Goal: Task Accomplishment & Management: Manage account settings

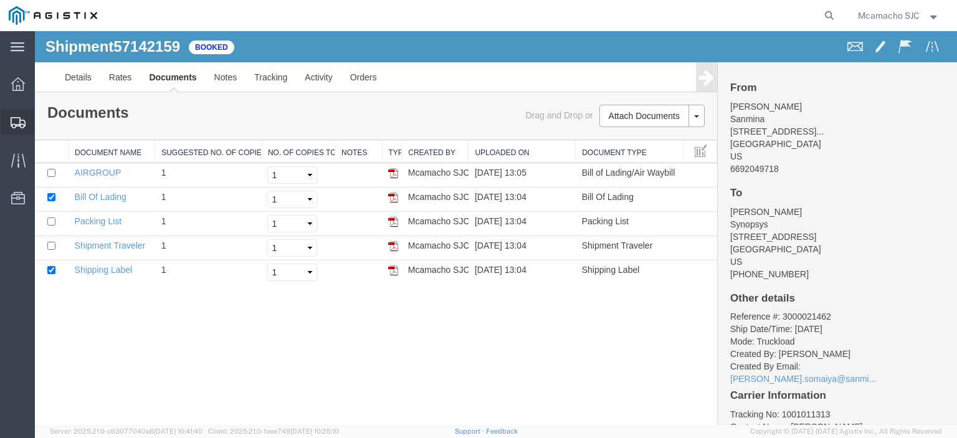
click at [4, 123] on div at bounding box center [18, 122] width 35 height 25
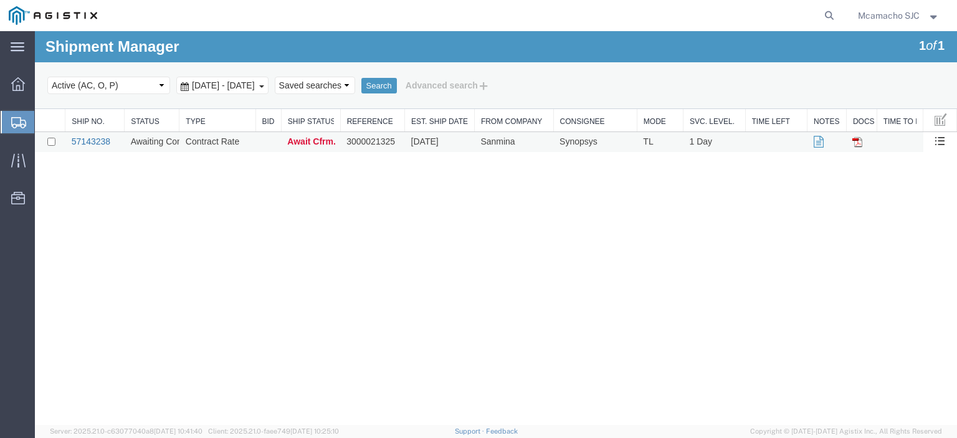
click at [102, 144] on link "57143238" at bounding box center [91, 141] width 39 height 10
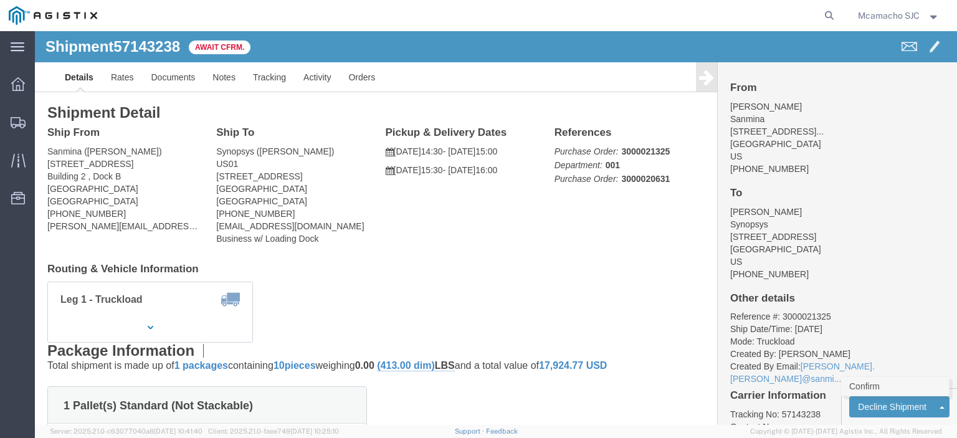
click link "Confirm"
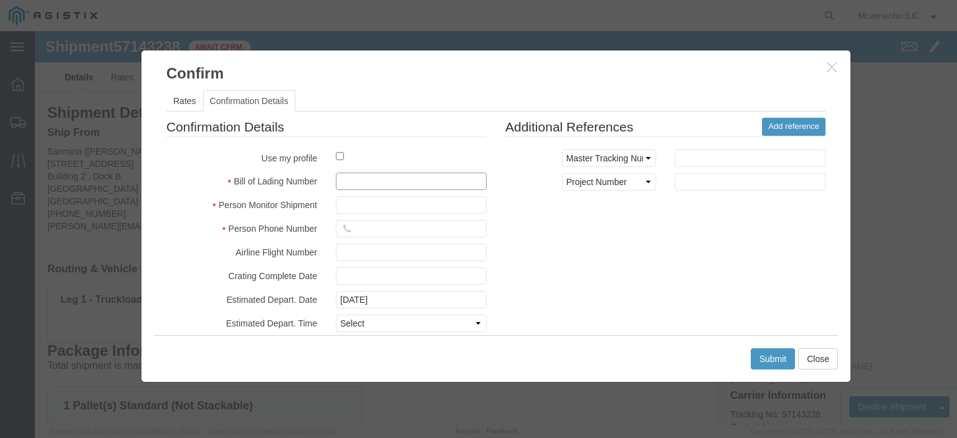
click input "text"
paste input "1001011405"
type input "1001011405"
type input "[PERSON_NAME]"
type input "4084571280"
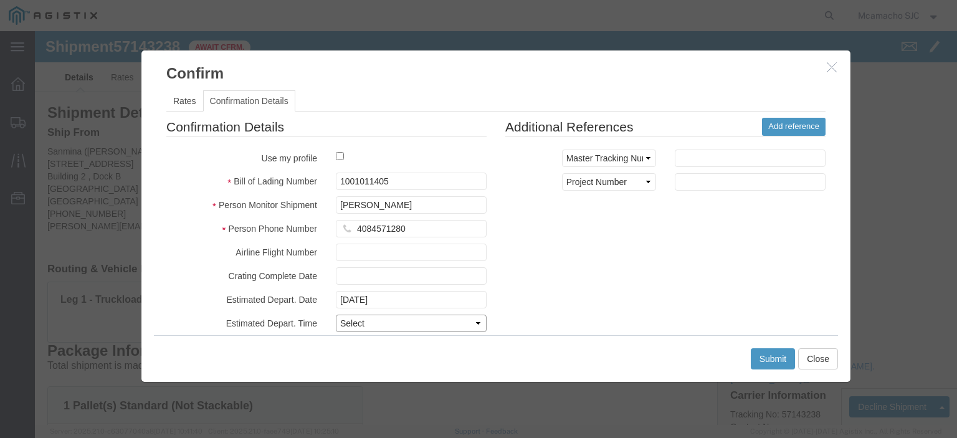
click select "Select Midnight 1 am 2 am 3 am 4 am 5 am 6 am 7 am 8 am 9 am 10 am 11 am 12 Noo…"
select select "1400"
click select "Select Midnight 1 am 2 am 3 am 4 am 5 am 6 am 7 am 8 am 9 am 10 am 11 am 12 Noo…"
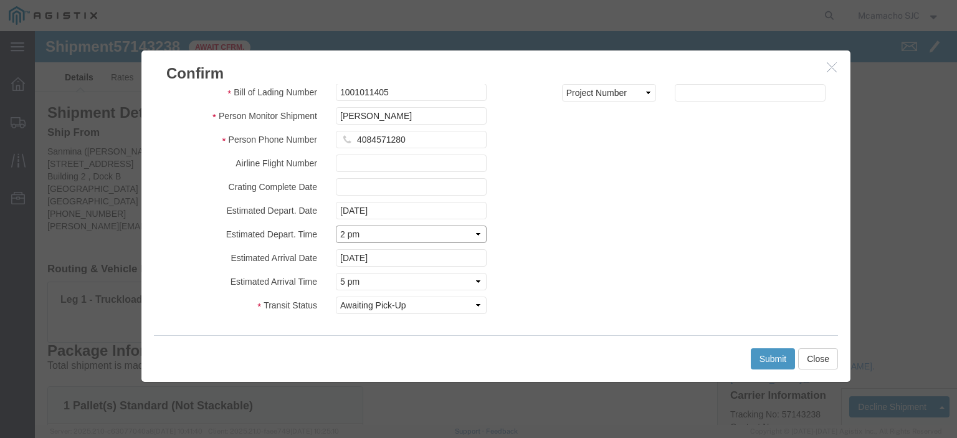
scroll to position [90, 0]
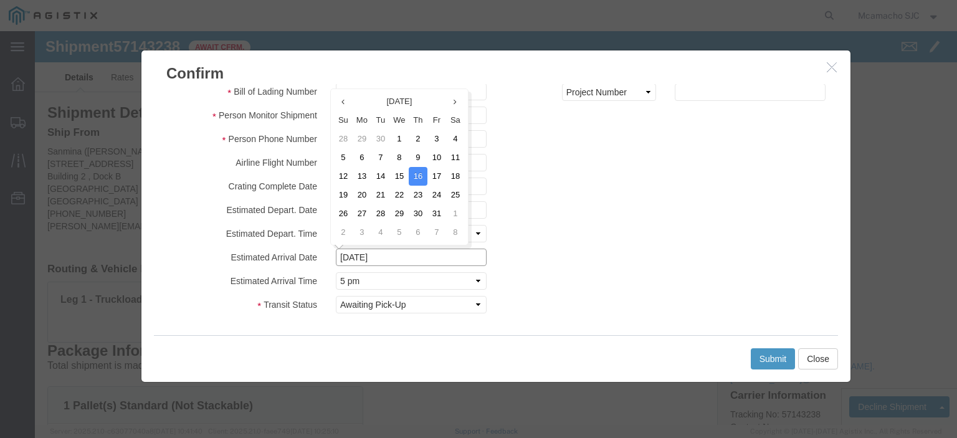
click input "[DATE]"
click td "15"
type input "[DATE]"
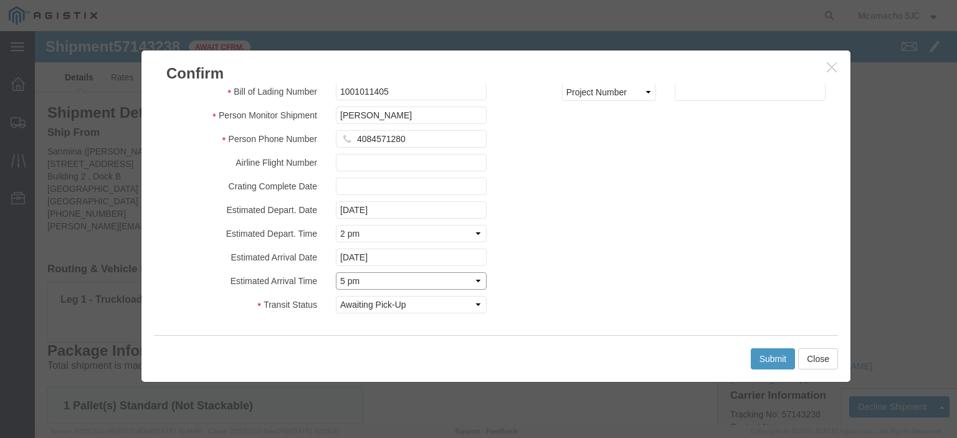
click select "Select Midnight 1 am 2 am 3 am 4 am 5 am 6 am 7 am 8 am 9 am 10 am 11 am 12 Noo…"
select select "1600"
click select "Select Midnight 1 am 2 am 3 am 4 am 5 am 6 am 7 am 8 am 9 am 10 am 11 am 12 Noo…"
click button "Submit"
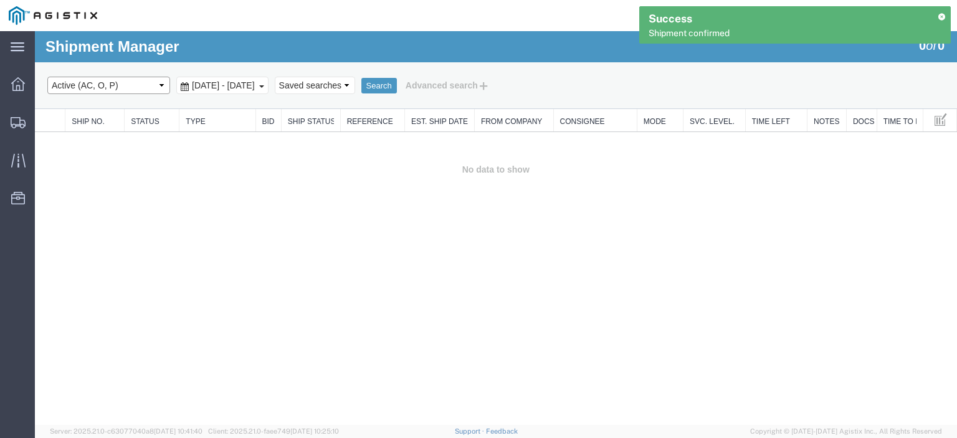
click at [97, 84] on select "Select status Active (AC, O, P) All Approved Awaiting Confirmation (AC) Booked …" at bounding box center [108, 85] width 123 height 17
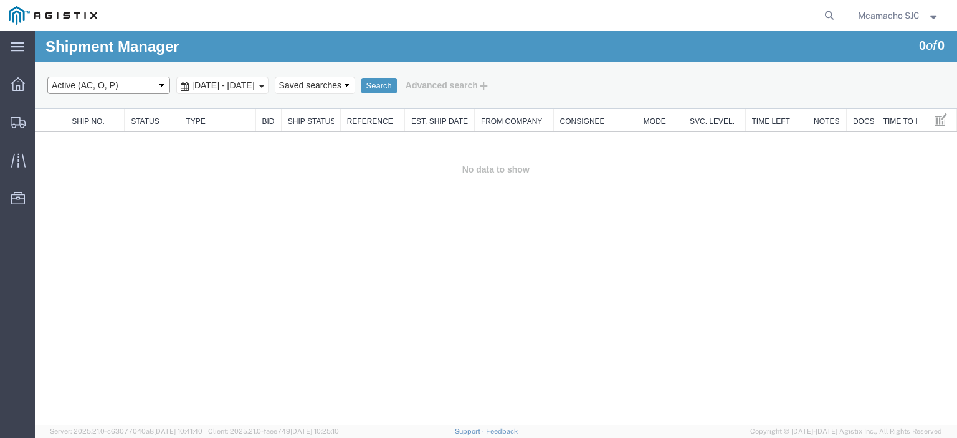
select select "BOOK"
click at [47, 77] on select "Select status Active (AC, O, P) All Approved Awaiting Confirmation (AC) Booked …" at bounding box center [108, 85] width 123 height 17
click at [397, 84] on button "Search" at bounding box center [379, 86] width 36 height 16
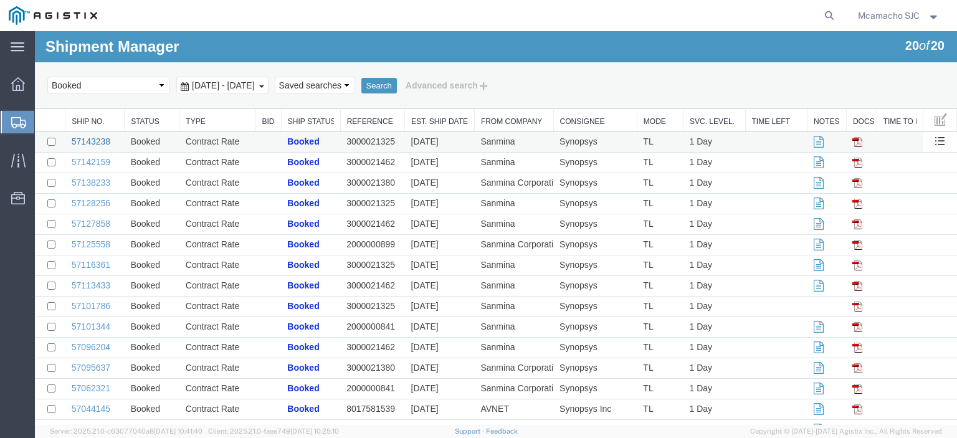
click at [101, 145] on link "57143238" at bounding box center [91, 141] width 39 height 10
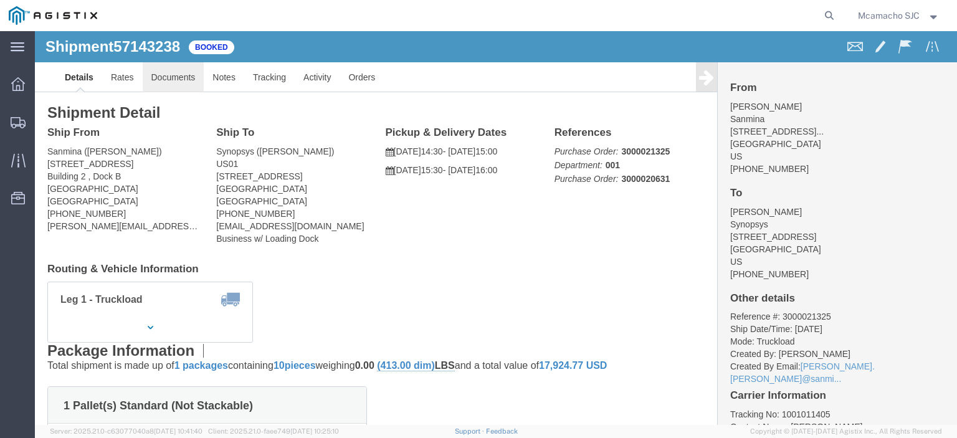
click link "Documents"
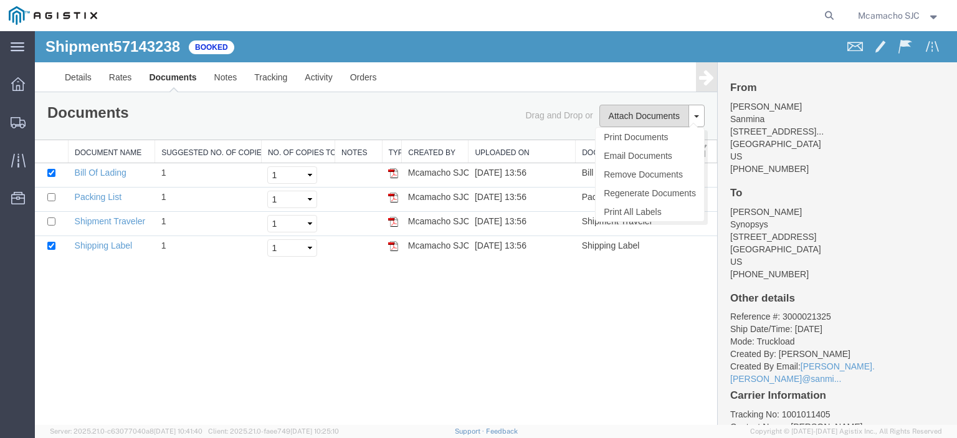
click at [633, 107] on button "Attach Documents" at bounding box center [644, 116] width 90 height 22
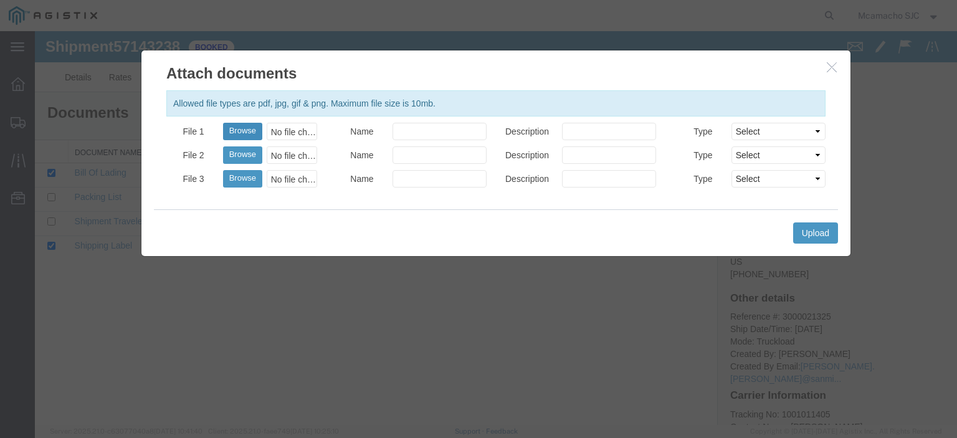
click at [244, 130] on button "Browse" at bounding box center [242, 131] width 39 height 17
type input "C:\fakepath\1001011405.pdf"
click at [407, 128] on input "Name" at bounding box center [439, 131] width 94 height 17
type input "AIRGROUP"
click at [581, 133] on input "Description" at bounding box center [609, 131] width 94 height 17
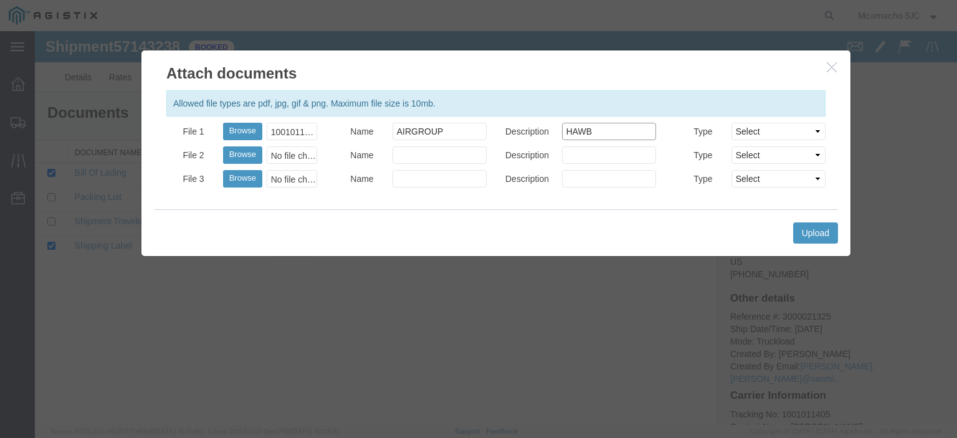
type input "HAWB"
click at [744, 131] on select "Select AWB Label Bill of Lading/Air Waybill Certificate of Origin (English) Cla…" at bounding box center [778, 131] width 94 height 17
select select "BILL_OF_LADING"
click at [731, 123] on select "Select AWB Label Bill of Lading/Air Waybill Certificate of Origin (English) Cla…" at bounding box center [778, 131] width 94 height 17
click at [806, 231] on button "Upload" at bounding box center [815, 232] width 45 height 21
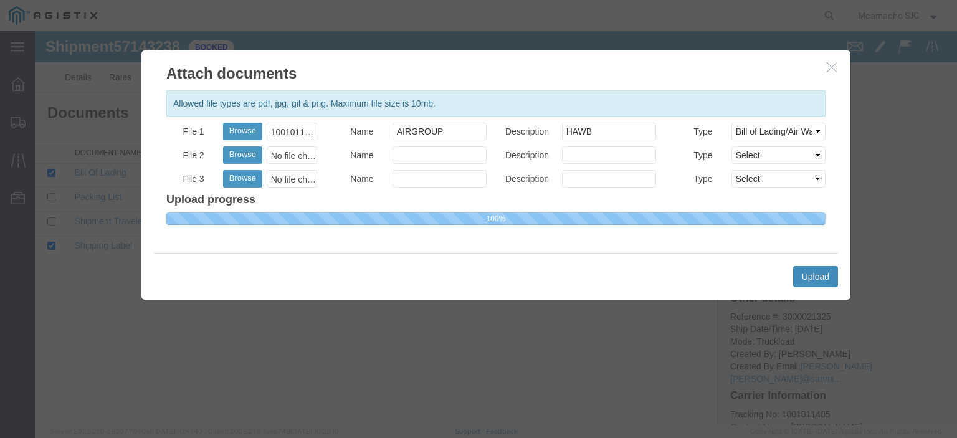
select select
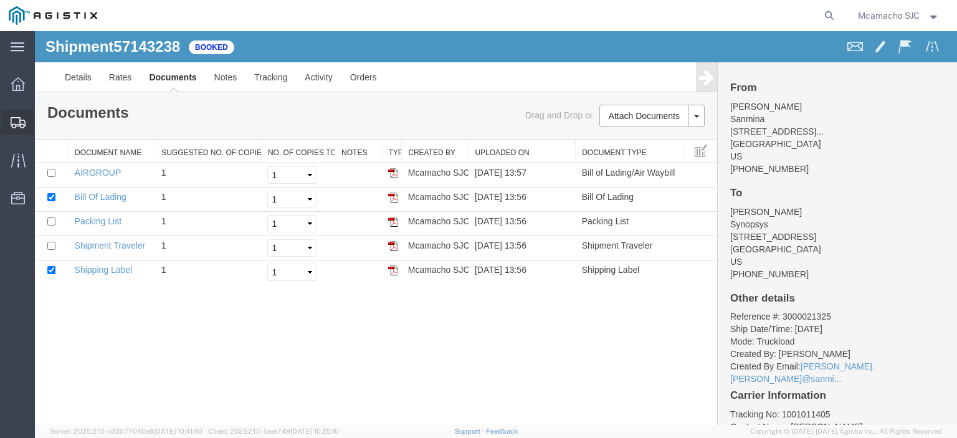
click at [7, 127] on div at bounding box center [18, 122] width 35 height 25
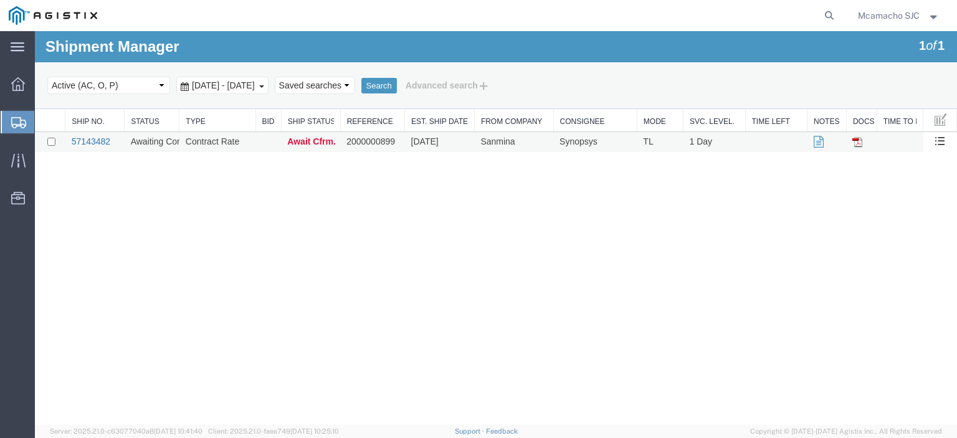
click at [87, 141] on link "57143482" at bounding box center [91, 141] width 39 height 10
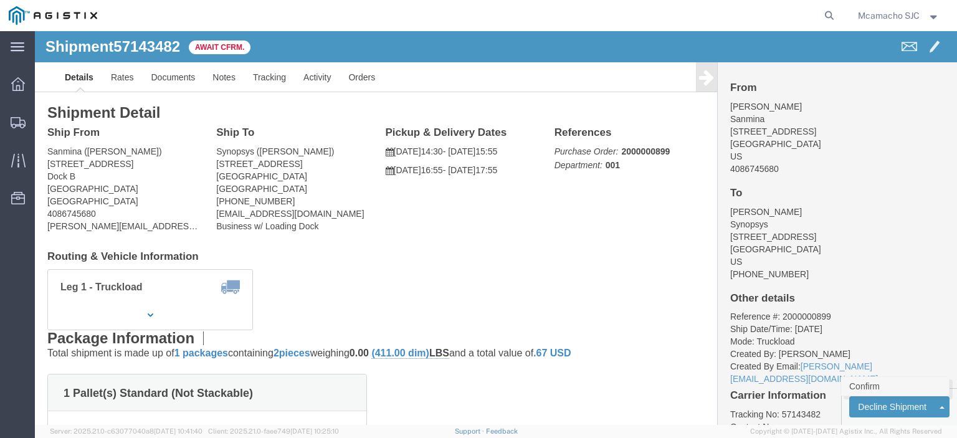
click link "Confirm"
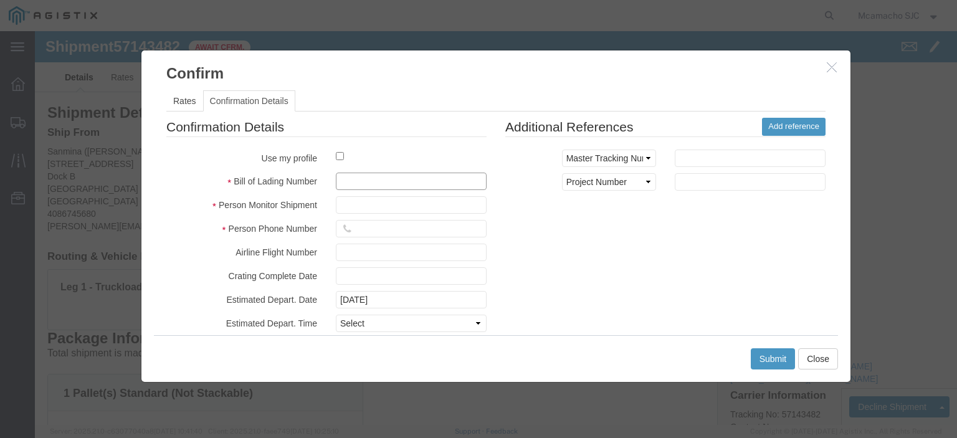
click input "text"
paste input "HAPS 4F 100 HW, A4 RMAs QTY 2, < >, [ ]/HAPS 4F 100 HW / A4 RMAs QTY 2 / E06464…"
type input "H"
click input "text"
paste input "1001011432"
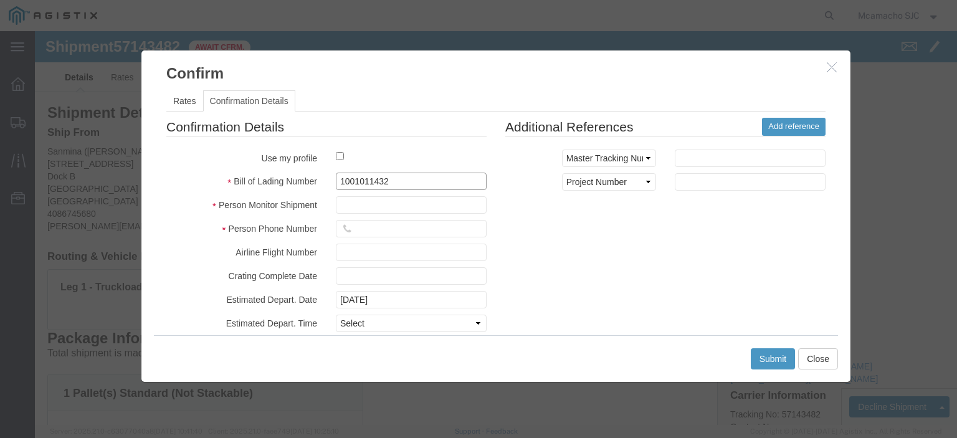
type input "1001011432"
type input "[PERSON_NAME]"
type input "4084571280"
select select "1400"
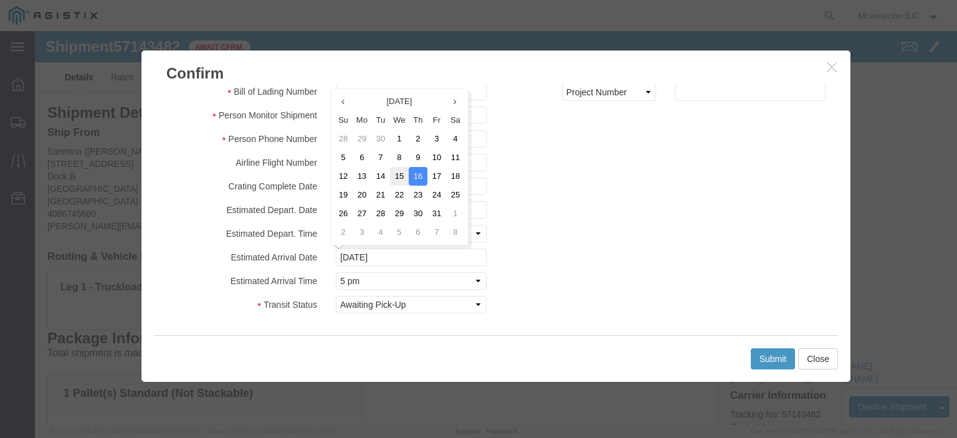
click td "15"
type input "[DATE]"
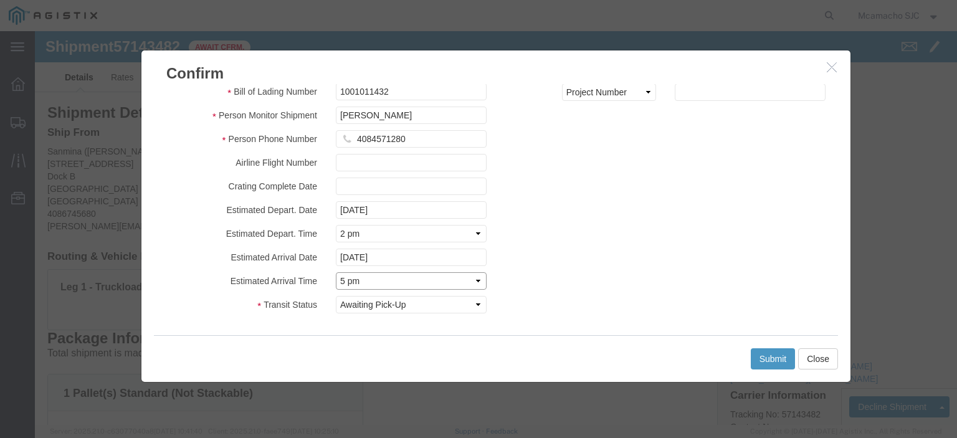
click select "Select Midnight 1 am 2 am 3 am 4 am 5 am 6 am 7 am 8 am 9 am 10 am 11 am 12 Noo…"
select select "1600"
click select "Select Midnight 1 am 2 am 3 am 4 am 5 am 6 am 7 am 8 am 9 am 10 am 11 am 12 Noo…"
click button "Submit"
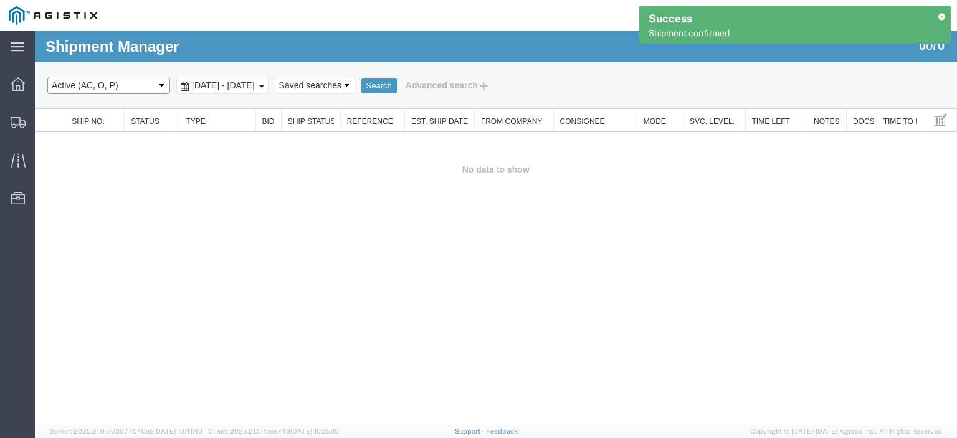
click at [132, 83] on select "Select status Active (AC, O, P) All Approved Awaiting Confirmation (AC) Booked …" at bounding box center [108, 85] width 123 height 17
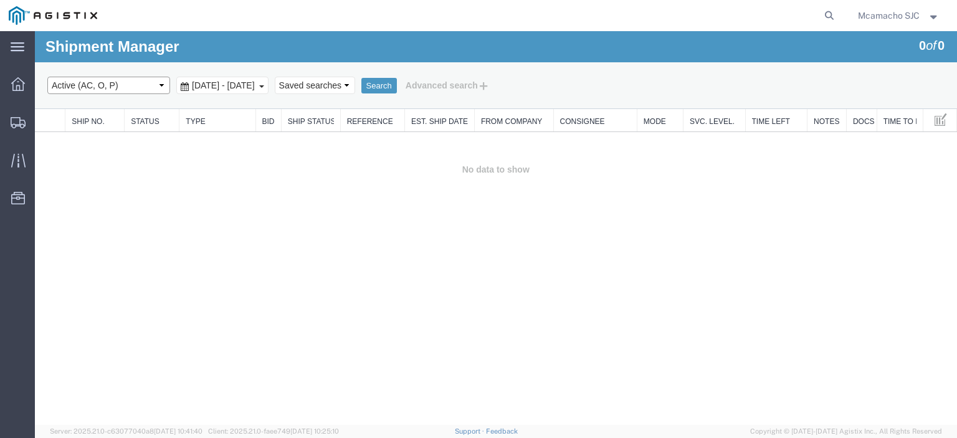
select select "BOOK"
click at [47, 77] on select "Select status Active (AC, O, P) All Approved Awaiting Confirmation (AC) Booked …" at bounding box center [108, 85] width 123 height 17
click at [397, 80] on button "Search" at bounding box center [379, 86] width 36 height 16
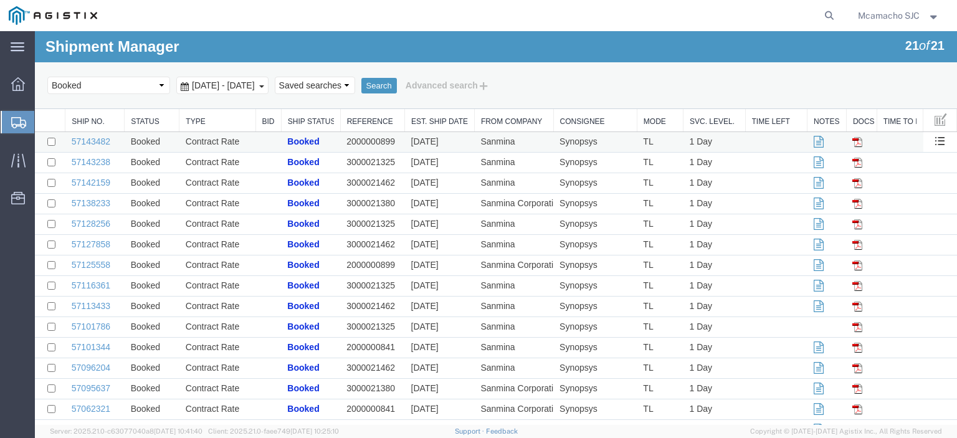
click at [82, 146] on td "57143482" at bounding box center [94, 142] width 59 height 21
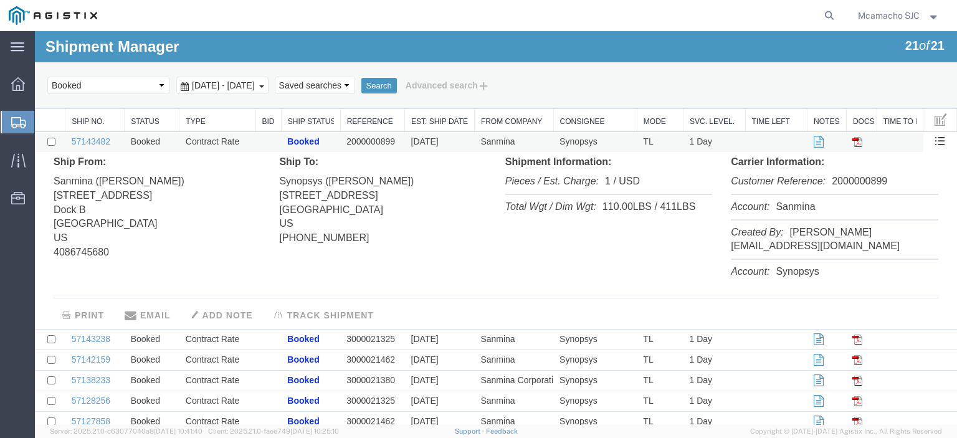
click at [112, 138] on td "57143482" at bounding box center [94, 142] width 59 height 21
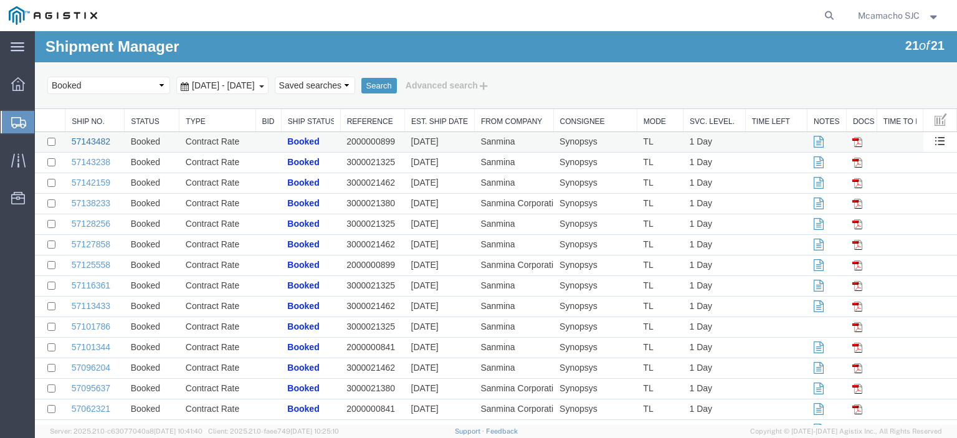
click at [107, 138] on link "57143482" at bounding box center [91, 141] width 39 height 10
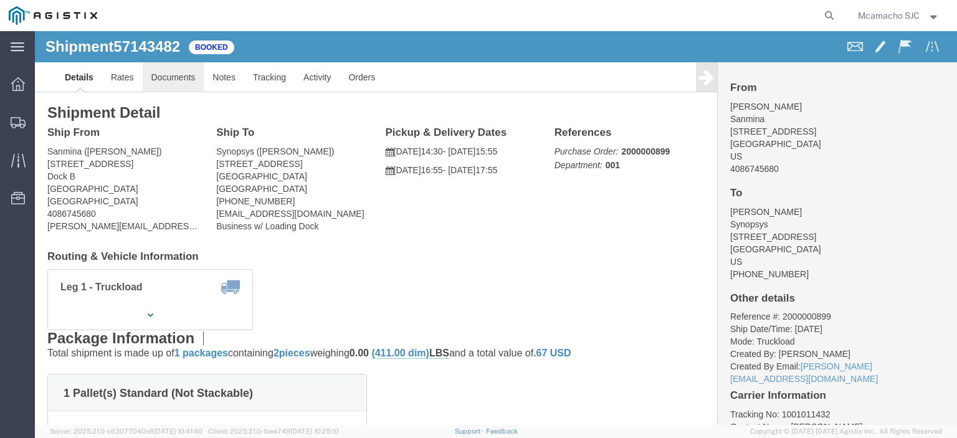
click link "Documents"
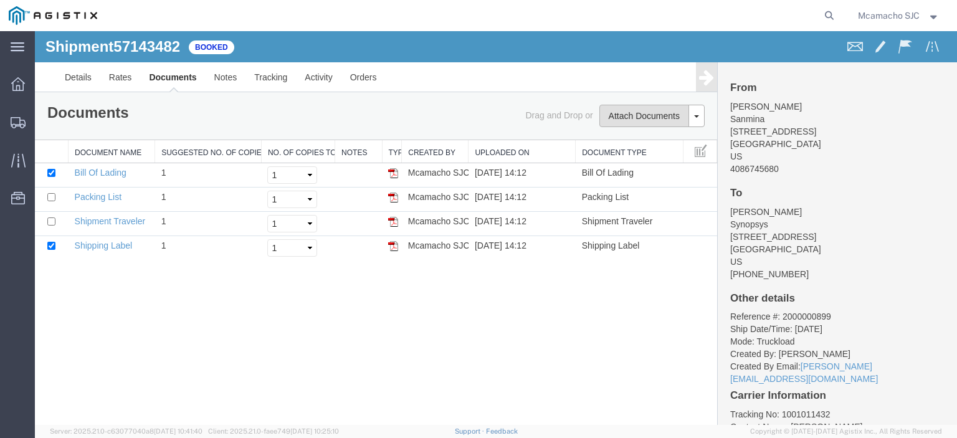
click at [620, 114] on button "Attach Documents" at bounding box center [644, 116] width 90 height 22
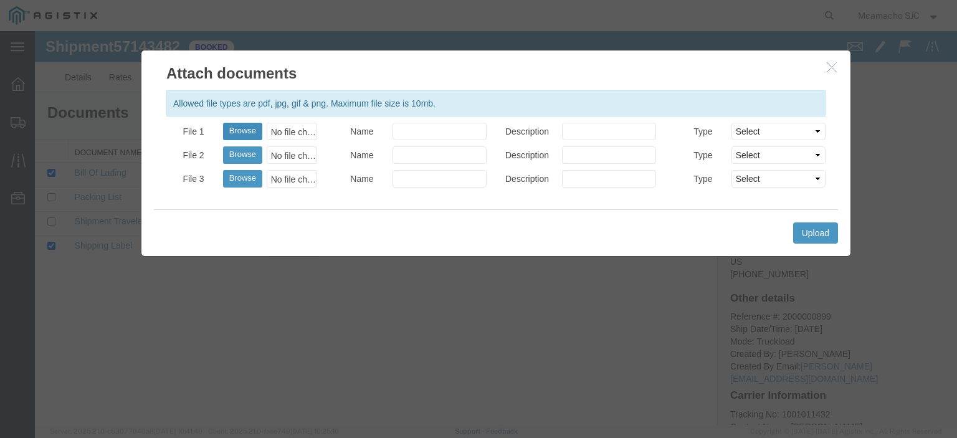
click at [249, 132] on button "Browse" at bounding box center [242, 131] width 39 height 17
click at [234, 131] on button "Browse" at bounding box center [242, 131] width 39 height 17
type input "C:\fakepath\1001011432.pdf"
click at [426, 134] on input "Name" at bounding box center [439, 131] width 94 height 17
type input "AIRGROUP"
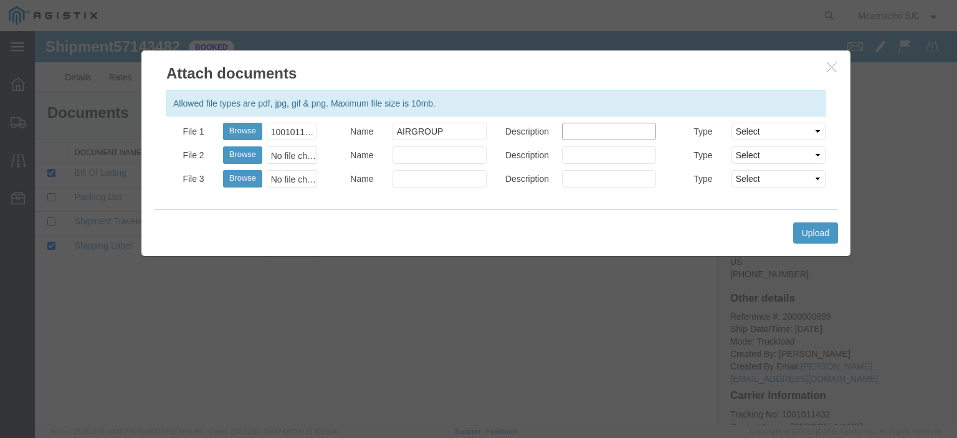
click at [584, 131] on input "Description" at bounding box center [609, 131] width 94 height 17
type input "HAWB"
click at [768, 129] on select "Select AWB Label Bill of Lading/Air Waybill Certificate of Origin (English) Cla…" at bounding box center [778, 131] width 94 height 17
select select "BILL_OF_LADING"
click at [731, 123] on select "Select AWB Label Bill of Lading/Air Waybill Certificate of Origin (English) Cla…" at bounding box center [778, 131] width 94 height 17
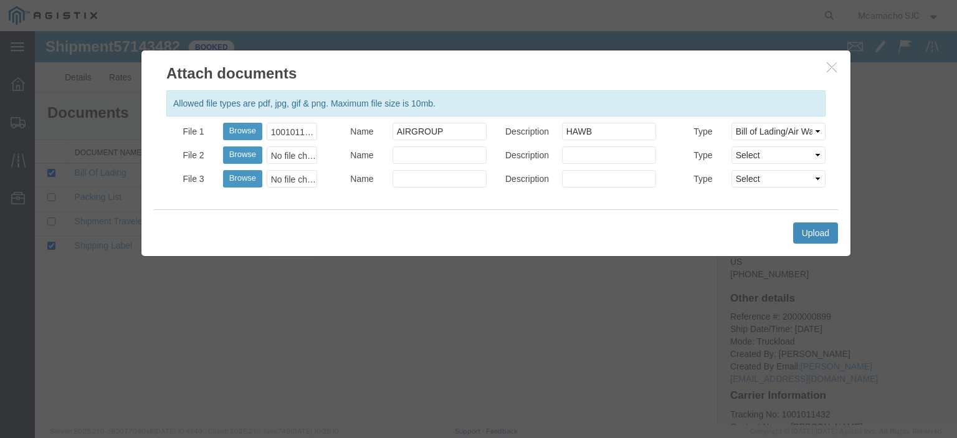
click at [808, 229] on button "Upload" at bounding box center [815, 232] width 45 height 21
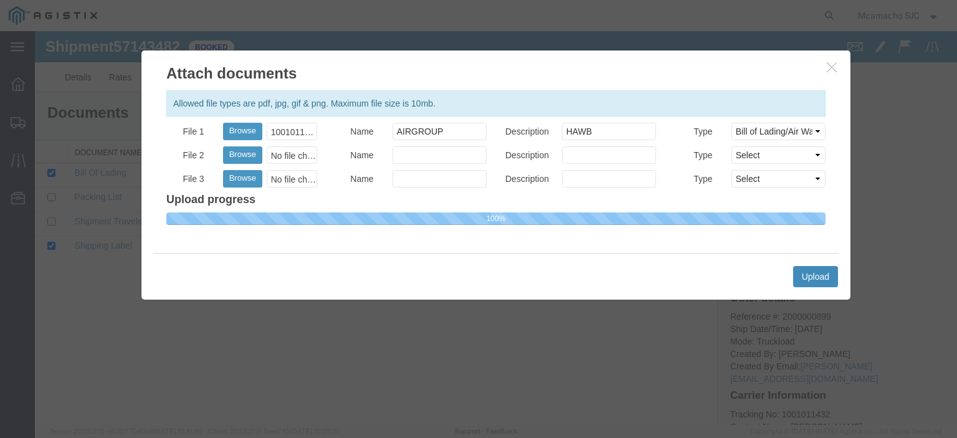
select select
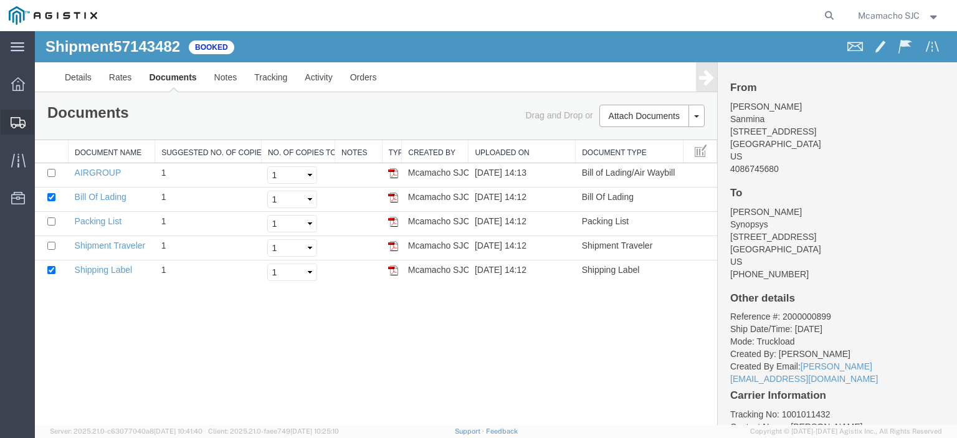
click at [43, 121] on span "Shipments" at bounding box center [38, 122] width 9 height 25
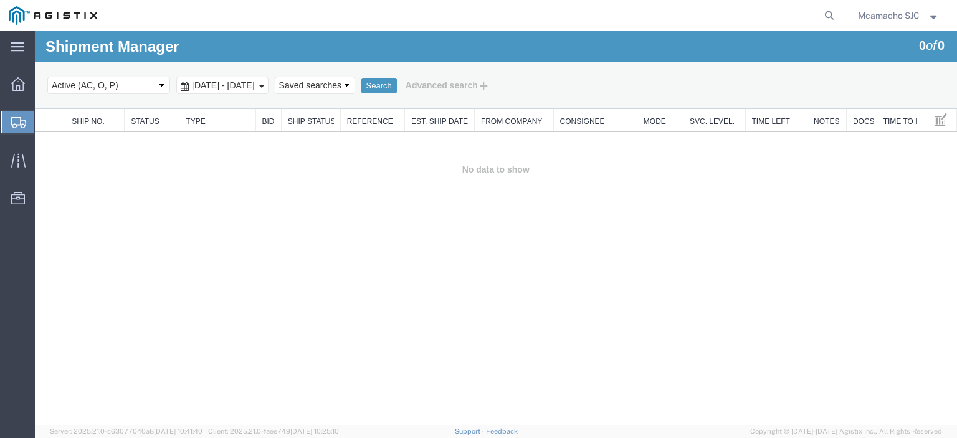
click at [70, 84] on select "Select status Active (AC, O, P) All Approved Awaiting Confirmation (AC) Booked …" at bounding box center [108, 85] width 123 height 17
select select "BOOK"
click at [47, 77] on select "Select status Active (AC, O, P) All Approved Awaiting Confirmation (AC) Booked …" at bounding box center [108, 85] width 123 height 17
click at [397, 81] on button "Search" at bounding box center [379, 86] width 36 height 16
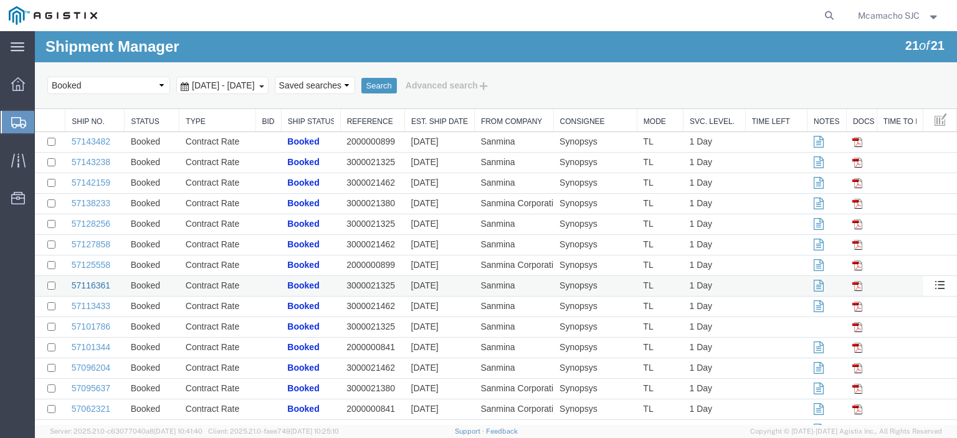
click at [89, 286] on link "57116361" at bounding box center [91, 285] width 39 height 10
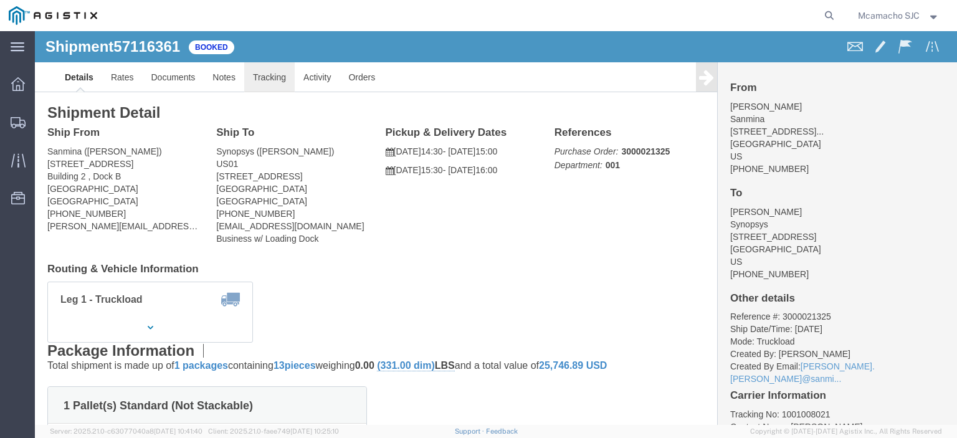
click link "Tracking"
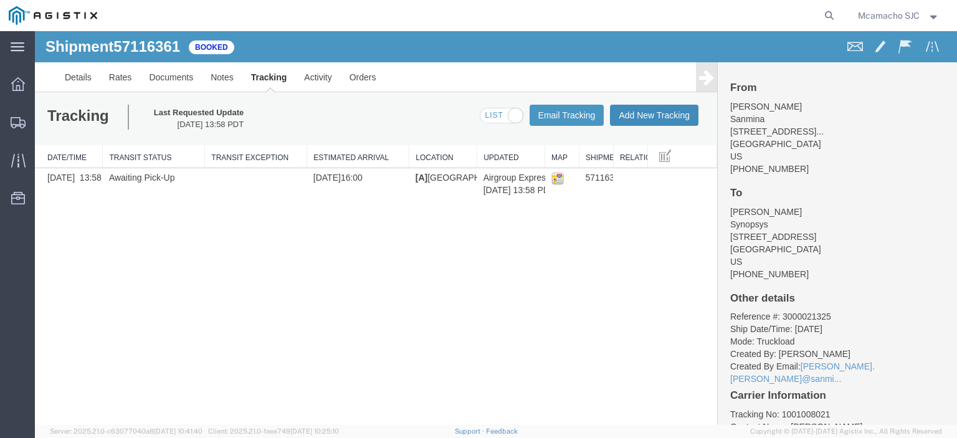
click at [633, 112] on button "Add New Tracking" at bounding box center [654, 115] width 88 height 21
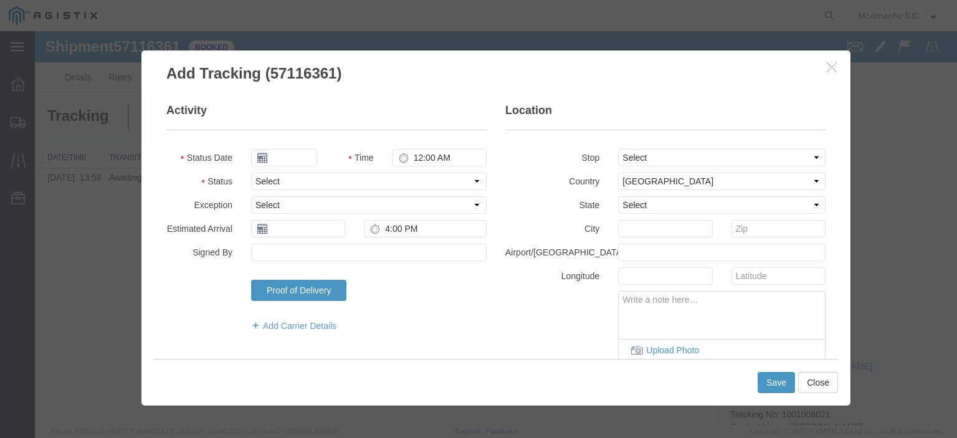
type input "[DATE]"
type input "3:00 PM"
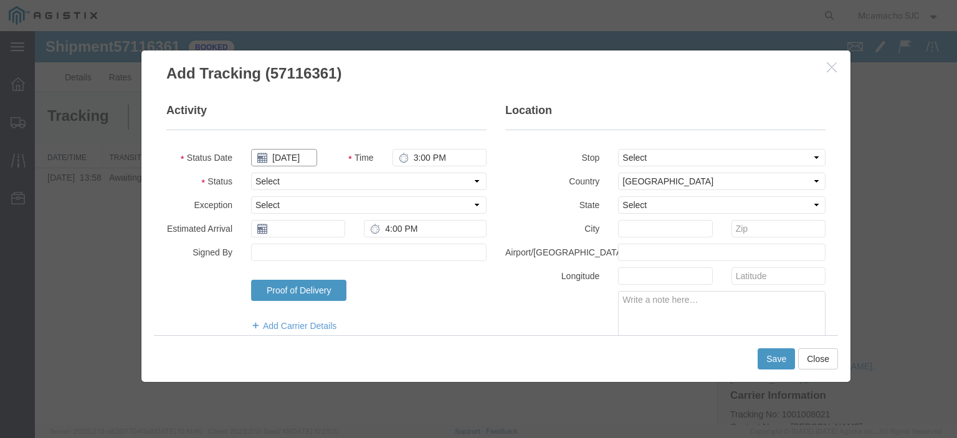
click at [302, 158] on input "[DATE]" at bounding box center [284, 157] width 66 height 17
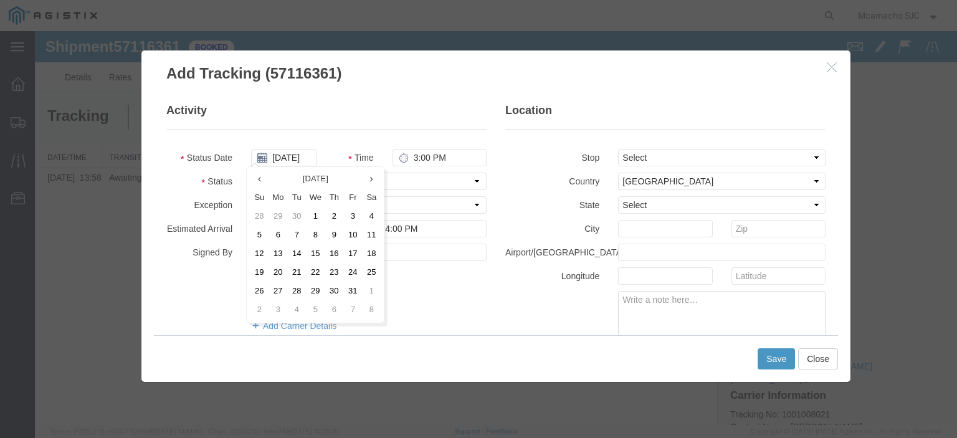
click at [278, 251] on td "13" at bounding box center [278, 254] width 19 height 19
type input "[DATE]"
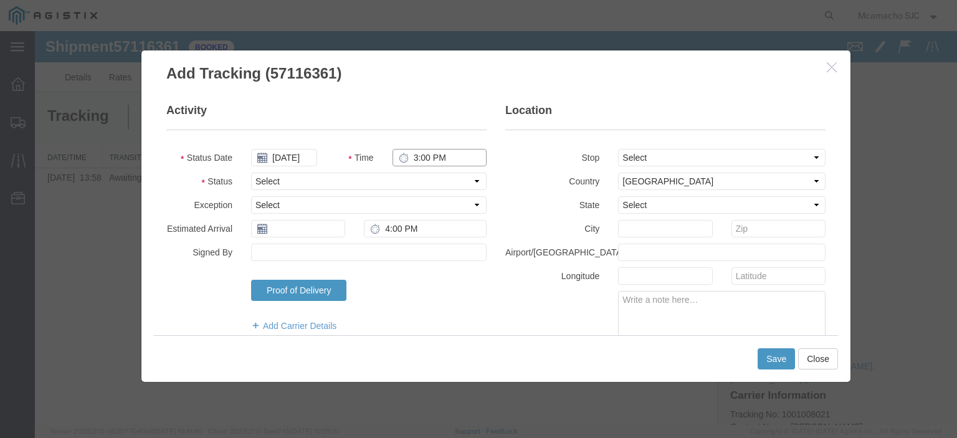
click at [414, 159] on input "3:00 PM" at bounding box center [439, 157] width 94 height 17
type input "4:07 PM"
click at [397, 179] on select "Select Arrival Notice Available Arrival Notice Imported Arrive at Delivery Loca…" at bounding box center [368, 181] width 235 height 17
select select "DELIVRED"
click at [251, 173] on select "Select Arrival Notice Available Arrival Notice Imported Arrive at Delivery Loca…" at bounding box center [368, 181] width 235 height 17
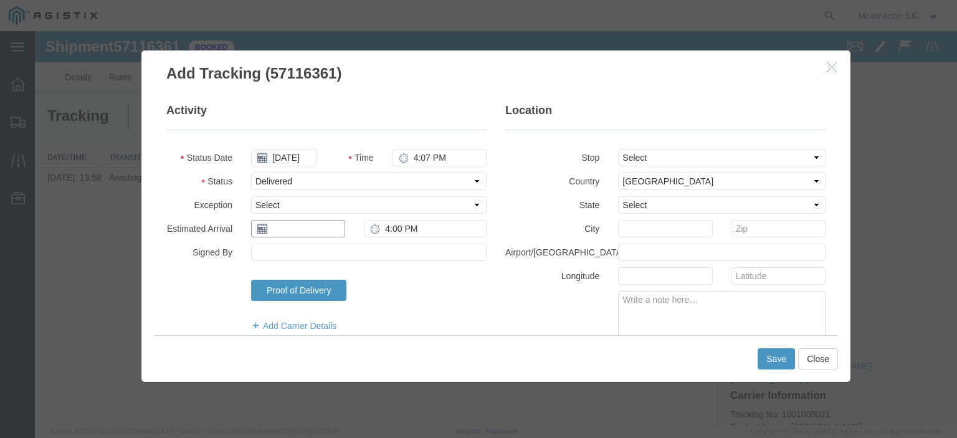
click at [284, 221] on input "text" at bounding box center [298, 228] width 94 height 17
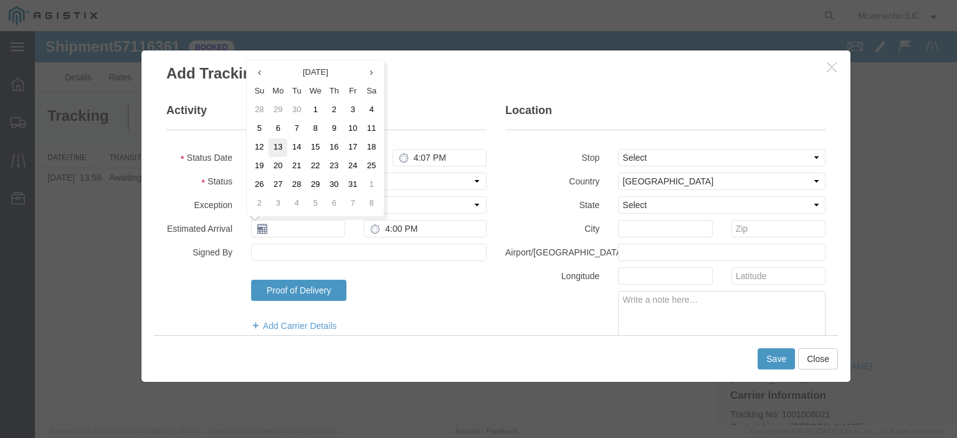
click at [278, 142] on td "13" at bounding box center [278, 147] width 19 height 19
type input "[DATE]"
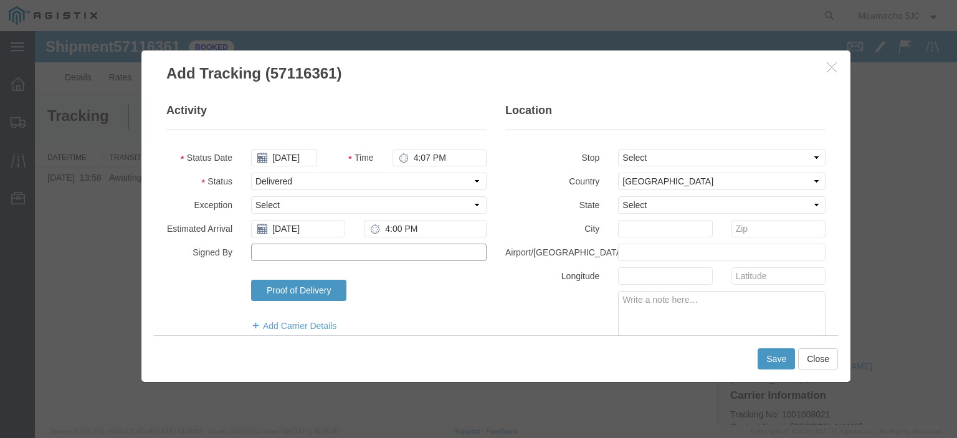
click at [326, 250] on input "Signed By" at bounding box center [368, 252] width 235 height 17
type input "[PERSON_NAME]"
click at [769, 358] on button "Save" at bounding box center [776, 358] width 37 height 21
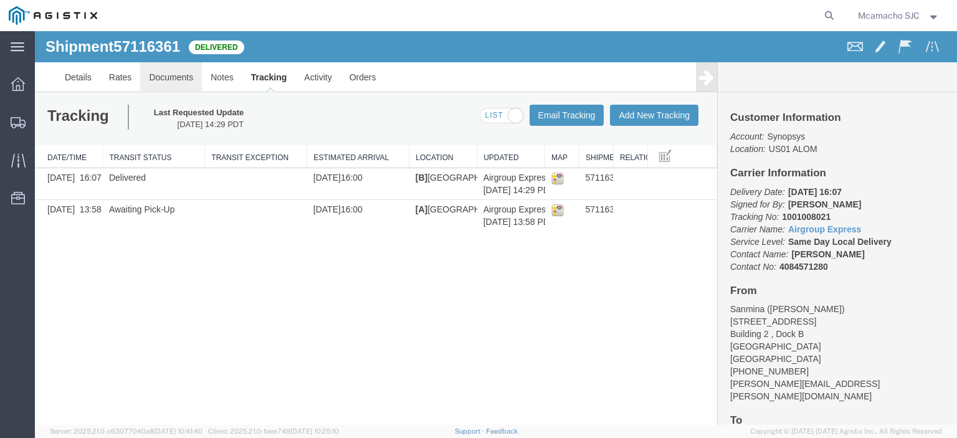
click at [173, 77] on link "Documents" at bounding box center [171, 77] width 62 height 30
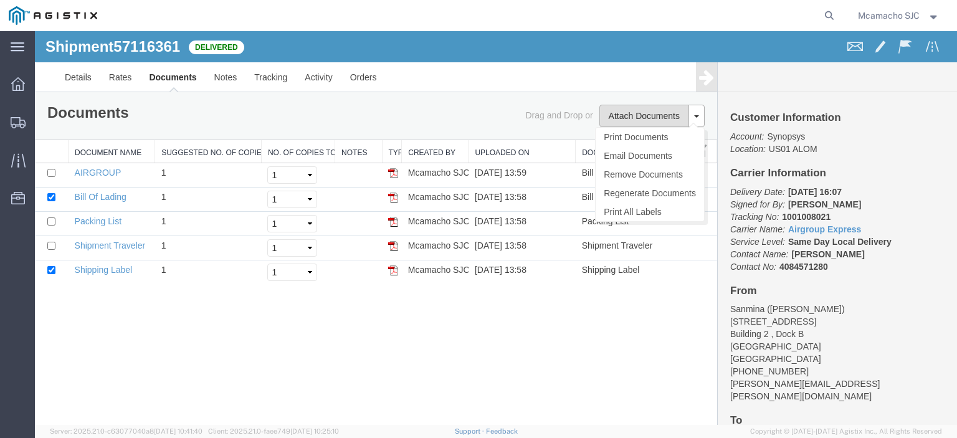
click at [628, 116] on button "Attach Documents" at bounding box center [644, 116] width 90 height 22
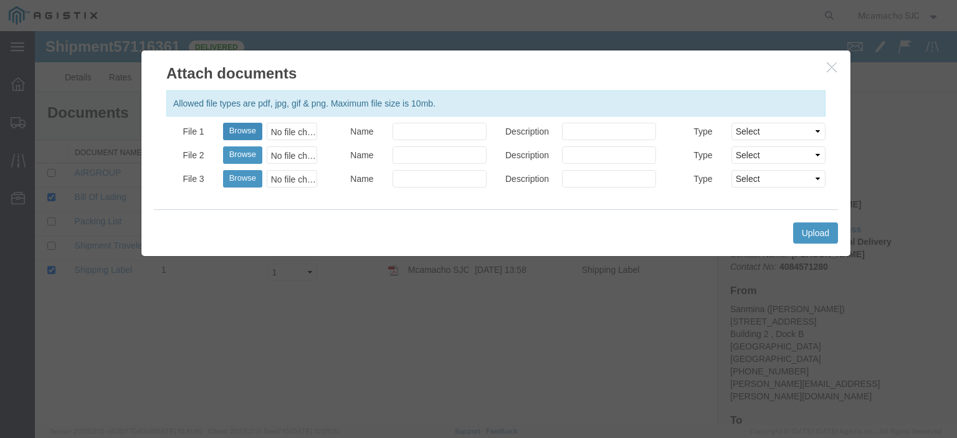
click at [259, 127] on button "Browse" at bounding box center [242, 131] width 39 height 17
type input "C:\fakepath\1001008021 POD.pdf"
drag, startPoint x: 420, startPoint y: 128, endPoint x: 429, endPoint y: 138, distance: 14.1
click at [420, 128] on input "Name" at bounding box center [439, 131] width 94 height 17
type input "AIRGROUP"
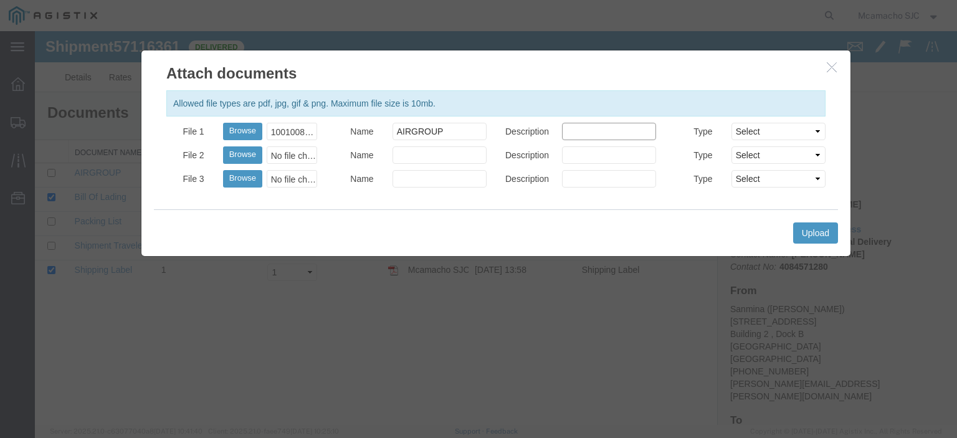
drag, startPoint x: 583, startPoint y: 133, endPoint x: 591, endPoint y: 145, distance: 14.0
click at [583, 133] on input "Description" at bounding box center [609, 131] width 94 height 17
drag, startPoint x: 760, startPoint y: 128, endPoint x: 767, endPoint y: 134, distance: 9.3
click at [760, 128] on select "Select AWB Label Bill of Lading/Air Waybill Certificate of Origin (English) Cla…" at bounding box center [778, 131] width 94 height 17
select select "PROOF_OF_DELIVERY"
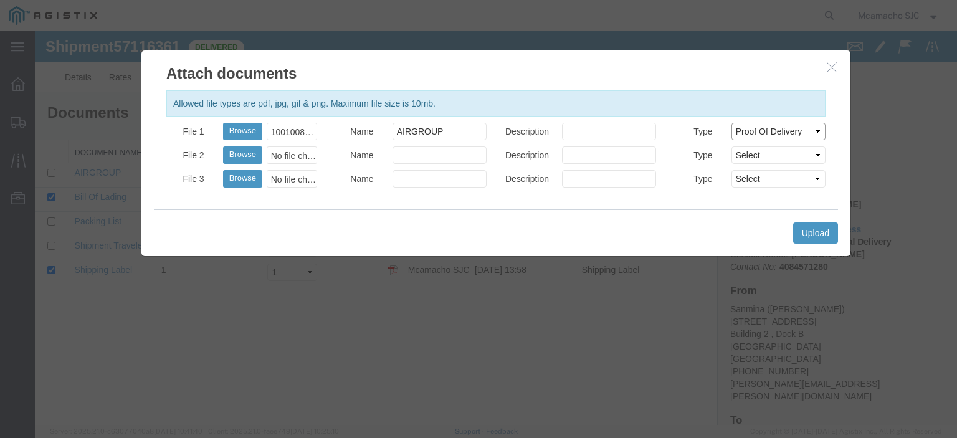
click at [731, 123] on select "Select AWB Label Bill of Lading/Air Waybill Certificate of Origin (English) Cla…" at bounding box center [778, 131] width 94 height 17
click at [820, 229] on button "Upload" at bounding box center [815, 232] width 45 height 21
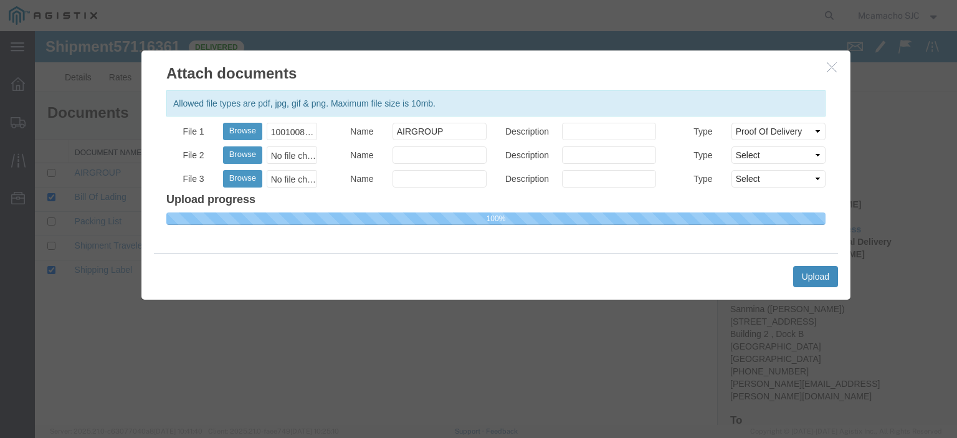
select select
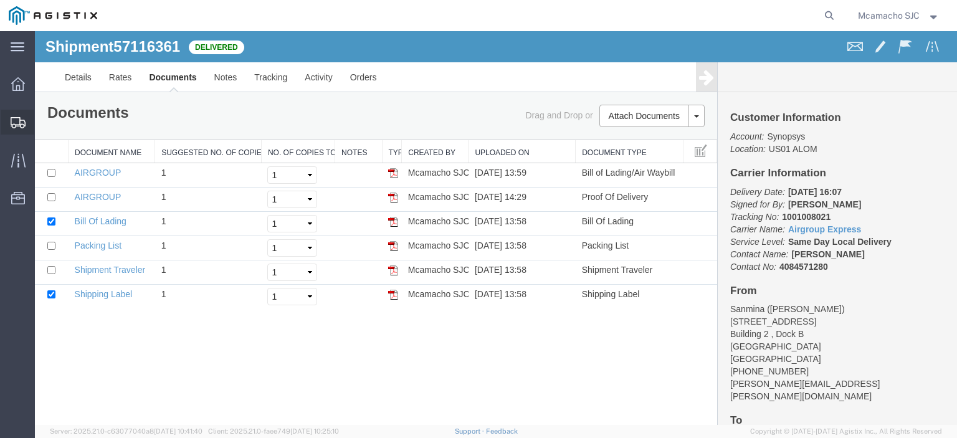
click at [12, 123] on icon at bounding box center [18, 122] width 15 height 11
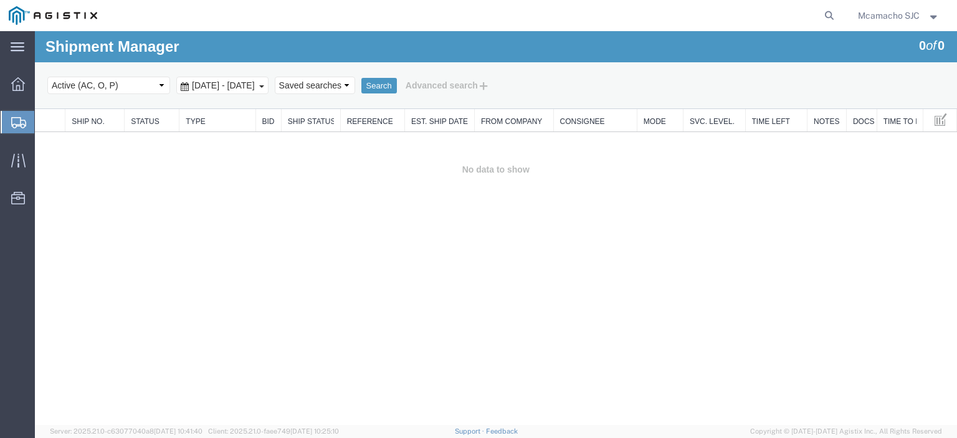
click at [108, 80] on select "Select status Active (AC, O, P) All Approved Awaiting Confirmation (AC) Booked …" at bounding box center [108, 85] width 123 height 17
select select "BOOK"
click at [47, 77] on select "Select status Active (AC, O, P) All Approved Awaiting Confirmation (AC) Booked …" at bounding box center [108, 85] width 123 height 17
click at [397, 87] on button "Search" at bounding box center [379, 86] width 36 height 16
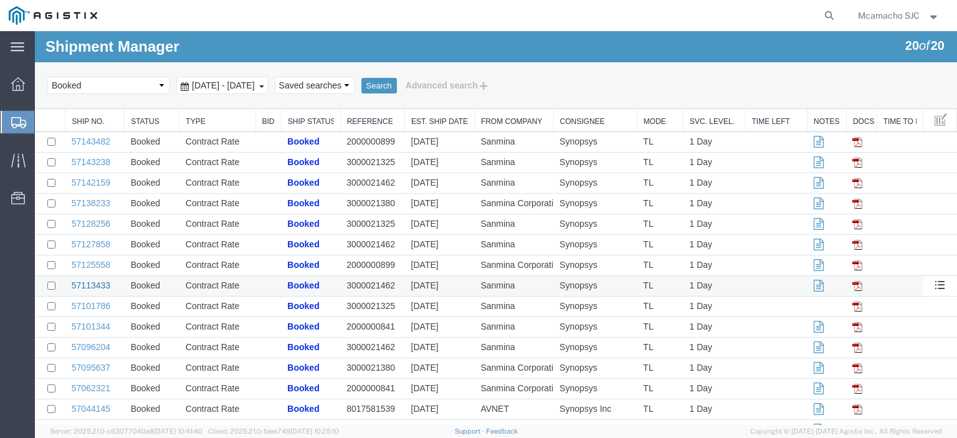
click at [98, 287] on link "57113433" at bounding box center [91, 285] width 39 height 10
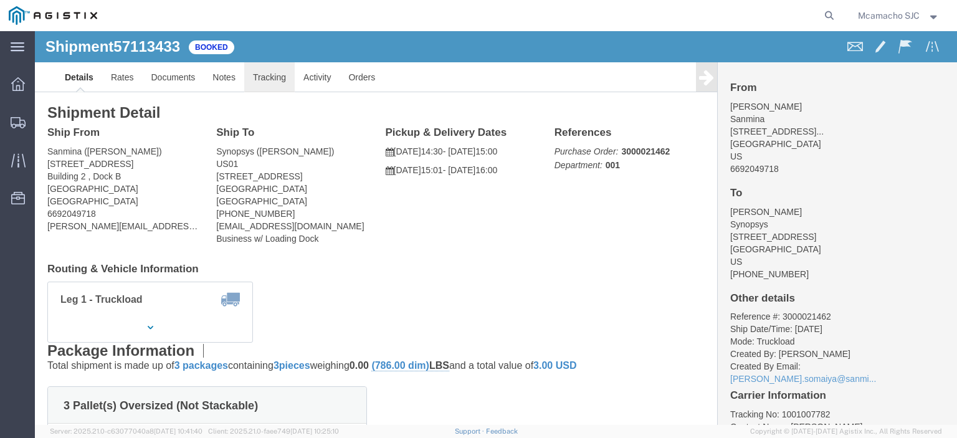
click link "Tracking"
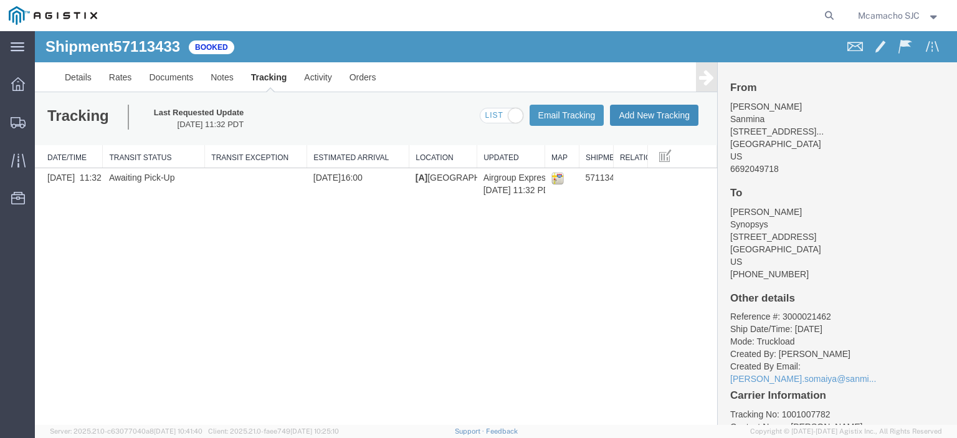
click at [645, 113] on button "Add New Tracking" at bounding box center [654, 115] width 88 height 21
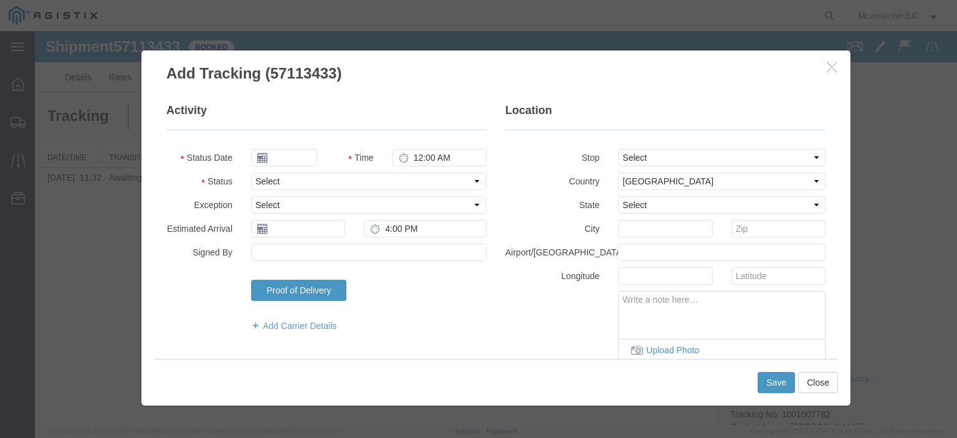
type input "[DATE]"
type input "3:00 PM"
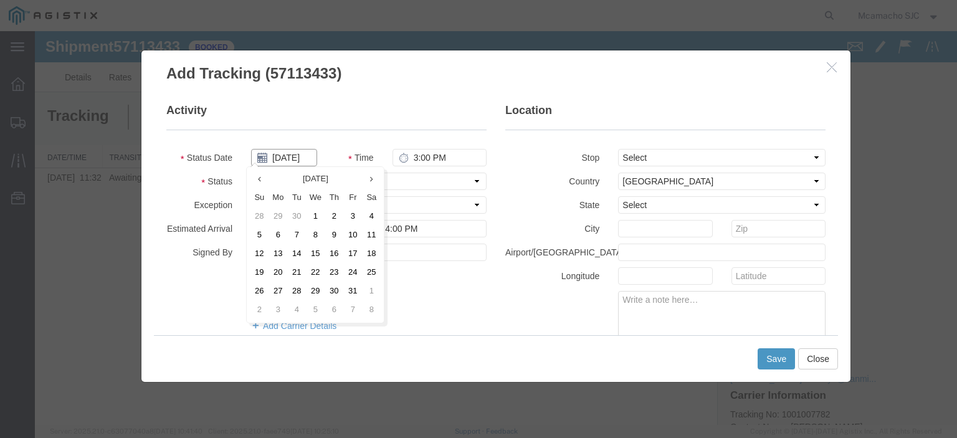
click at [279, 151] on input "[DATE]" at bounding box center [284, 157] width 66 height 17
click at [275, 251] on td "13" at bounding box center [278, 254] width 19 height 19
type input "[DATE]"
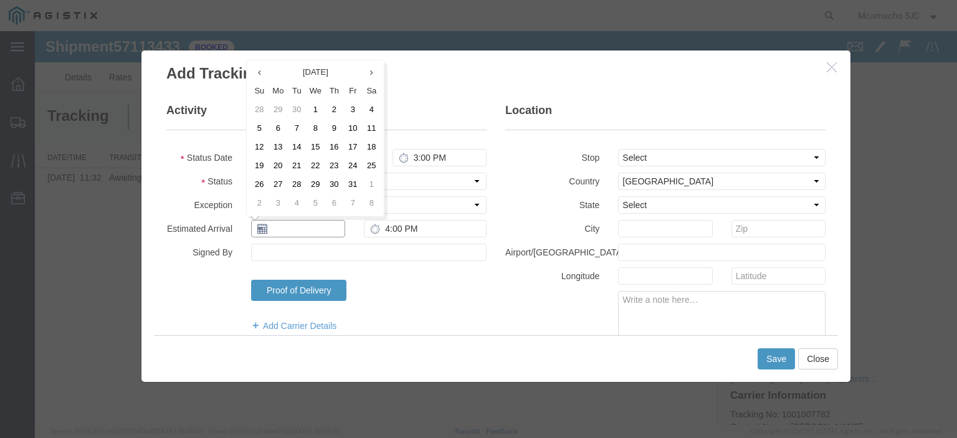
click at [298, 229] on input "text" at bounding box center [298, 228] width 94 height 17
click at [283, 147] on td "13" at bounding box center [278, 147] width 19 height 19
type input "[DATE]"
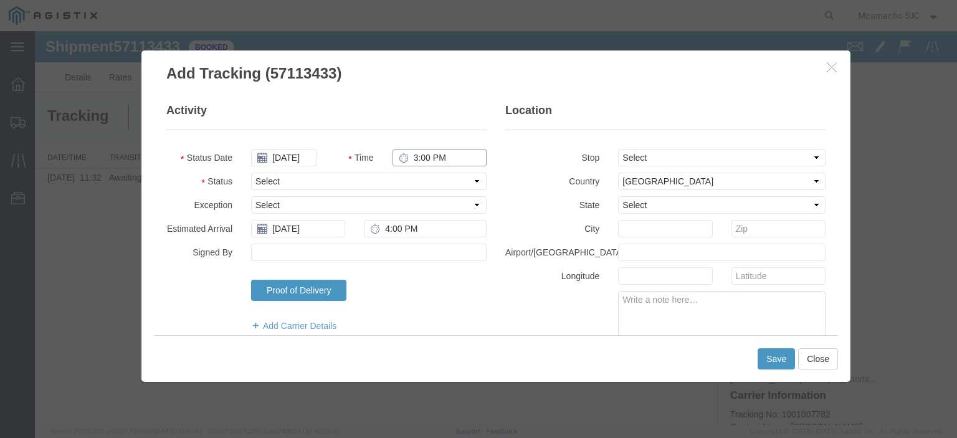
click at [409, 153] on input "3:00 PM" at bounding box center [439, 157] width 94 height 17
type input "4:07 PM"
click at [392, 180] on select "Select Arrival Notice Available Arrival Notice Imported Arrive at Delivery Loca…" at bounding box center [368, 181] width 235 height 17
select select "DELIVRED"
click at [251, 173] on select "Select Arrival Notice Available Arrival Notice Imported Arrive at Delivery Loca…" at bounding box center [368, 181] width 235 height 17
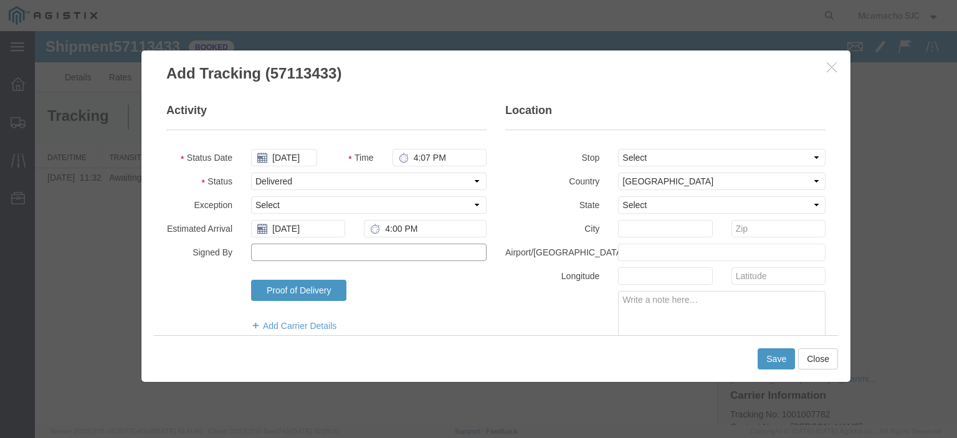
click at [294, 251] on input "Signed By" at bounding box center [368, 252] width 235 height 17
type input "[PERSON_NAME]"
click at [763, 358] on button "Save" at bounding box center [776, 358] width 37 height 21
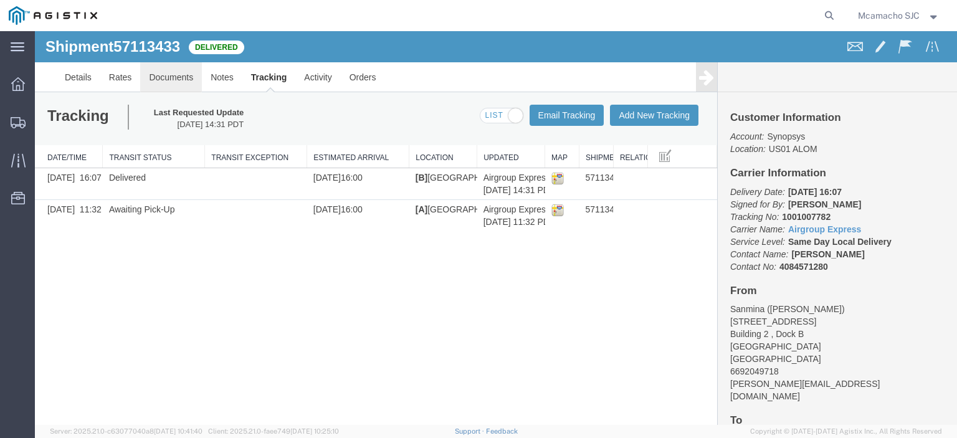
click at [181, 77] on link "Documents" at bounding box center [171, 77] width 62 height 30
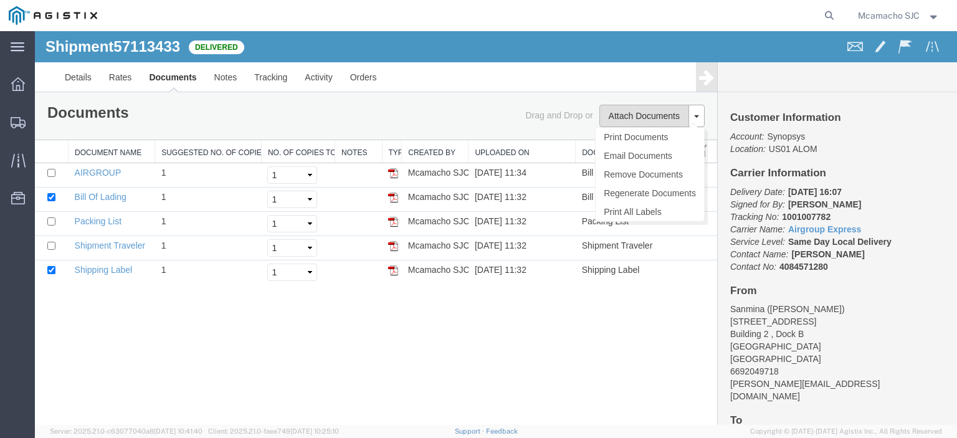
click at [625, 109] on button "Attach Documents" at bounding box center [644, 116] width 90 height 22
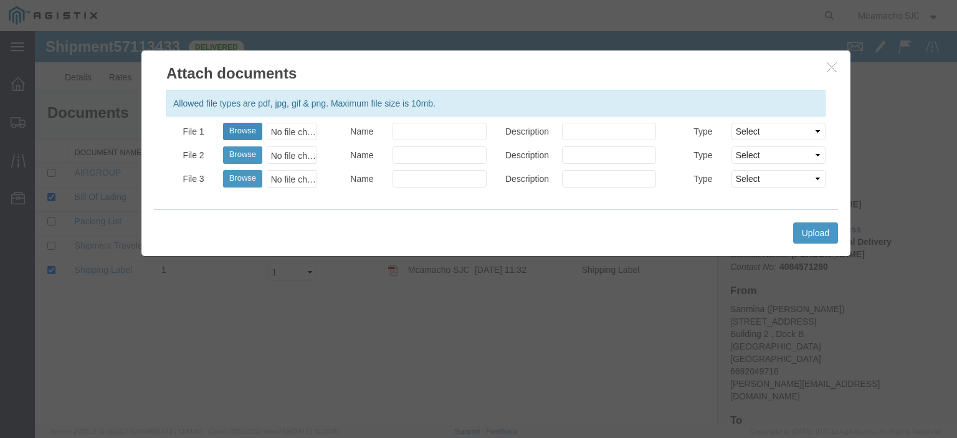
click at [252, 129] on button "Browse" at bounding box center [242, 131] width 39 height 17
type input "C:\fakepath\1001007782 POD.pdf"
click at [407, 133] on input "Name" at bounding box center [439, 131] width 94 height 17
type input "AIRGROUP"
click at [566, 125] on input "Description" at bounding box center [609, 131] width 94 height 17
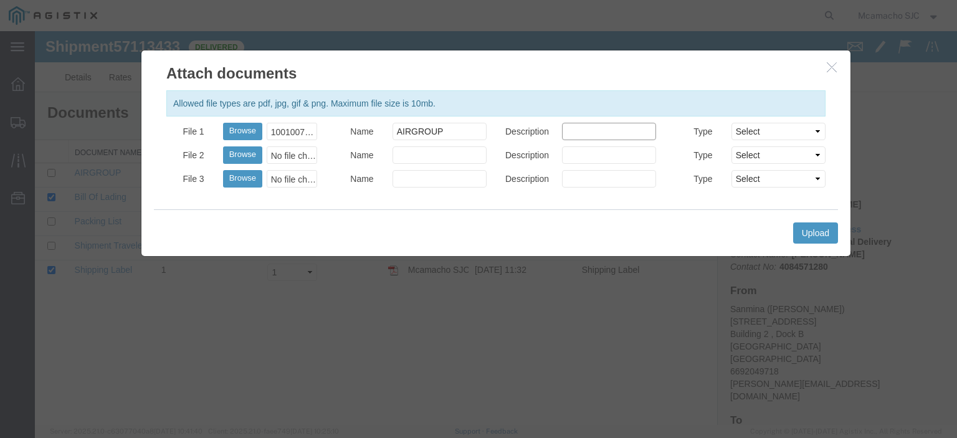
type input "POD"
drag, startPoint x: 748, startPoint y: 130, endPoint x: 754, endPoint y: 136, distance: 8.4
click at [748, 130] on select "Select AWB Label Bill of Lading/Air Waybill Certificate of Origin (English) Cla…" at bounding box center [778, 131] width 94 height 17
select select "PROOF_OF_DELIVERY"
click at [731, 123] on select "Select AWB Label Bill of Lading/Air Waybill Certificate of Origin (English) Cla…" at bounding box center [778, 131] width 94 height 17
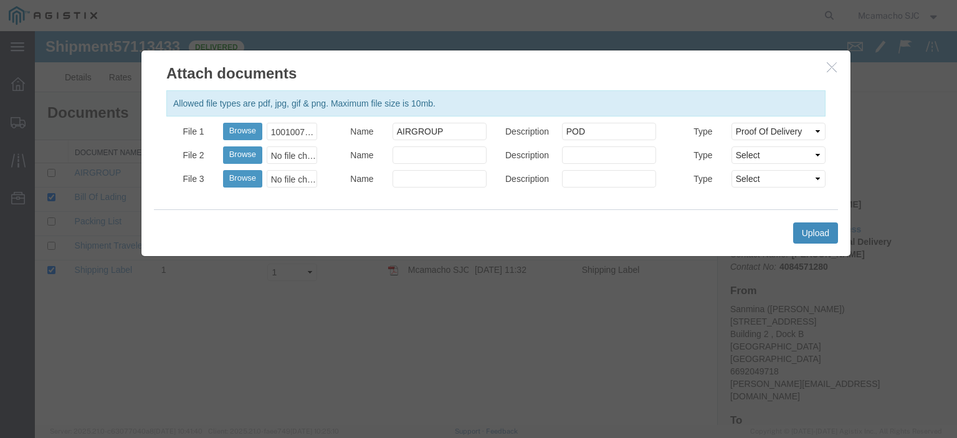
click at [821, 233] on button "Upload" at bounding box center [815, 232] width 45 height 21
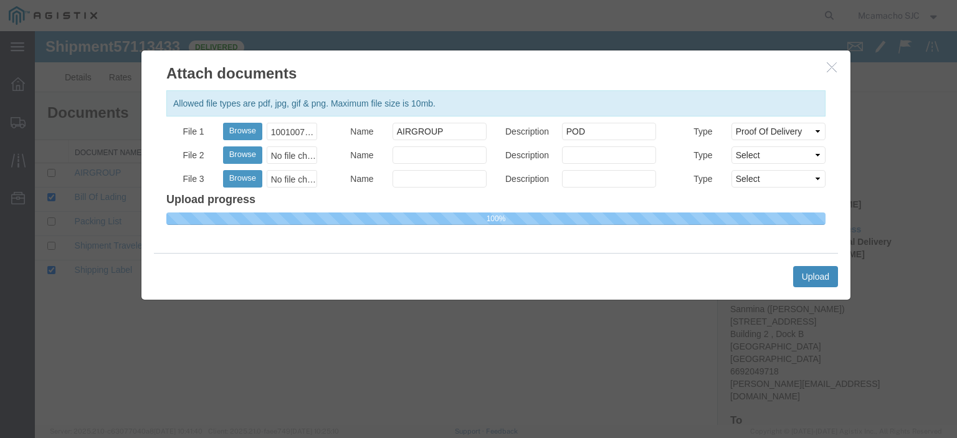
select select
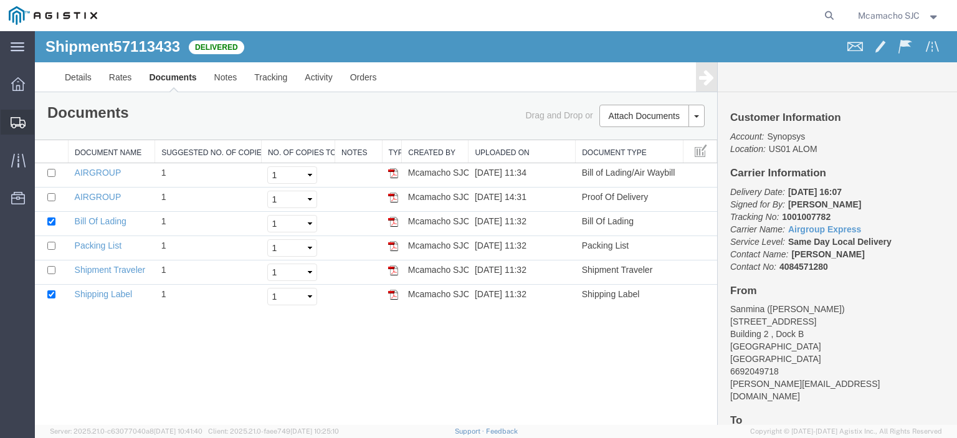
click at [43, 121] on span "Shipments" at bounding box center [38, 122] width 9 height 25
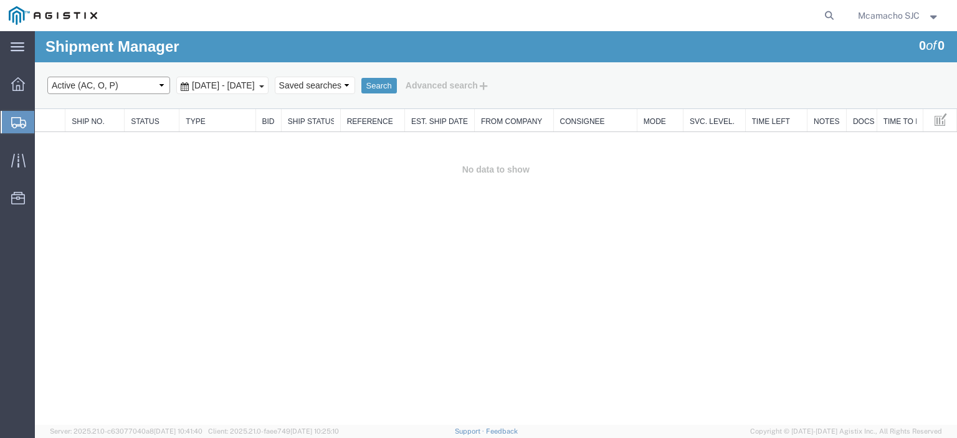
click at [87, 91] on select "Select status Active (AC, O, P) All Approved Awaiting Confirmation (AC) Booked …" at bounding box center [108, 85] width 123 height 17
select select "BOOK"
click at [47, 77] on select "Select status Active (AC, O, P) All Approved Awaiting Confirmation (AC) Booked …" at bounding box center [108, 85] width 123 height 17
click at [397, 88] on button "Search" at bounding box center [379, 86] width 36 height 16
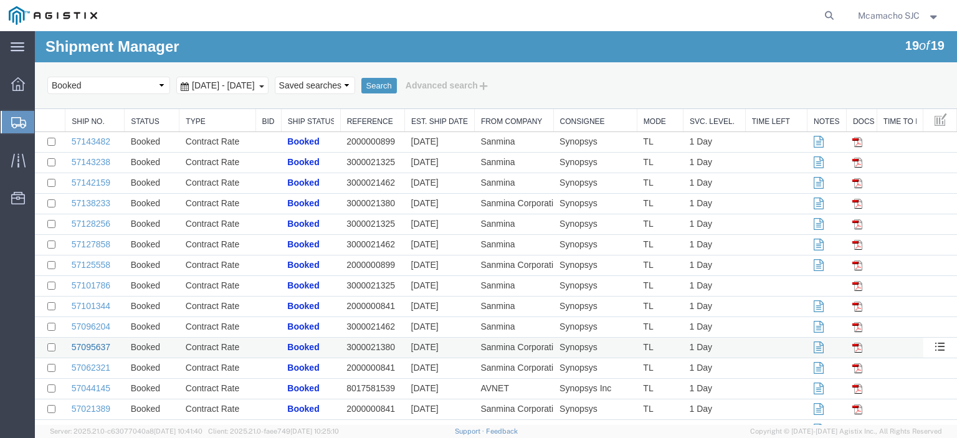
click at [103, 348] on link "57095637" at bounding box center [91, 347] width 39 height 10
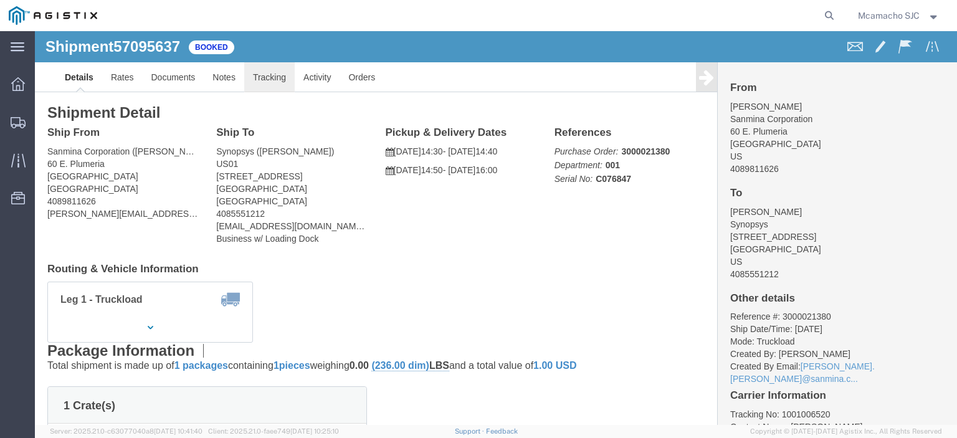
click link "Tracking"
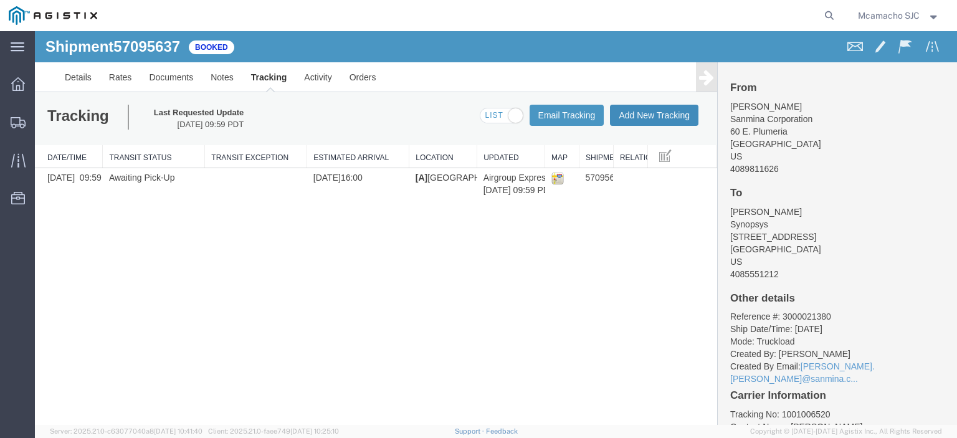
click at [637, 118] on button "Add New Tracking" at bounding box center [654, 115] width 88 height 21
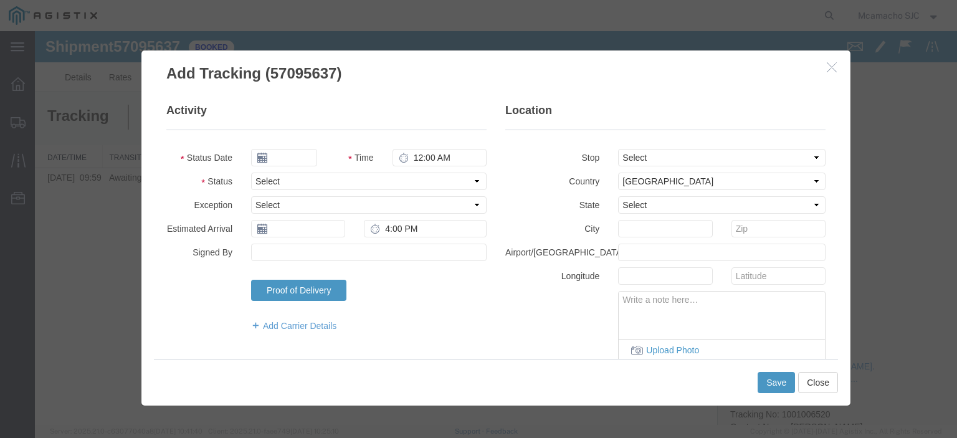
type input "[DATE]"
type input "3:00 PM"
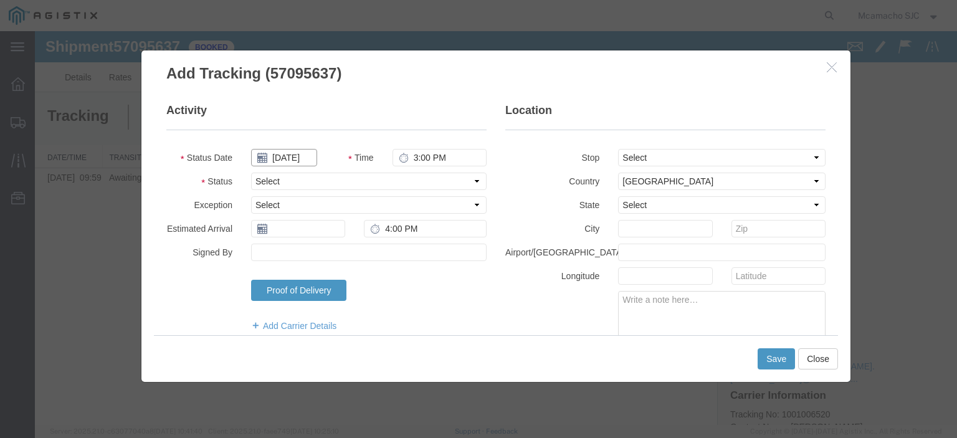
click at [275, 155] on input "[DATE]" at bounding box center [284, 157] width 66 height 17
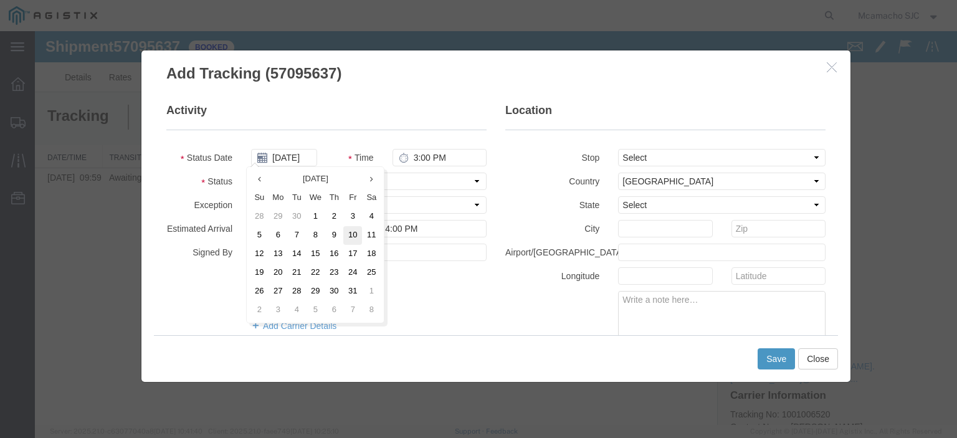
click at [352, 231] on td "10" at bounding box center [352, 235] width 19 height 19
type input "[DATE]"
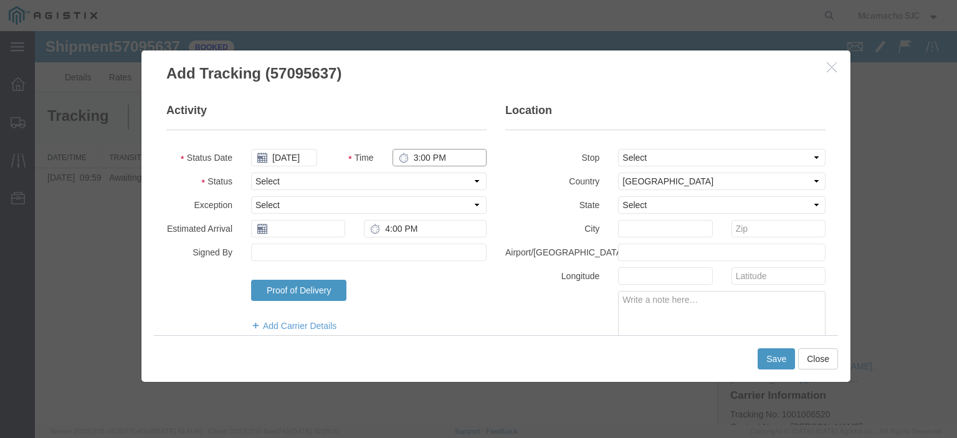
click at [413, 153] on input "3:00 PM" at bounding box center [439, 157] width 94 height 17
type input "3:51 PM"
click at [406, 175] on select "Select Arrival Notice Available Arrival Notice Imported Arrive at Delivery Loca…" at bounding box center [368, 181] width 235 height 17
select select "DELIVRED"
click at [251, 173] on select "Select Arrival Notice Available Arrival Notice Imported Arrive at Delivery Loca…" at bounding box center [368, 181] width 235 height 17
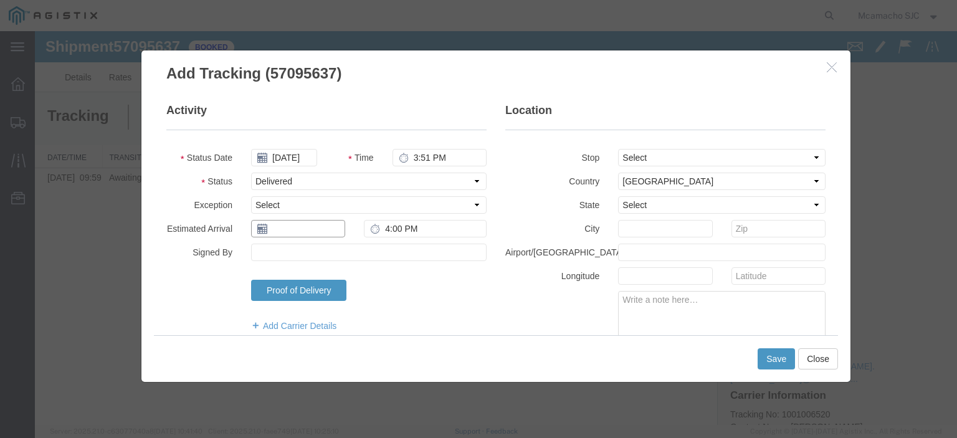
click at [297, 231] on input "text" at bounding box center [298, 228] width 94 height 17
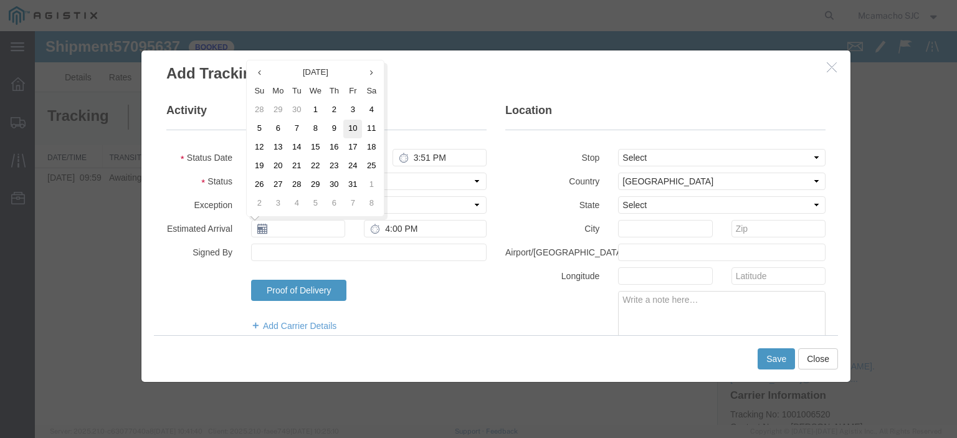
click at [349, 126] on td "10" at bounding box center [352, 129] width 19 height 19
type input "[DATE]"
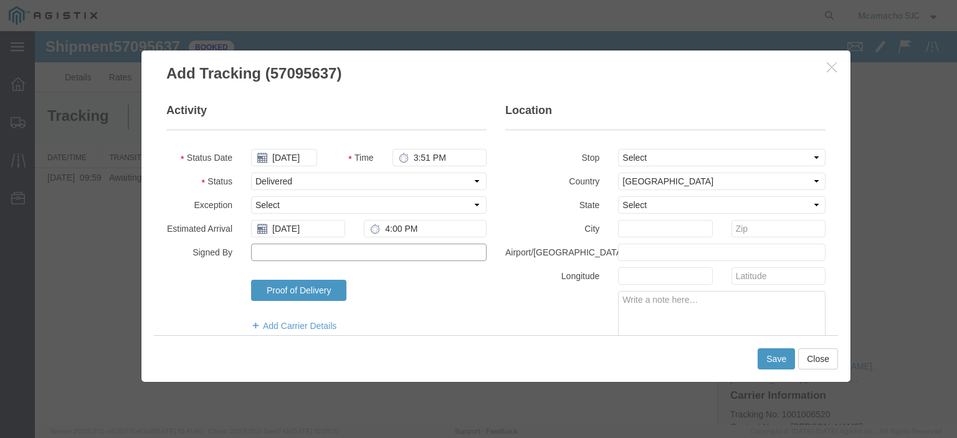
click at [313, 245] on input "Signed By" at bounding box center [368, 252] width 235 height 17
type input "[PERSON_NAME]"
click at [771, 359] on button "Save" at bounding box center [776, 358] width 37 height 21
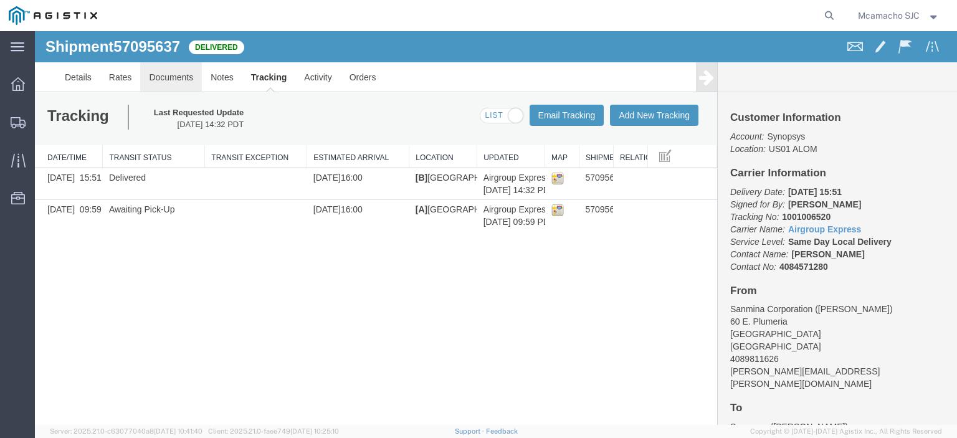
click at [164, 67] on link "Documents" at bounding box center [171, 77] width 62 height 30
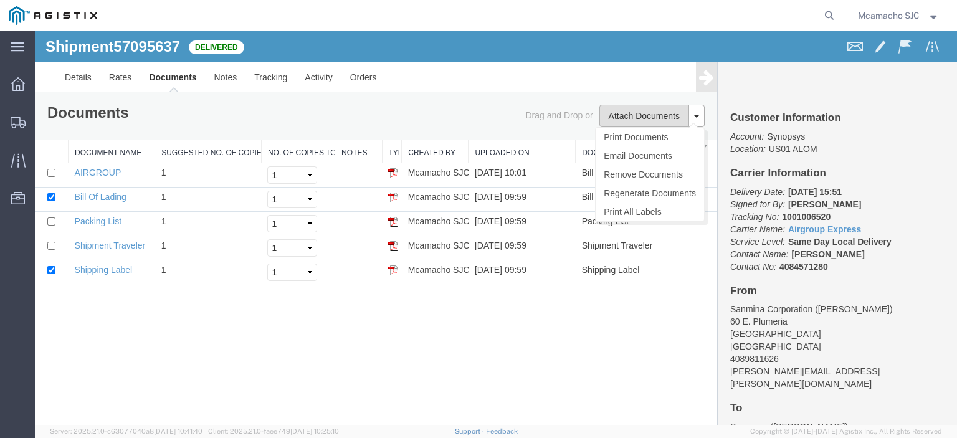
click at [650, 116] on button "Attach Documents" at bounding box center [644, 116] width 90 height 22
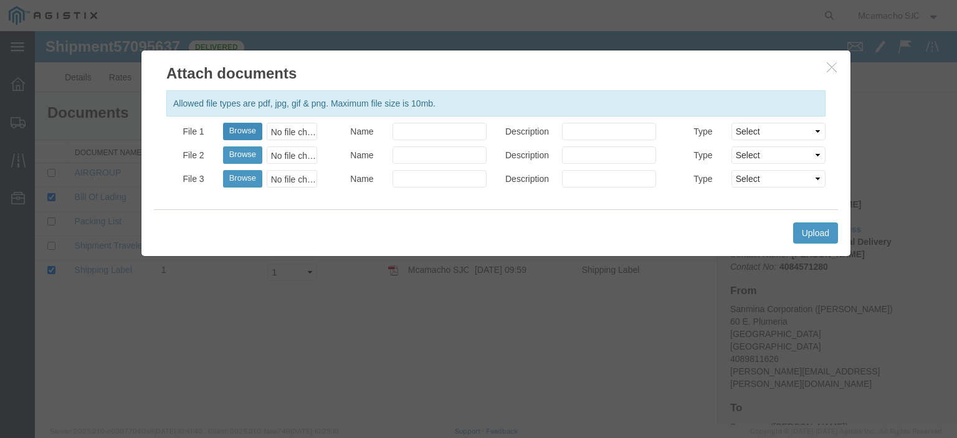
click at [247, 127] on button "Browse" at bounding box center [242, 131] width 39 height 17
click at [242, 127] on button "Browse" at bounding box center [242, 131] width 39 height 17
type input "C:\fakepath\1001006520 POD.pdf"
click at [452, 137] on input "Name" at bounding box center [439, 131] width 94 height 17
type input "AIRGROUP"
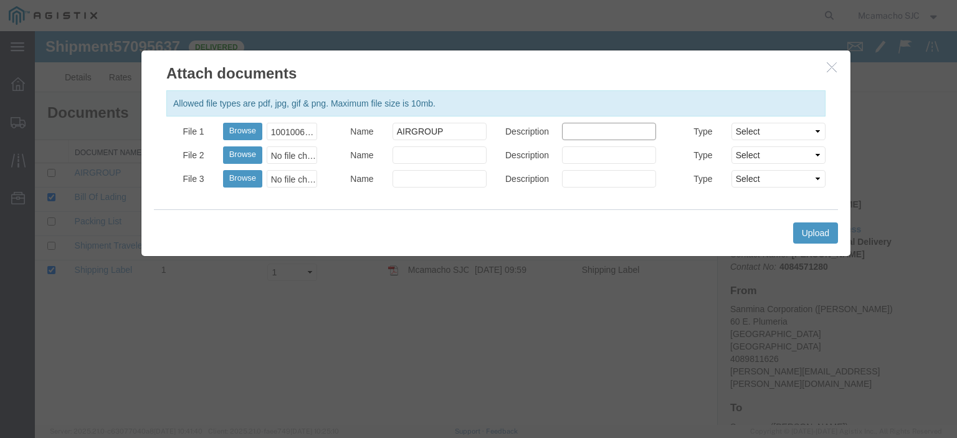
drag, startPoint x: 578, startPoint y: 136, endPoint x: 589, endPoint y: 148, distance: 16.7
click at [578, 136] on input "Description" at bounding box center [609, 131] width 94 height 17
type input "POD"
click at [761, 135] on select "Select AWB Label Bill of Lading/Air Waybill Certificate of Origin (English) Cla…" at bounding box center [778, 131] width 94 height 17
select select "PROOF_OF_DELIVERY"
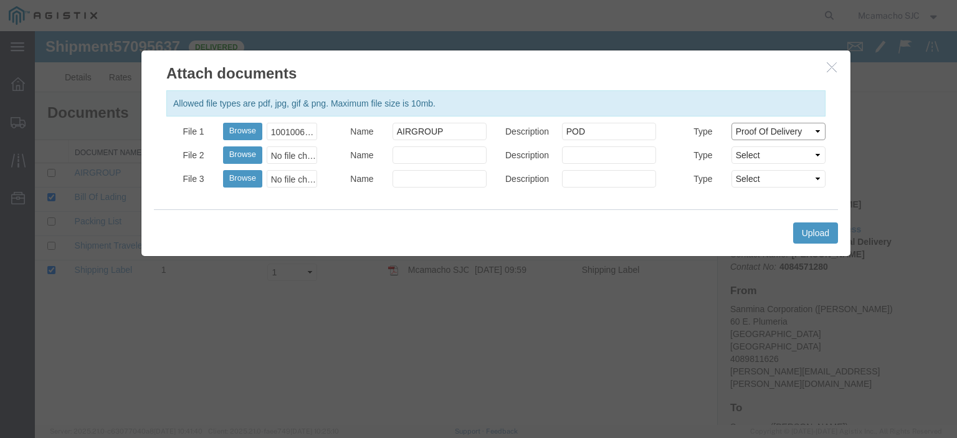
click at [731, 123] on select "Select AWB Label Bill of Lading/Air Waybill Certificate of Origin (English) Cla…" at bounding box center [778, 131] width 94 height 17
click at [810, 237] on button "Upload" at bounding box center [815, 232] width 45 height 21
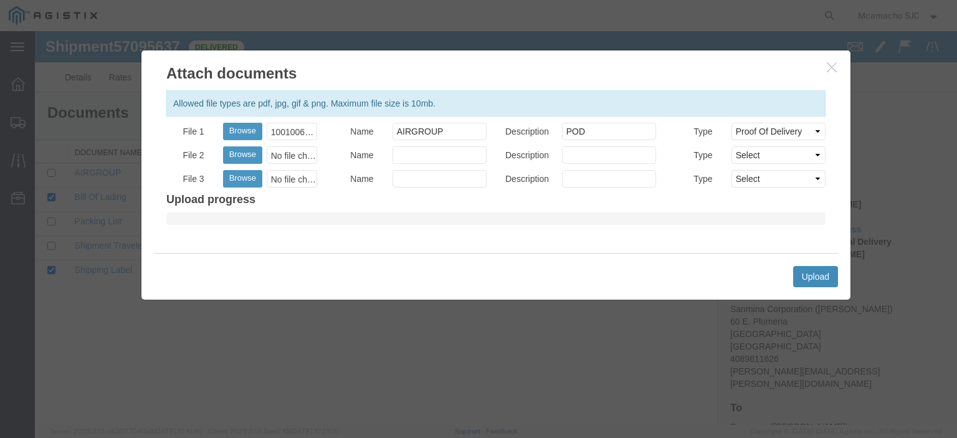
select select
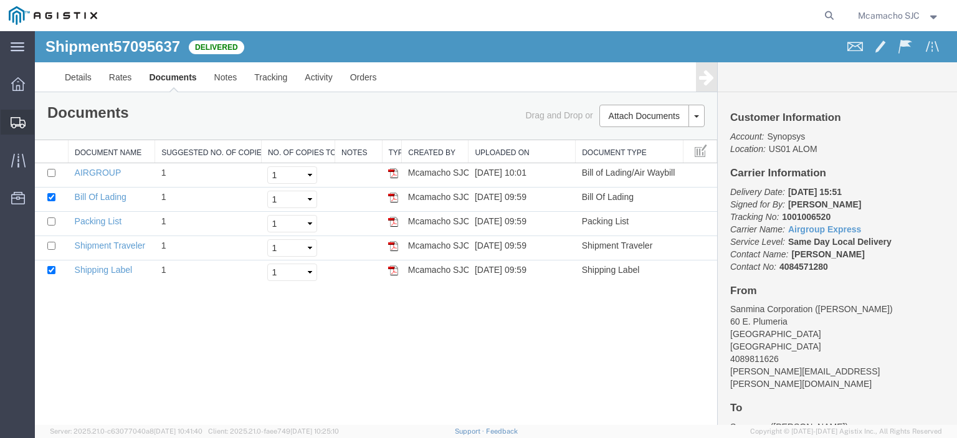
click at [43, 122] on span "Shipments" at bounding box center [38, 122] width 9 height 25
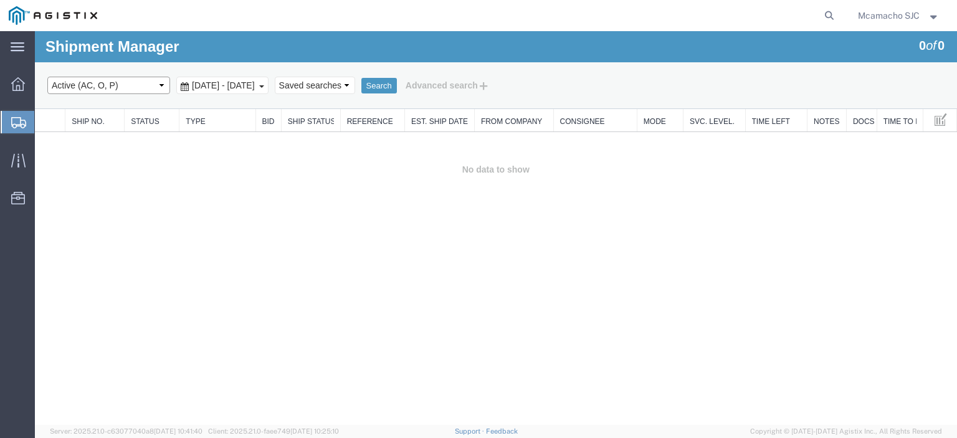
click at [103, 92] on select "Select status Active (AC, O, P) All Approved Awaiting Confirmation (AC) Booked …" at bounding box center [108, 85] width 123 height 17
select select "BOOK"
click at [47, 77] on select "Select status Active (AC, O, P) All Approved Awaiting Confirmation (AC) Booked …" at bounding box center [108, 85] width 123 height 17
click at [397, 87] on button "Search" at bounding box center [379, 86] width 36 height 16
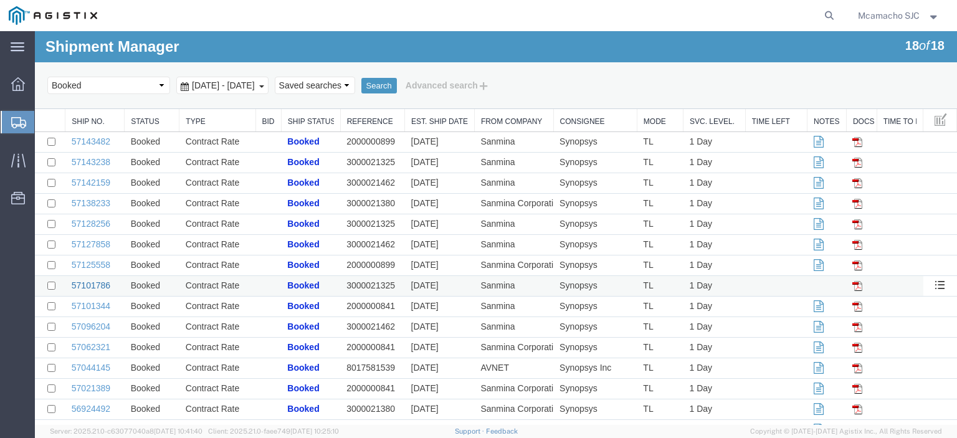
click at [109, 285] on link "57101786" at bounding box center [91, 285] width 39 height 10
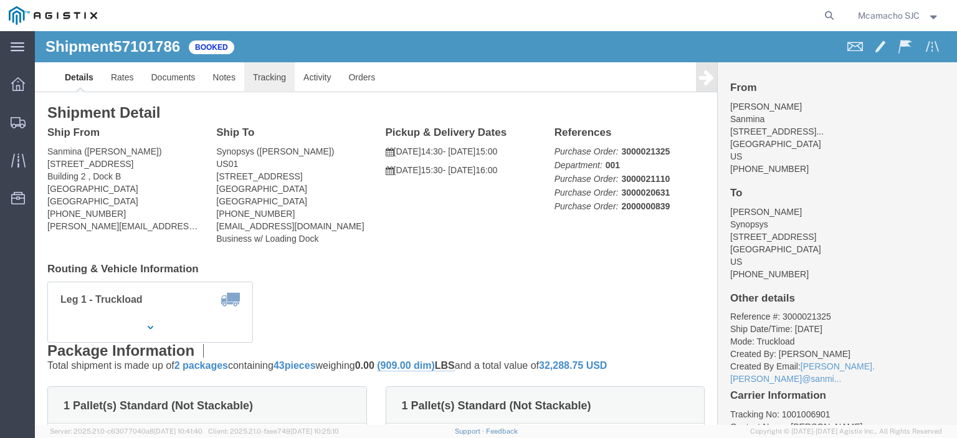
click link "Tracking"
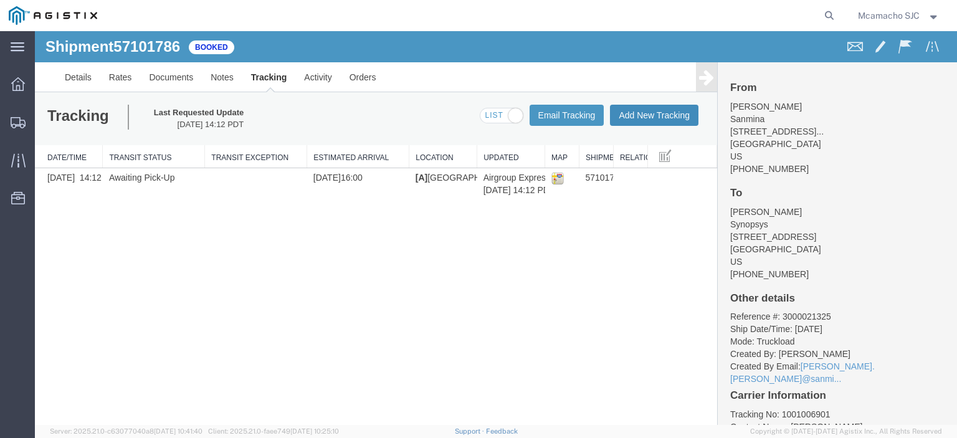
click at [660, 114] on button "Add New Tracking" at bounding box center [654, 115] width 88 height 21
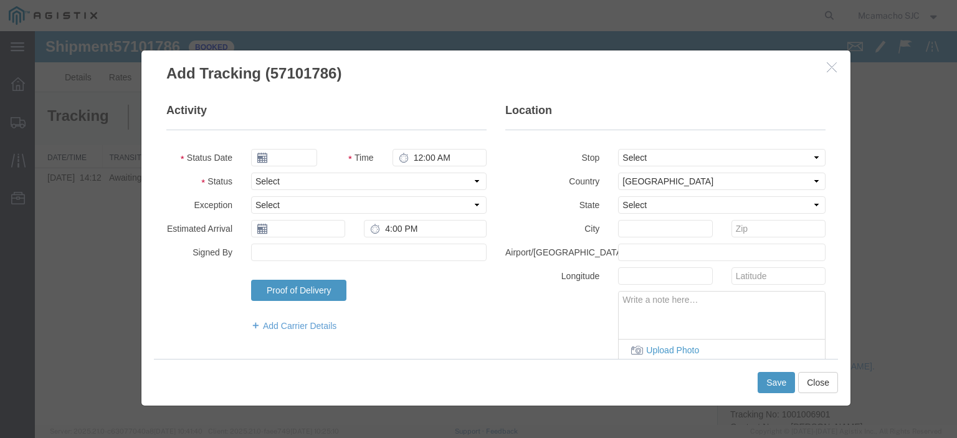
type input "[DATE]"
type input "3:00 PM"
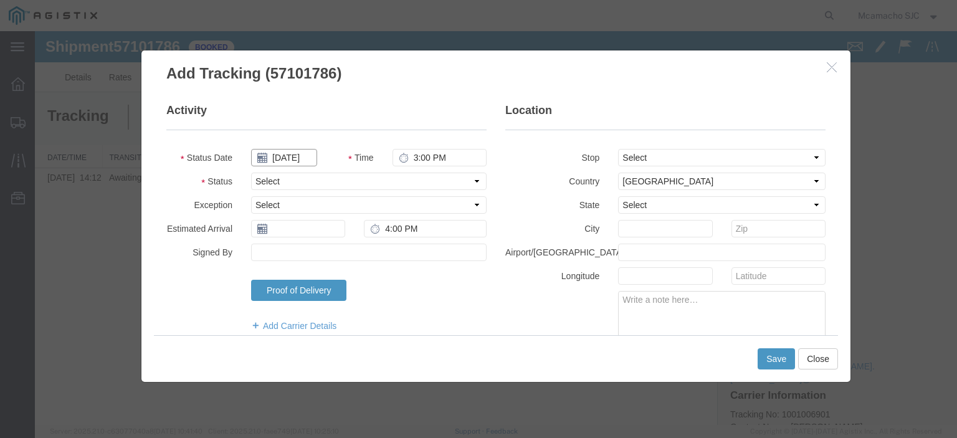
click at [290, 151] on input "[DATE]" at bounding box center [284, 157] width 66 height 17
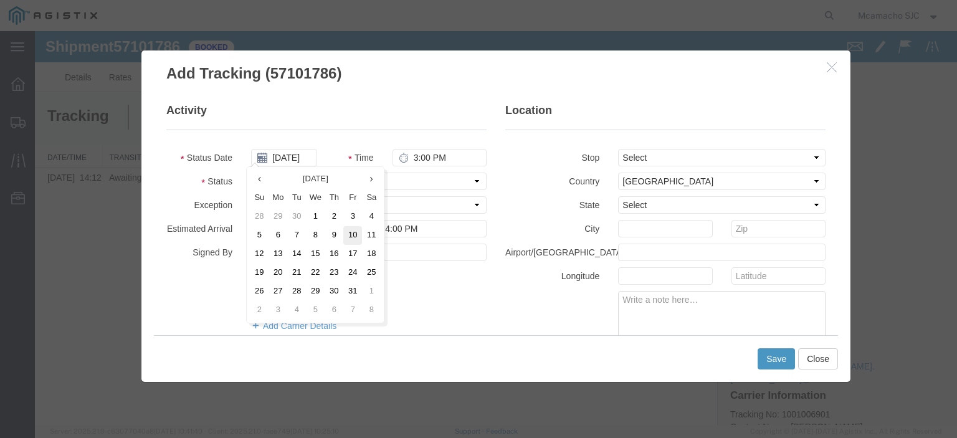
click at [351, 234] on td "10" at bounding box center [352, 235] width 19 height 19
type input "[DATE]"
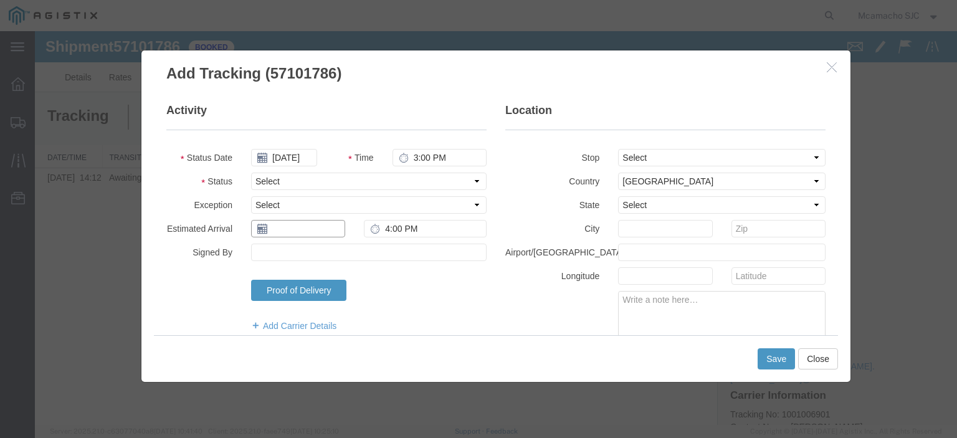
click at [299, 231] on input "text" at bounding box center [298, 228] width 94 height 17
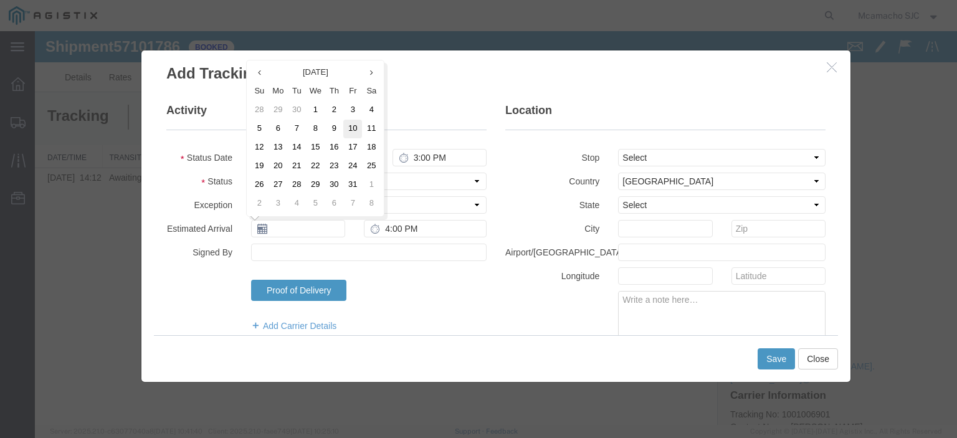
click at [349, 130] on td "10" at bounding box center [352, 129] width 19 height 19
type input "[DATE]"
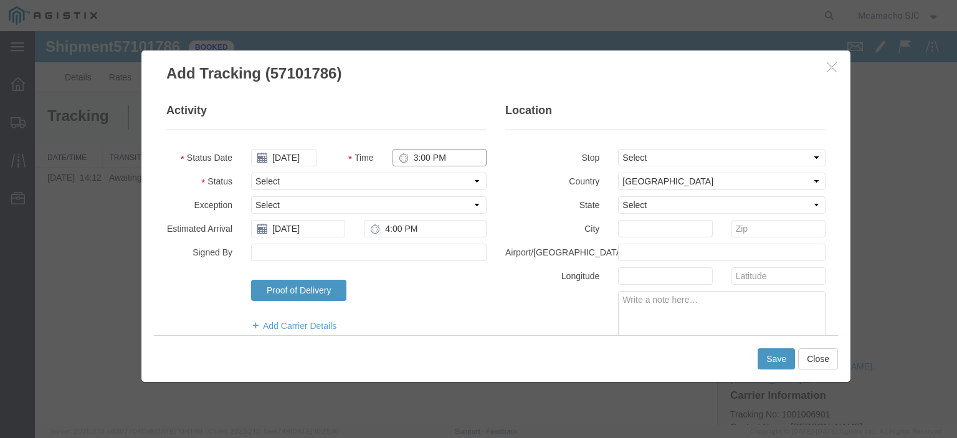
click at [417, 156] on input "3:00 PM" at bounding box center [439, 157] width 94 height 17
type input "3:50 PM"
click at [431, 184] on select "Select Arrival Notice Available Arrival Notice Imported Arrive at Delivery Loca…" at bounding box center [368, 181] width 235 height 17
select select "DELIVRED"
click at [251, 173] on select "Select Arrival Notice Available Arrival Notice Imported Arrive at Delivery Loca…" at bounding box center [368, 181] width 235 height 17
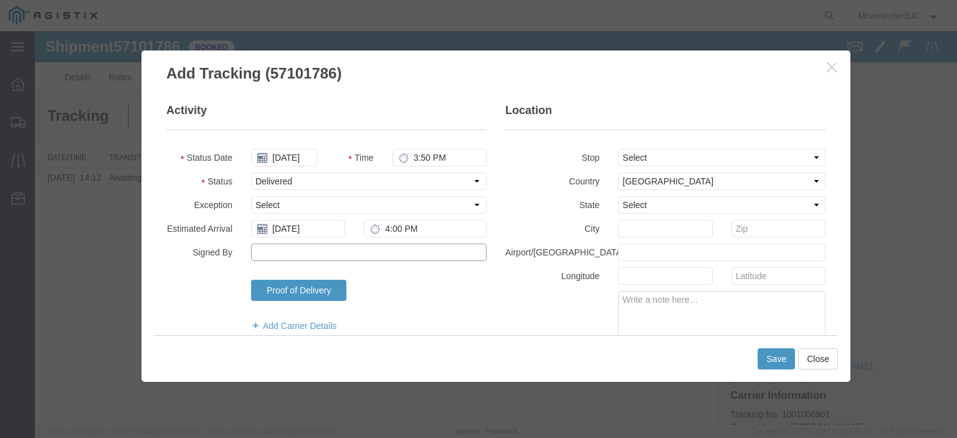
click at [283, 254] on input "Signed By" at bounding box center [368, 252] width 235 height 17
type input "[PERSON_NAME]"
click at [766, 347] on div "Save Close" at bounding box center [496, 358] width 684 height 47
click at [769, 348] on button "Save" at bounding box center [776, 358] width 37 height 21
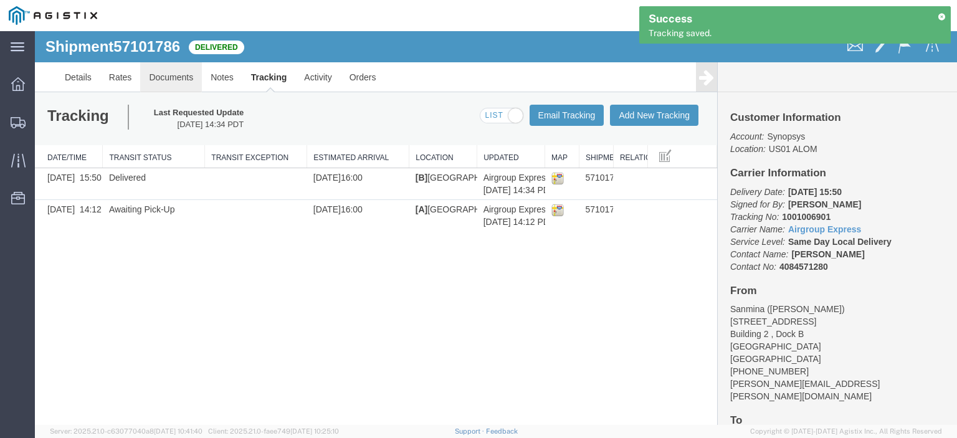
click at [173, 81] on link "Documents" at bounding box center [171, 77] width 62 height 30
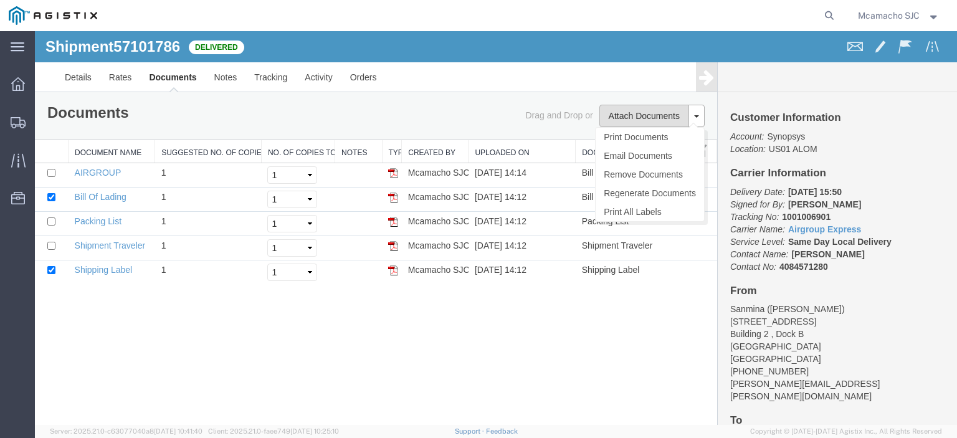
click at [654, 121] on button "Attach Documents" at bounding box center [644, 116] width 90 height 22
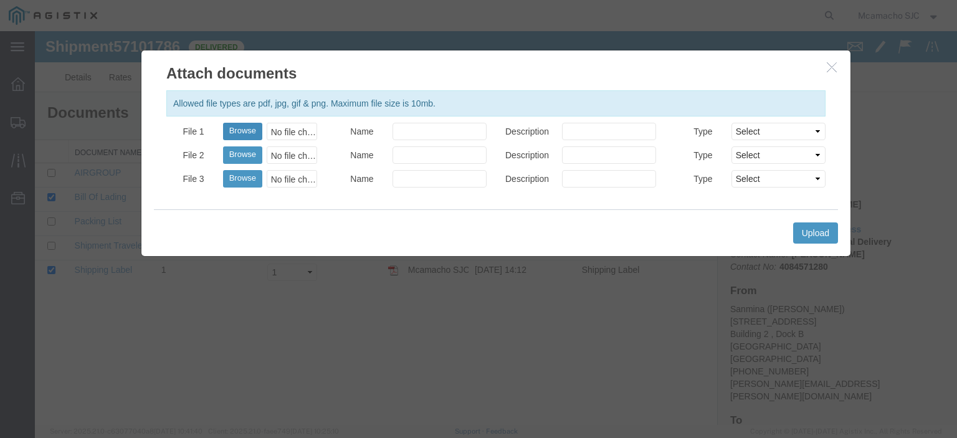
click at [239, 126] on button "Browse" at bounding box center [242, 131] width 39 height 17
click at [237, 134] on button "Browse" at bounding box center [242, 131] width 39 height 17
type input "C:\fakepath\1001006901 POD.pdf"
drag, startPoint x: 453, startPoint y: 131, endPoint x: 461, endPoint y: 135, distance: 8.7
click at [453, 131] on input "Name" at bounding box center [439, 131] width 94 height 17
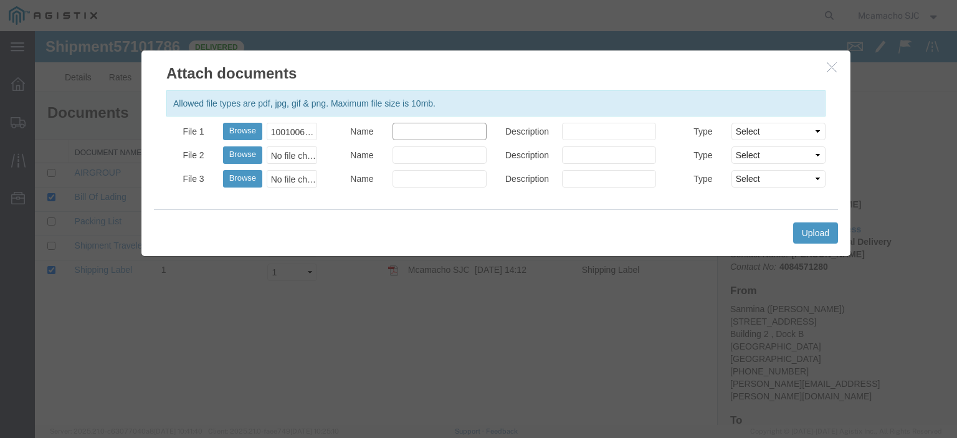
type input "AIRGROUP"
click at [577, 135] on input "Description" at bounding box center [609, 131] width 94 height 17
type input "POD"
click at [755, 128] on select "Select AWB Label Bill of Lading/Air Waybill Certificate of Origin (English) Cla…" at bounding box center [778, 131] width 94 height 17
select select "PROOF_OF_DELIVERY"
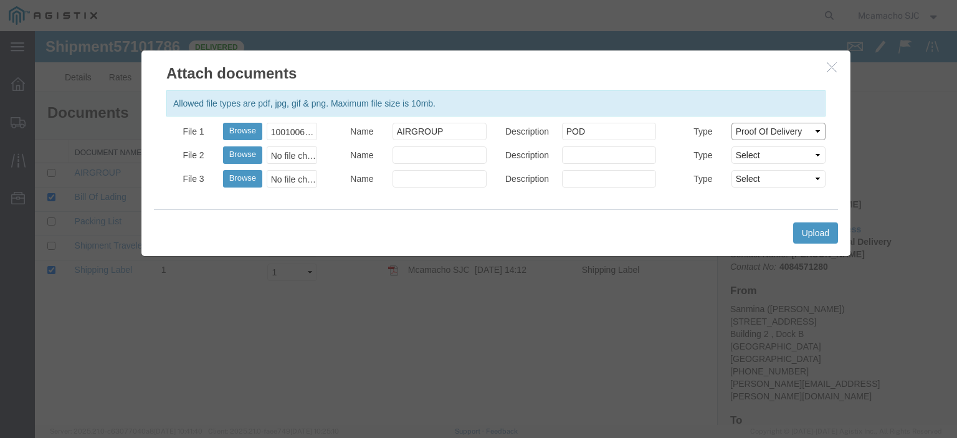
click at [731, 123] on select "Select AWB Label Bill of Lading/Air Waybill Certificate of Origin (English) Cla…" at bounding box center [778, 131] width 94 height 17
click at [827, 231] on button "Upload" at bounding box center [815, 232] width 45 height 21
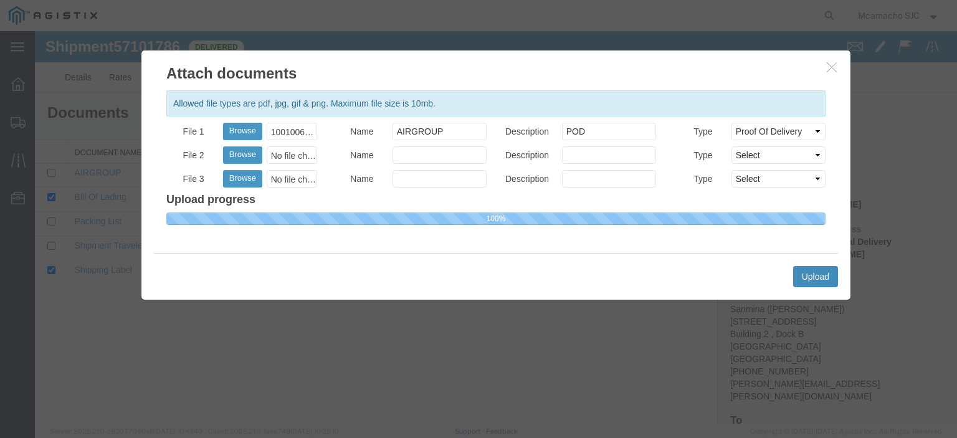
select select
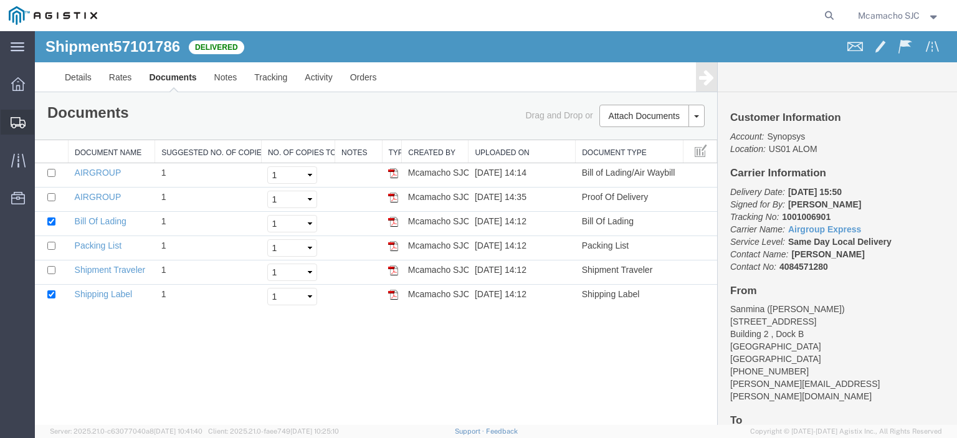
click at [20, 118] on icon at bounding box center [18, 122] width 15 height 11
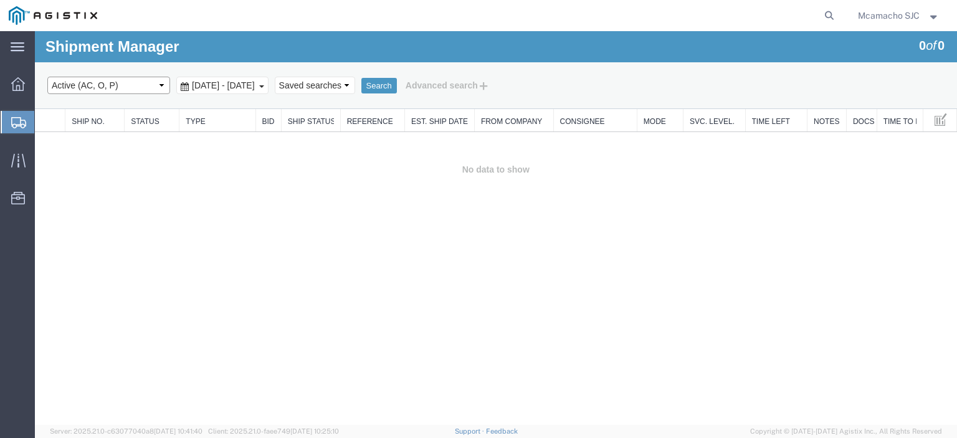
click at [82, 87] on select "Select status Active (AC, O, P) All Approved Awaiting Confirmation (AC) Booked …" at bounding box center [108, 85] width 123 height 17
select select "BOOK"
click at [47, 77] on select "Select status Active (AC, O, P) All Approved Awaiting Confirmation (AC) Booked …" at bounding box center [108, 85] width 123 height 17
click at [397, 87] on button "Search" at bounding box center [379, 86] width 36 height 16
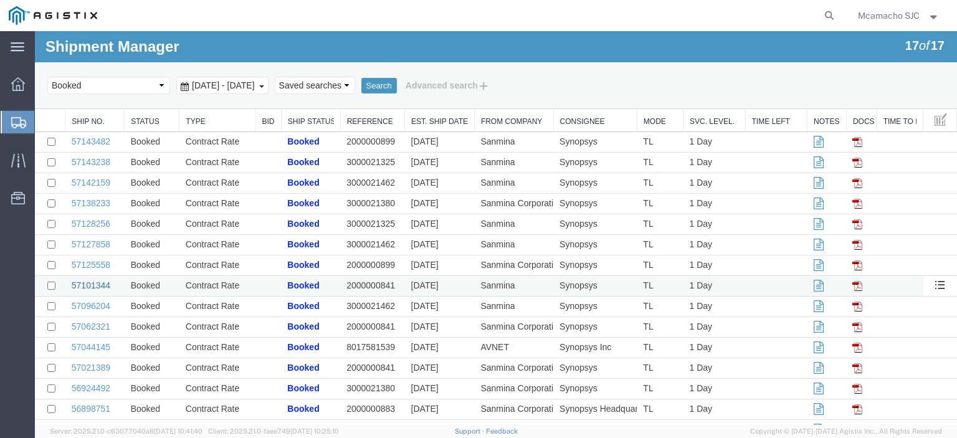
click at [97, 283] on link "57101344" at bounding box center [91, 285] width 39 height 10
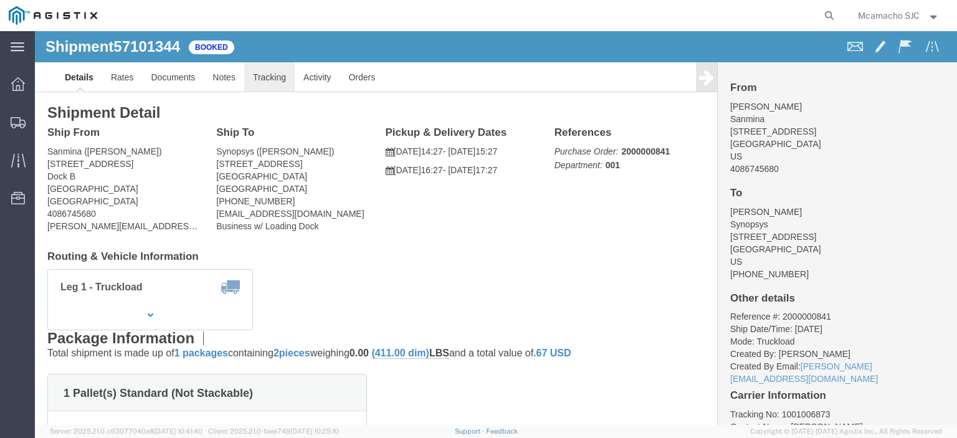
click link "Tracking"
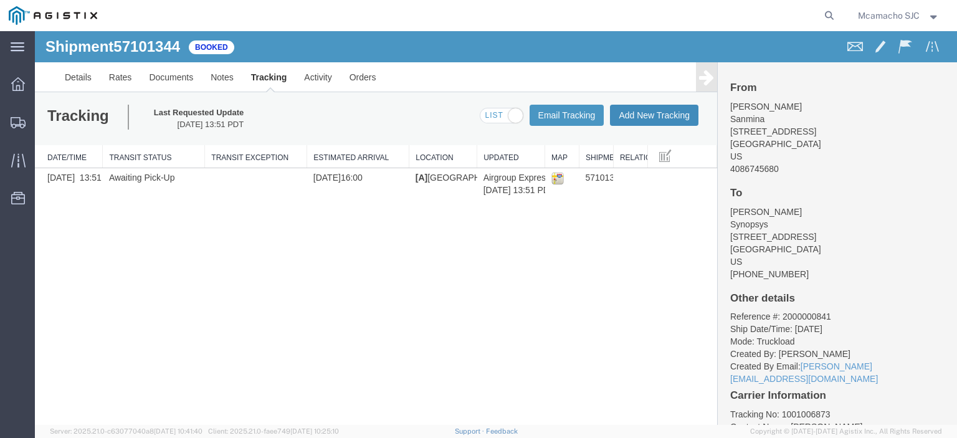
click at [648, 116] on button "Add New Tracking" at bounding box center [654, 115] width 88 height 21
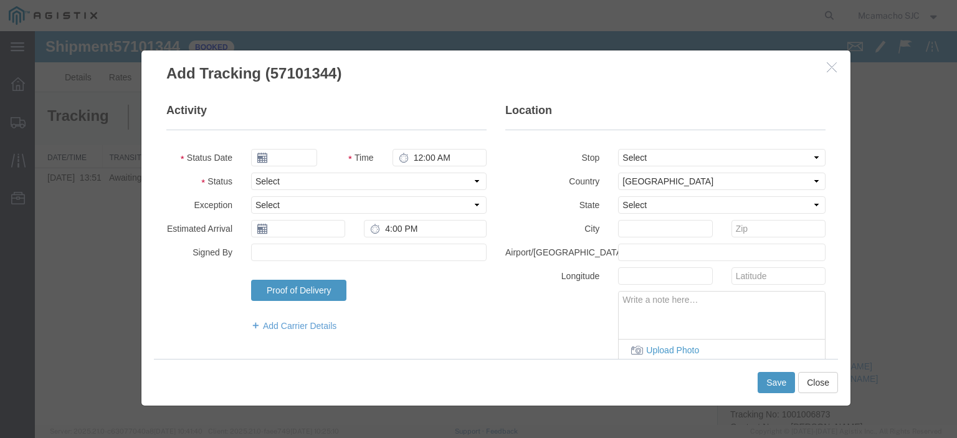
type input "[DATE]"
type input "3:00 PM"
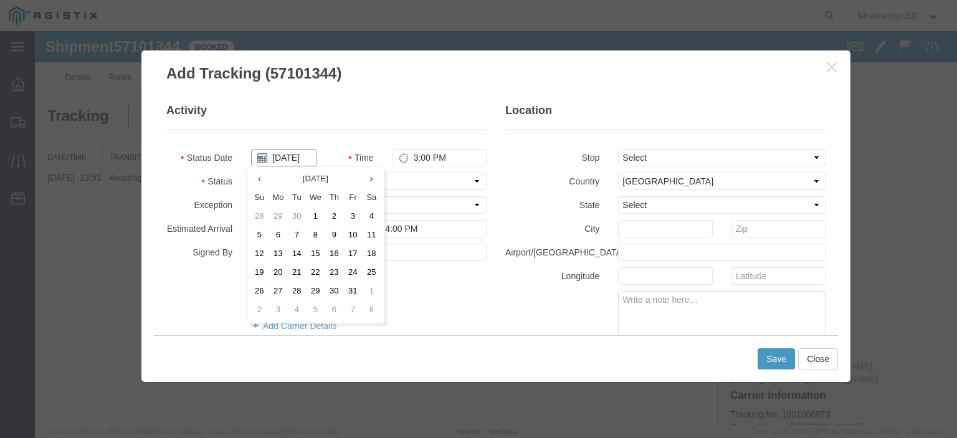
click at [281, 161] on input "[DATE]" at bounding box center [284, 157] width 66 height 17
click at [349, 234] on td "10" at bounding box center [352, 235] width 19 height 19
type input "[DATE]"
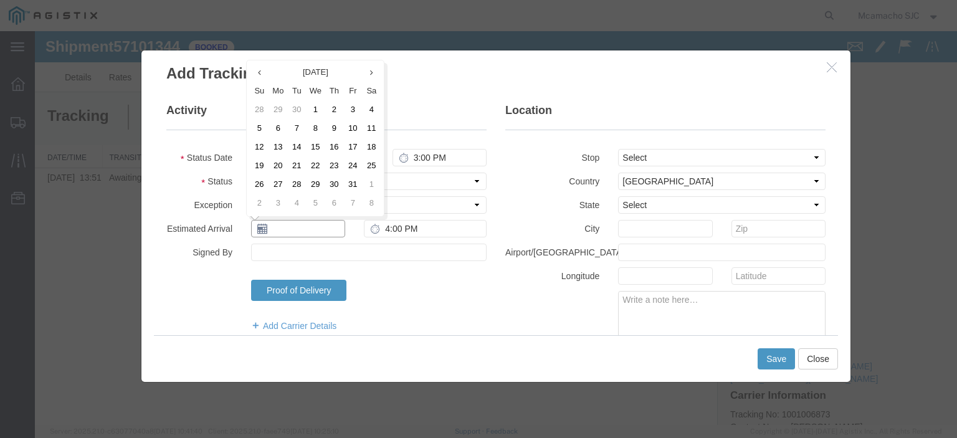
click at [302, 227] on input "text" at bounding box center [298, 228] width 94 height 17
click at [354, 134] on td "10" at bounding box center [352, 129] width 19 height 19
type input "[DATE]"
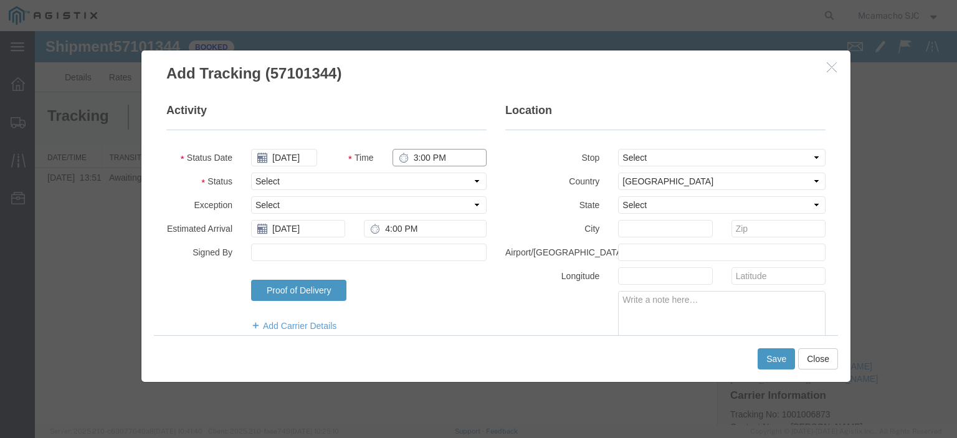
click at [409, 155] on input "3:00 PM" at bounding box center [439, 157] width 94 height 17
type input "3:55 PM"
click at [366, 186] on select "Select Arrival Notice Available Arrival Notice Imported Arrive at Delivery Loca…" at bounding box center [368, 181] width 235 height 17
select select "DELIVRED"
click at [251, 173] on select "Select Arrival Notice Available Arrival Notice Imported Arrive at Delivery Loca…" at bounding box center [368, 181] width 235 height 17
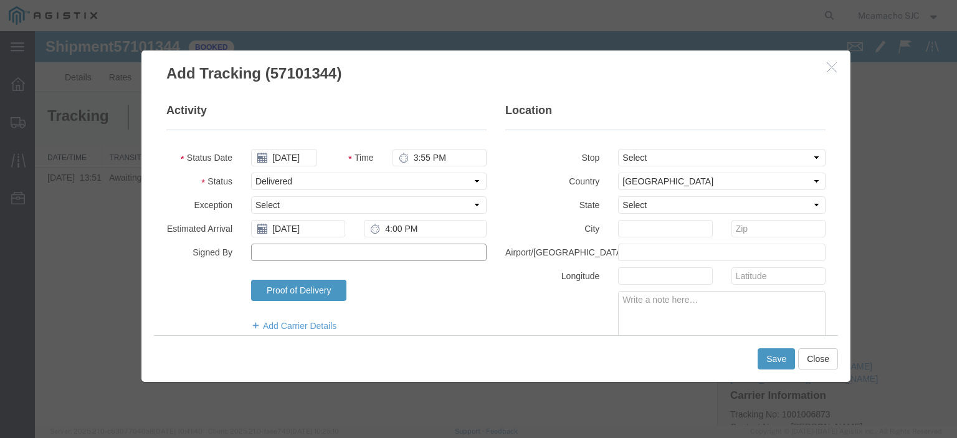
click at [305, 256] on input "Signed By" at bounding box center [368, 252] width 235 height 17
type input "[PERSON_NAME]"
click at [770, 349] on button "Save" at bounding box center [776, 358] width 37 height 21
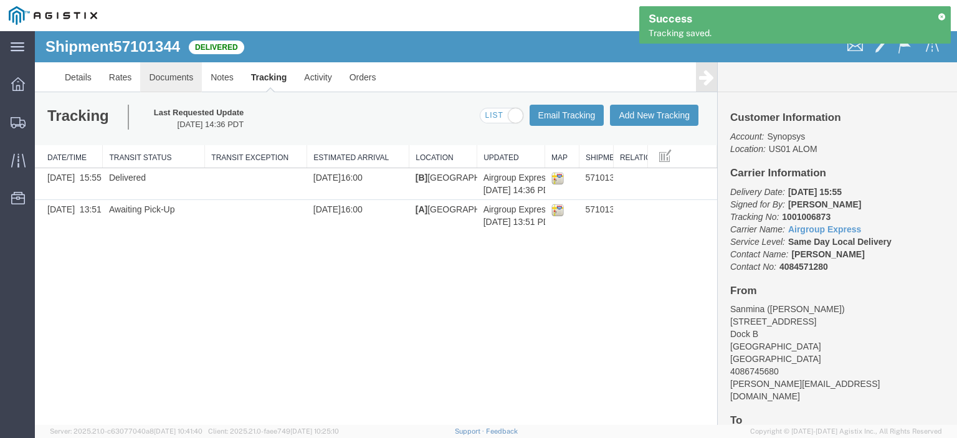
click at [182, 74] on link "Documents" at bounding box center [171, 77] width 62 height 30
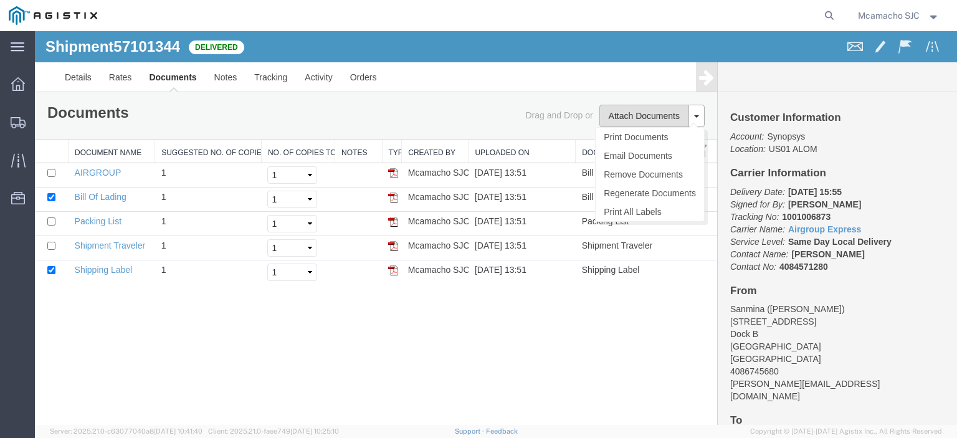
click at [647, 119] on button "Attach Documents" at bounding box center [644, 116] width 90 height 22
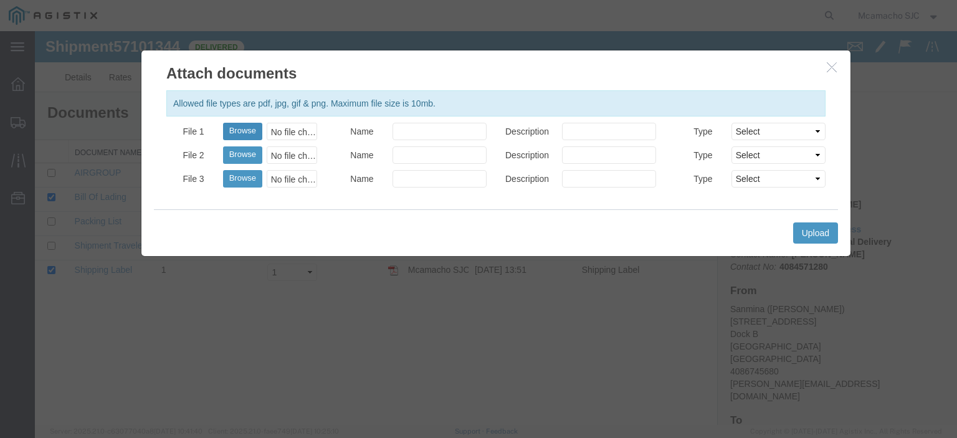
click at [252, 126] on button "Browse" at bounding box center [242, 131] width 39 height 17
click at [239, 131] on button "Browse" at bounding box center [242, 131] width 39 height 17
type input "C:\fakepath\1001006873 POD.pdf"
click at [429, 124] on input "Name" at bounding box center [439, 131] width 94 height 17
type input "AIRGROUP"
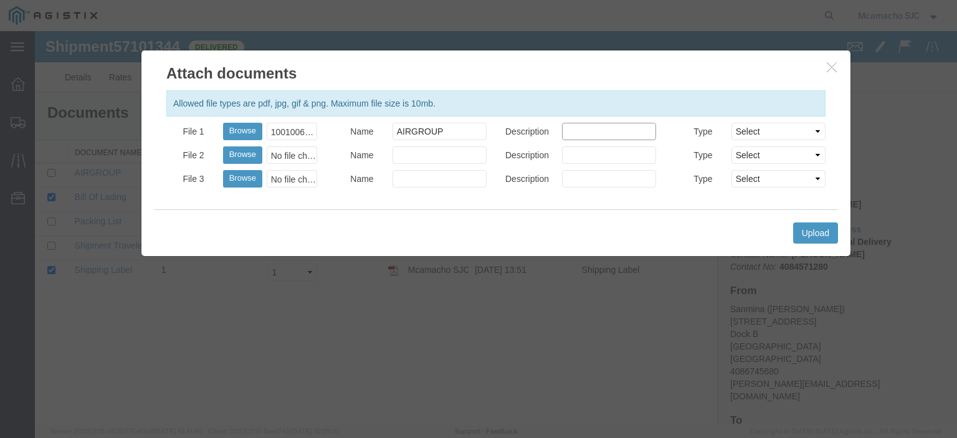
click at [580, 133] on input "Description" at bounding box center [609, 131] width 94 height 17
type input "POD"
click at [745, 131] on select "Select AWB Label Bill of Lading/Air Waybill Certificate of Origin (English) Cla…" at bounding box center [778, 131] width 94 height 17
select select "PROOF_OF_DELIVERY"
click at [731, 123] on select "Select AWB Label Bill of Lading/Air Waybill Certificate of Origin (English) Cla…" at bounding box center [778, 131] width 94 height 17
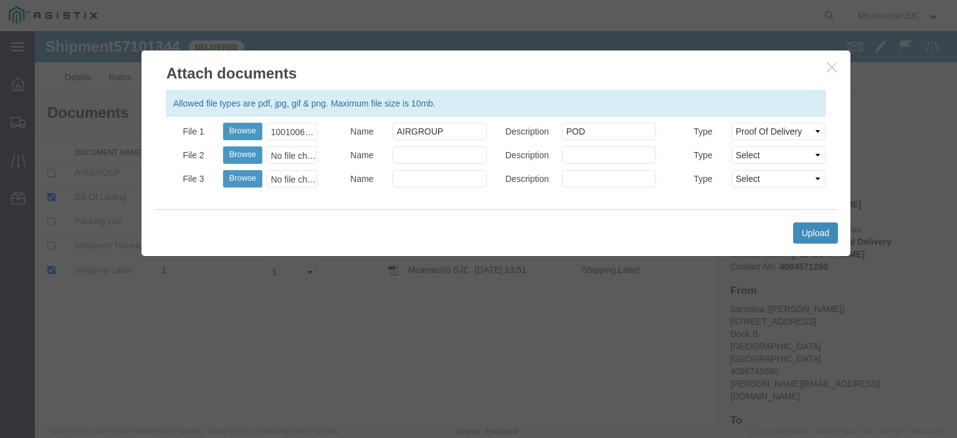
click at [810, 226] on button "Upload" at bounding box center [815, 232] width 45 height 21
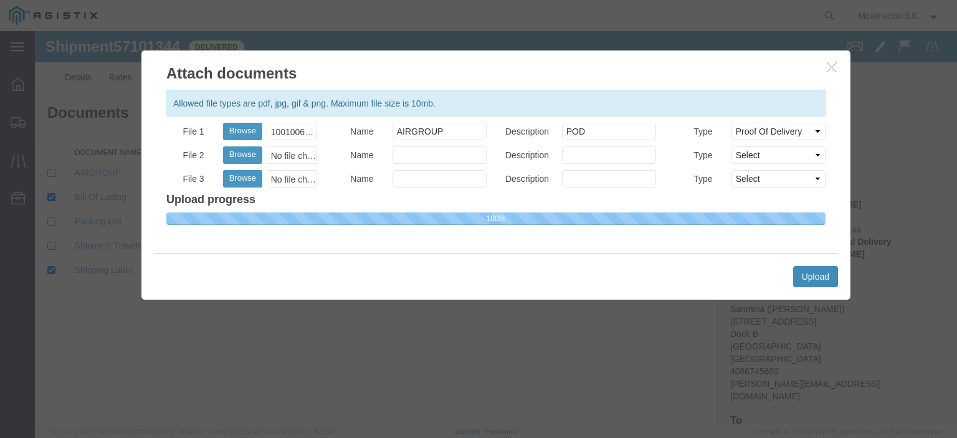
select select
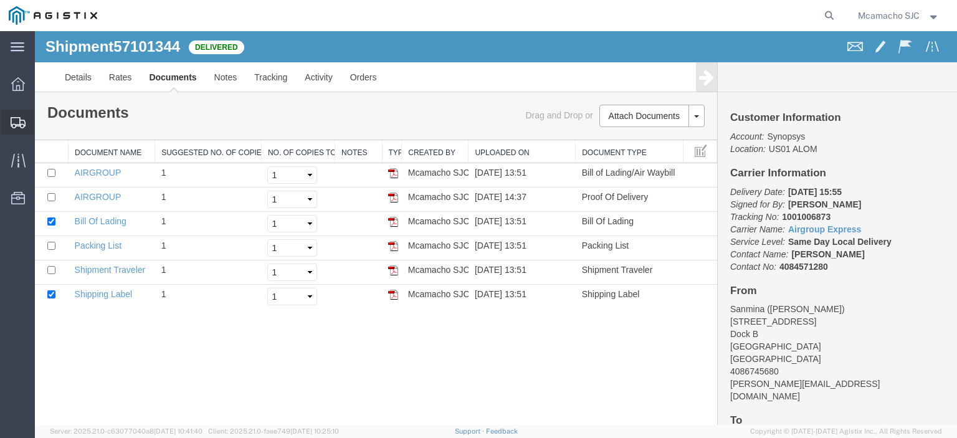
click at [16, 112] on div at bounding box center [18, 122] width 35 height 25
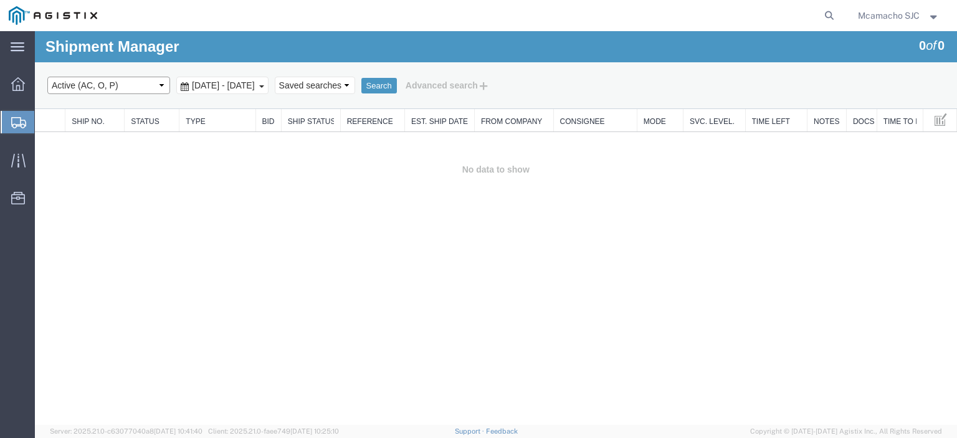
click at [75, 87] on select "Select status Active (AC, O, P) All Approved Awaiting Confirmation (AC) Booked …" at bounding box center [108, 85] width 123 height 17
select select "BOOK"
click at [47, 77] on select "Select status Active (AC, O, P) All Approved Awaiting Confirmation (AC) Booked …" at bounding box center [108, 85] width 123 height 17
click at [397, 88] on button "Search" at bounding box center [379, 86] width 36 height 16
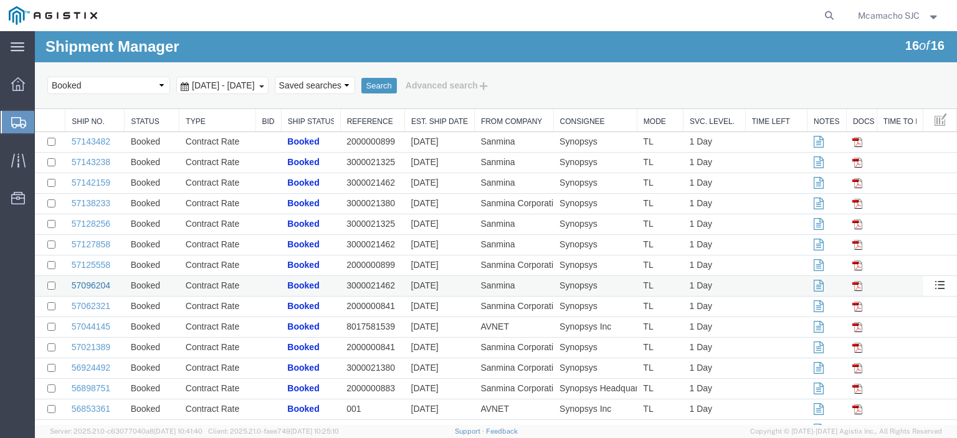
click at [98, 282] on link "57096204" at bounding box center [91, 285] width 39 height 10
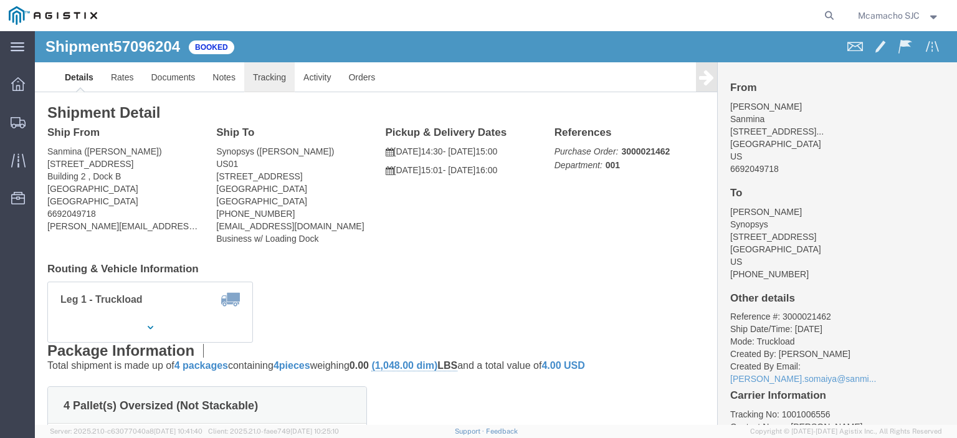
click link "Tracking"
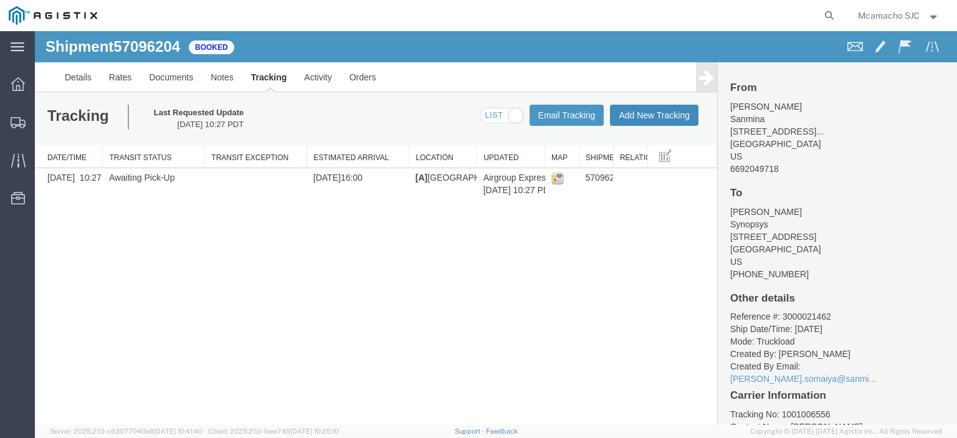
click at [635, 109] on button "Add New Tracking" at bounding box center [654, 115] width 88 height 21
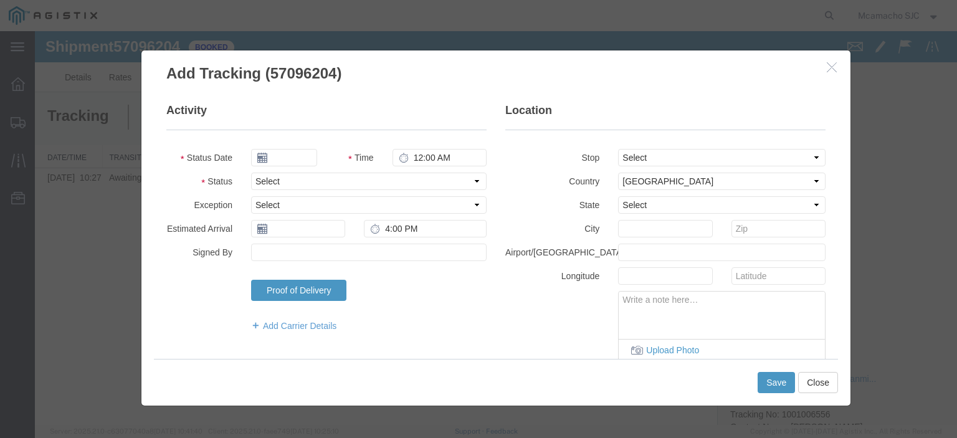
type input "[DATE]"
type input "3:00 PM"
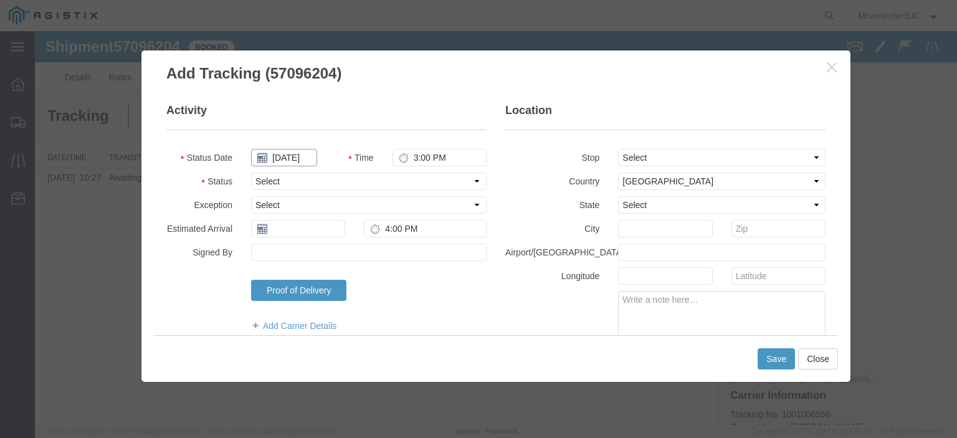
click at [295, 155] on input "[DATE]" at bounding box center [284, 157] width 66 height 17
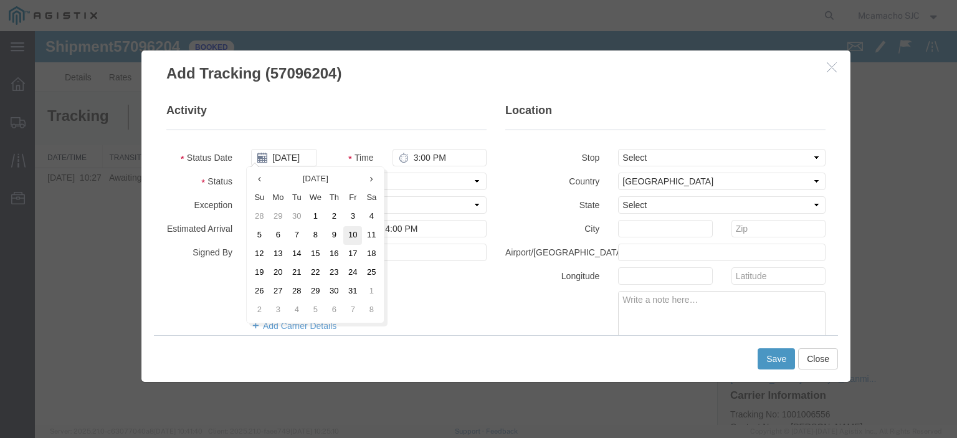
click at [350, 229] on td "10" at bounding box center [352, 235] width 19 height 19
type input "[DATE]"
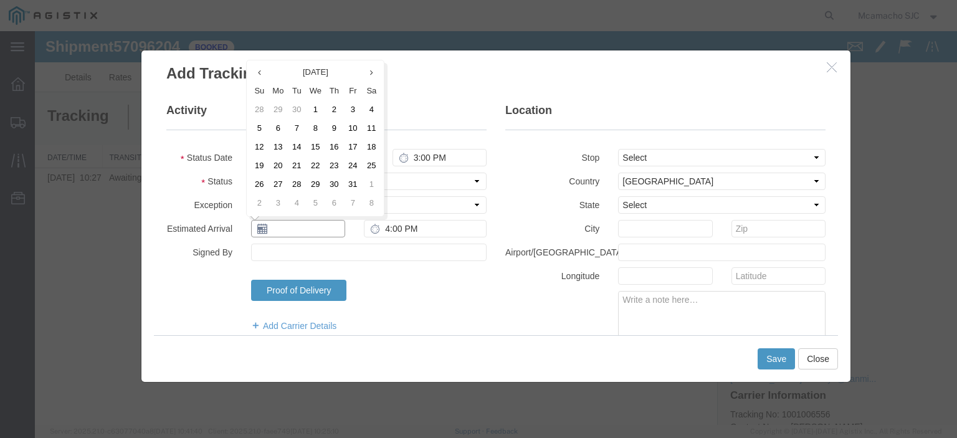
click at [294, 231] on input "text" at bounding box center [298, 228] width 94 height 17
click at [352, 133] on td "10" at bounding box center [352, 129] width 19 height 19
type input "[DATE]"
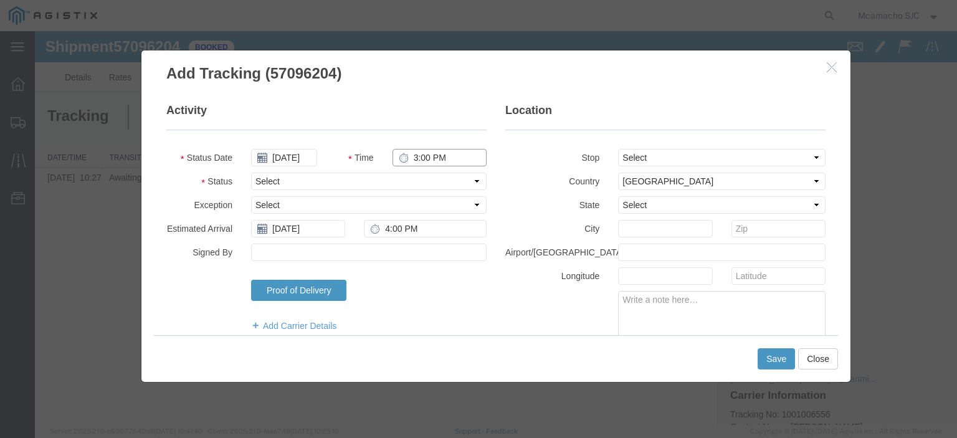
click at [411, 154] on input "3:00 PM" at bounding box center [439, 157] width 94 height 17
type input "4:00 PM"
click at [421, 176] on select "Select Arrival Notice Available Arrival Notice Imported Arrive at Delivery Loca…" at bounding box center [368, 181] width 235 height 17
select select "DELIVRED"
click at [251, 173] on select "Select Arrival Notice Available Arrival Notice Imported Arrive at Delivery Loca…" at bounding box center [368, 181] width 235 height 17
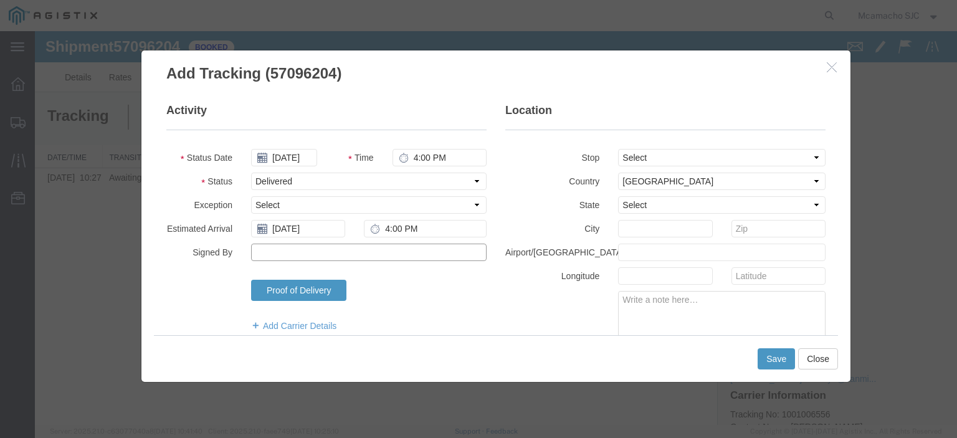
click at [307, 255] on input "Signed By" at bounding box center [368, 252] width 235 height 17
type input "[PERSON_NAME]"
click at [777, 358] on button "Save" at bounding box center [776, 358] width 37 height 21
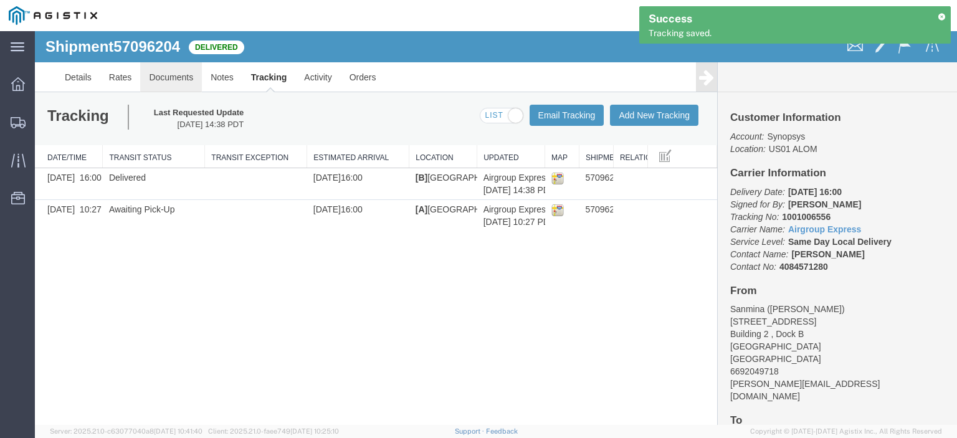
click at [168, 80] on link "Documents" at bounding box center [171, 77] width 62 height 30
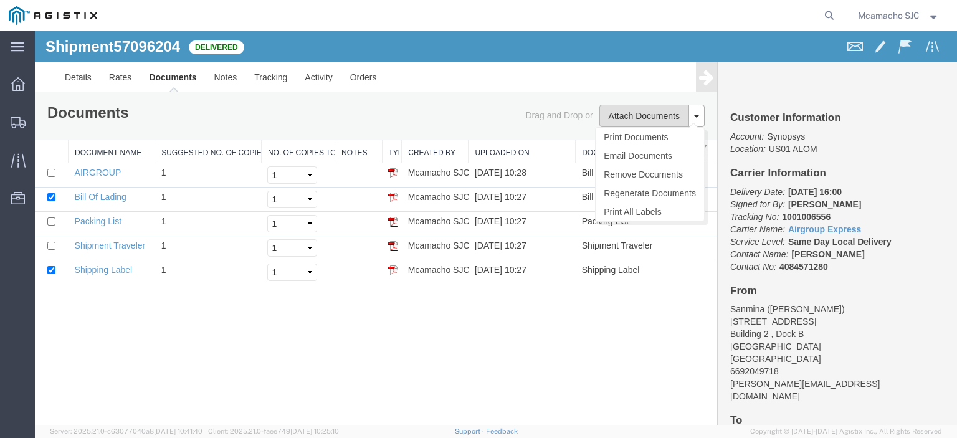
click at [630, 119] on button "Attach Documents" at bounding box center [644, 116] width 90 height 22
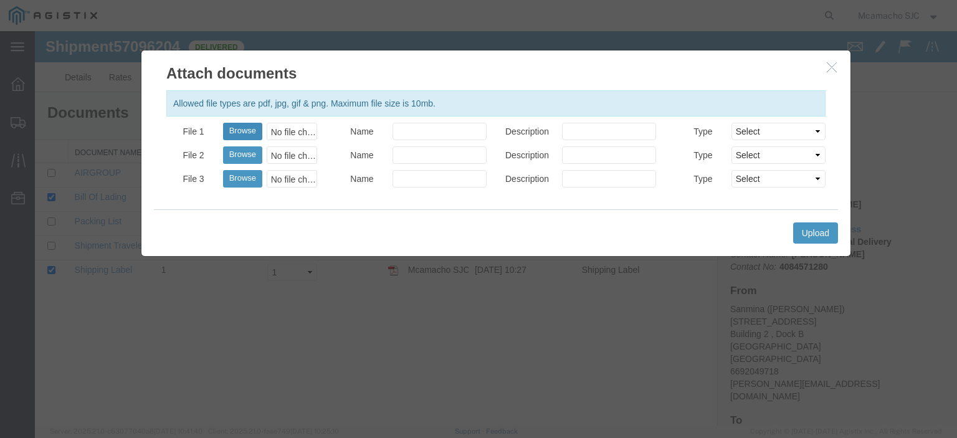
click at [238, 131] on button "Browse" at bounding box center [242, 131] width 39 height 17
click at [259, 123] on button "Browse" at bounding box center [242, 131] width 39 height 17
type input "C:\fakepath\1001006556 POD.pdf"
click at [426, 134] on input "Name" at bounding box center [439, 131] width 94 height 17
type input "AIRGROUP"
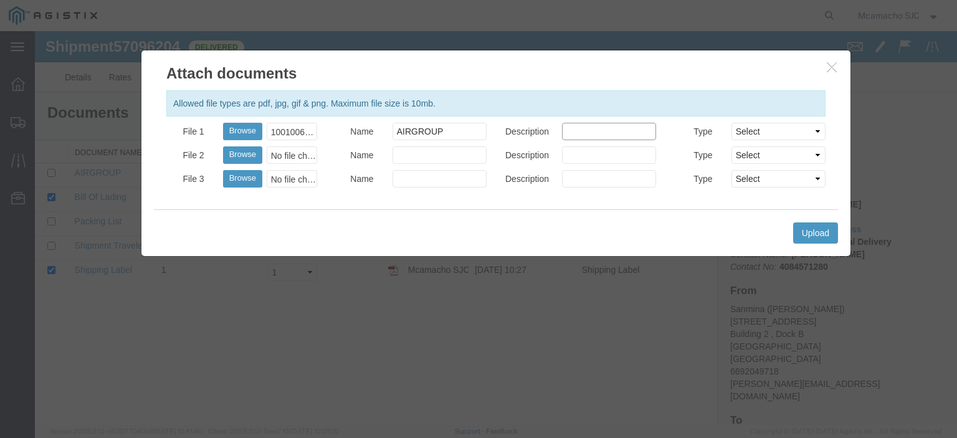
drag, startPoint x: 578, startPoint y: 131, endPoint x: 586, endPoint y: 143, distance: 14.7
click at [578, 131] on input "Description" at bounding box center [609, 131] width 94 height 17
type input "POD"
click at [777, 124] on select "Select AWB Label Bill of Lading/Air Waybill Certificate of Origin (English) Cla…" at bounding box center [778, 131] width 94 height 17
select select "PROOF_OF_DELIVERY"
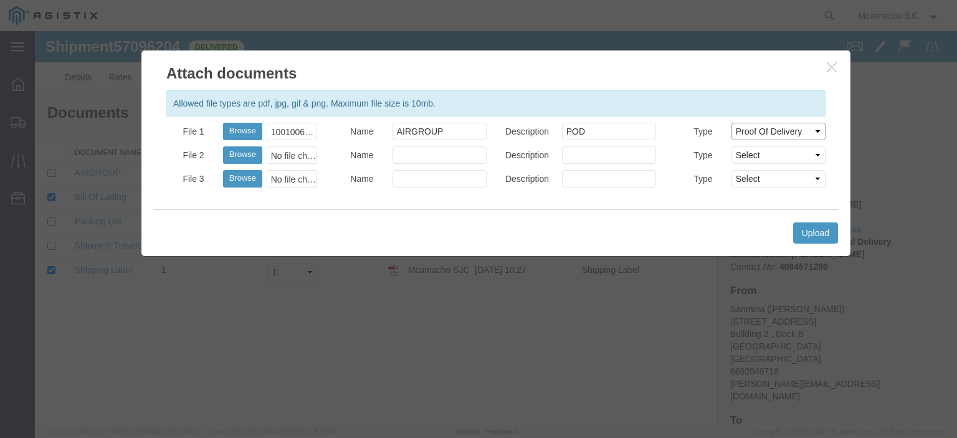
click at [731, 123] on select "Select AWB Label Bill of Lading/Air Waybill Certificate of Origin (English) Cla…" at bounding box center [778, 131] width 94 height 17
click at [810, 232] on button "Upload" at bounding box center [815, 232] width 45 height 21
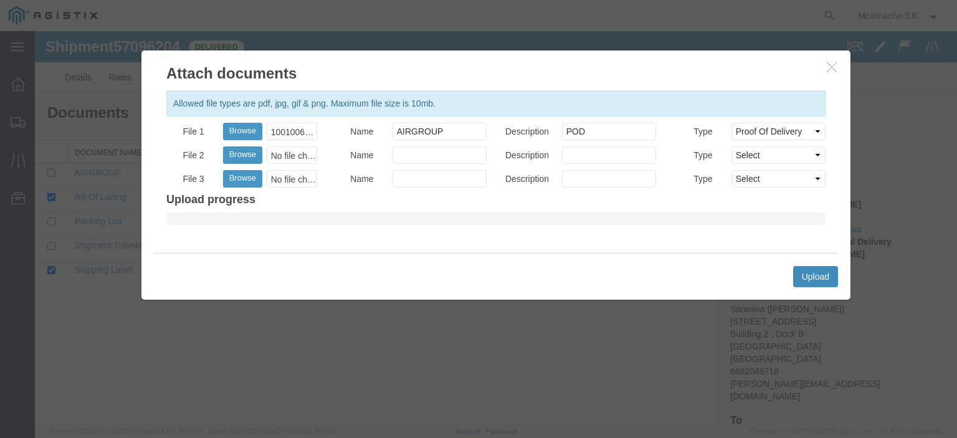
select select
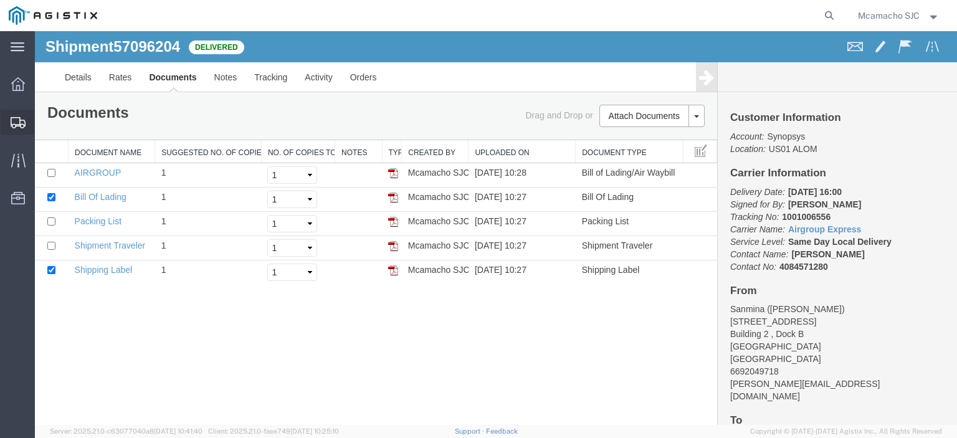
click at [5, 119] on div at bounding box center [18, 122] width 35 height 25
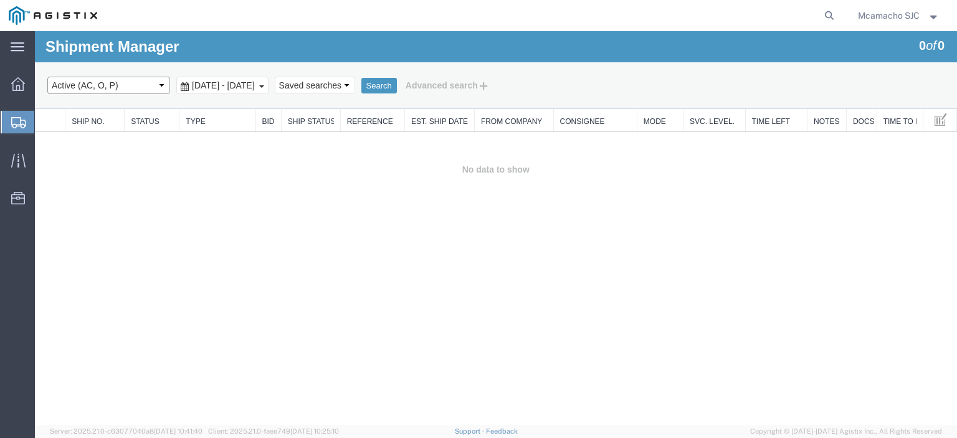
click at [110, 82] on select "Select status Active (AC, O, P) All Approved Awaiting Confirmation (AC) Booked …" at bounding box center [108, 85] width 123 height 17
select select "BOOK"
click at [47, 77] on select "Select status Active (AC, O, P) All Approved Awaiting Confirmation (AC) Booked …" at bounding box center [108, 85] width 123 height 17
click at [397, 88] on button "Search" at bounding box center [379, 86] width 36 height 16
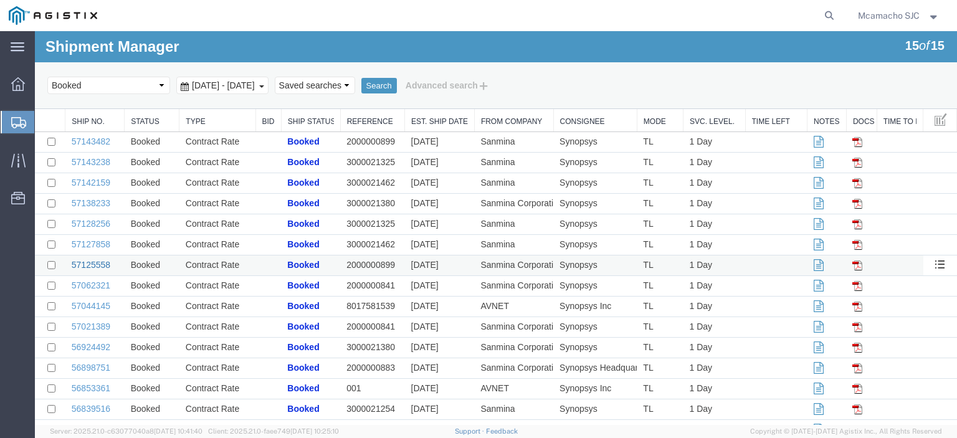
click at [100, 265] on link "57125558" at bounding box center [91, 265] width 39 height 10
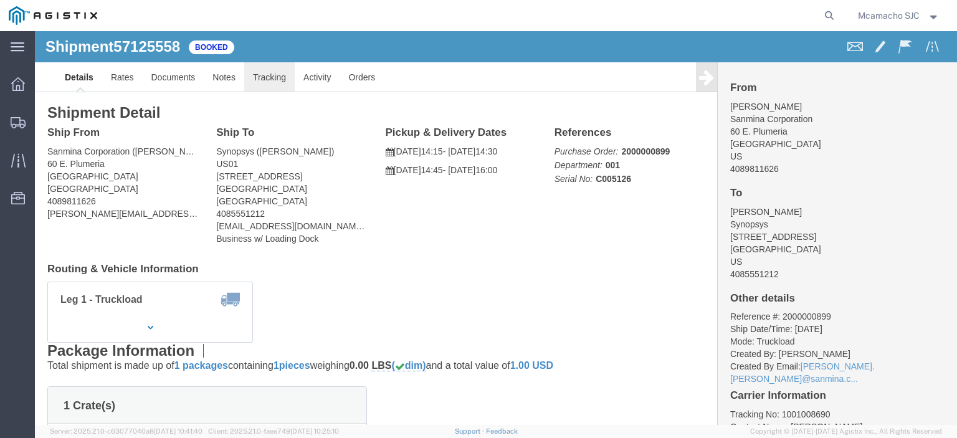
click link "Tracking"
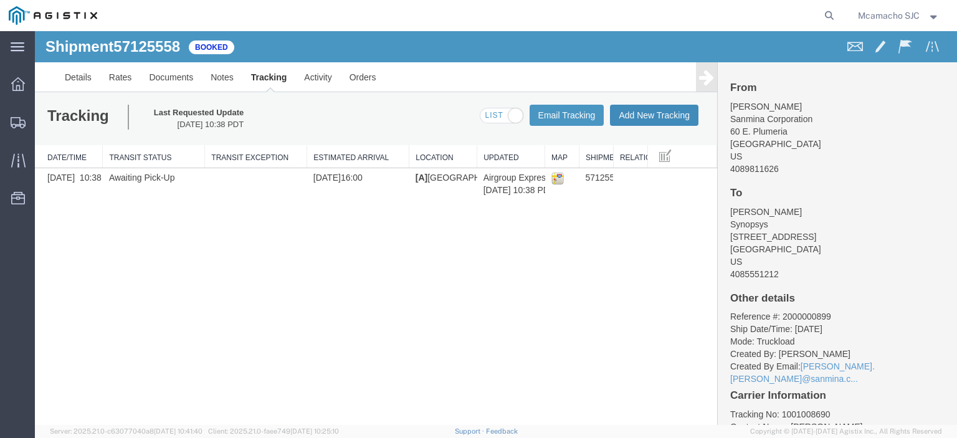
click at [625, 121] on button "Add New Tracking" at bounding box center [654, 115] width 88 height 21
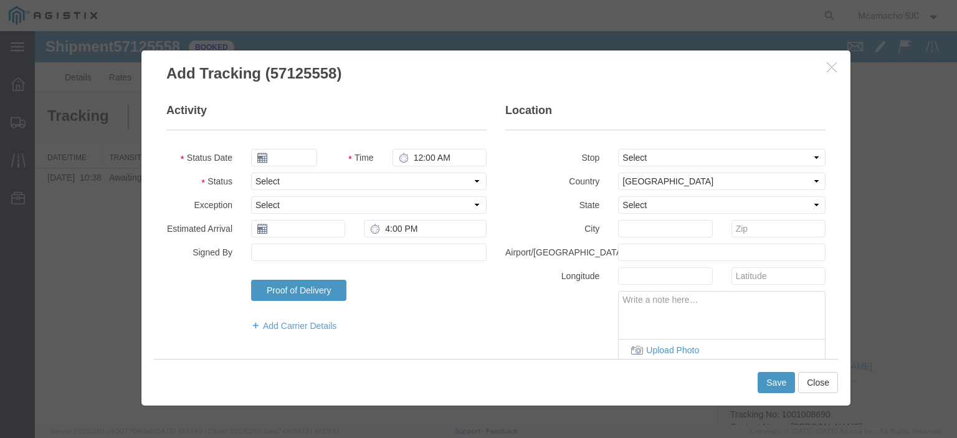
type input "[DATE]"
type input "3:00 PM"
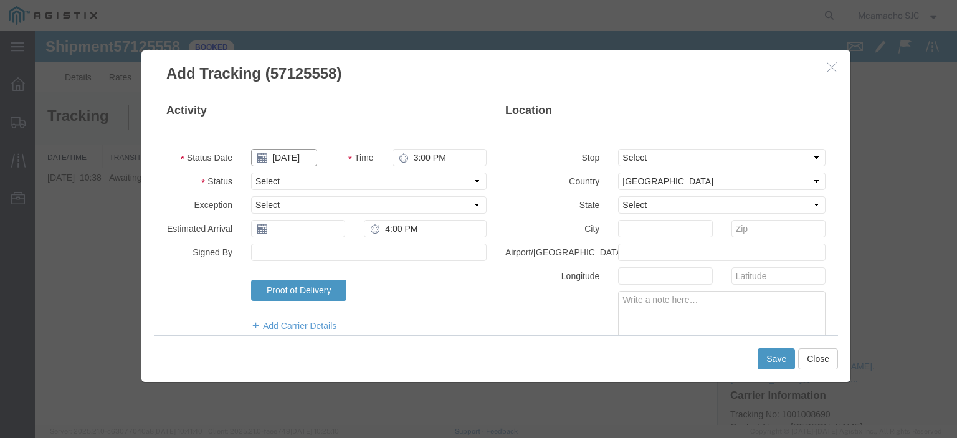
click at [298, 155] on input "[DATE]" at bounding box center [284, 157] width 66 height 17
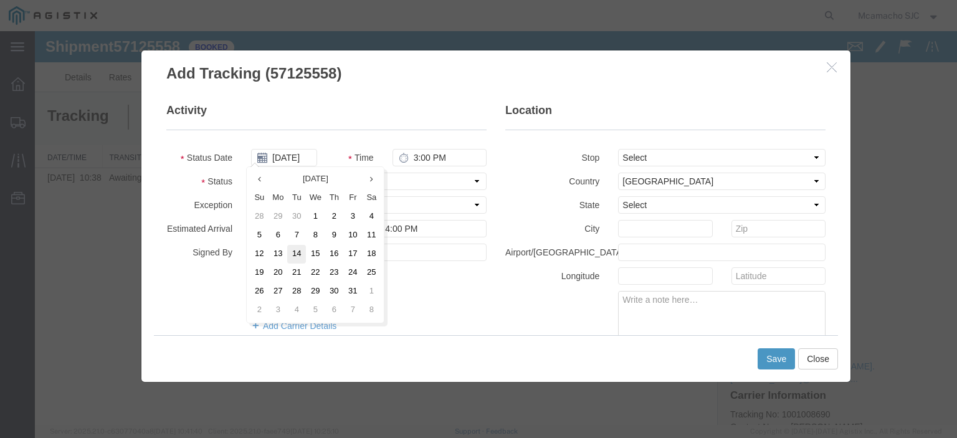
click at [293, 249] on td "14" at bounding box center [296, 254] width 19 height 19
type input "[DATE]"
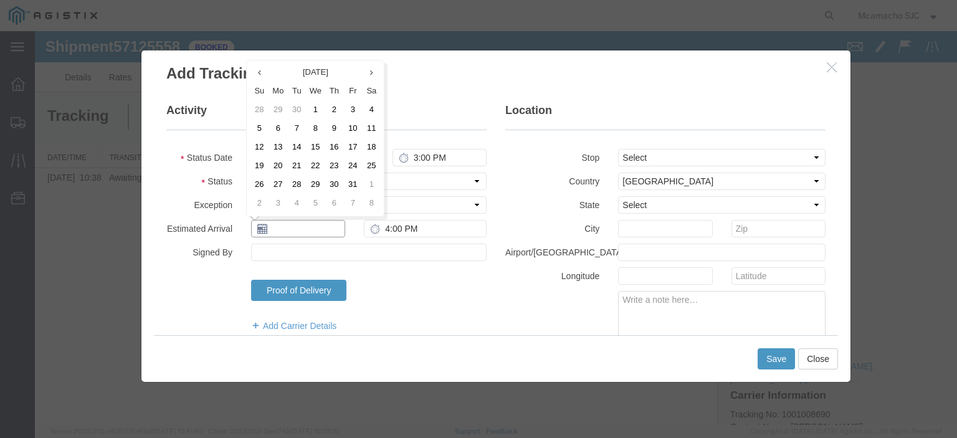
click at [281, 227] on input "text" at bounding box center [298, 228] width 94 height 17
click at [298, 149] on td "14" at bounding box center [296, 147] width 19 height 19
type input "[DATE]"
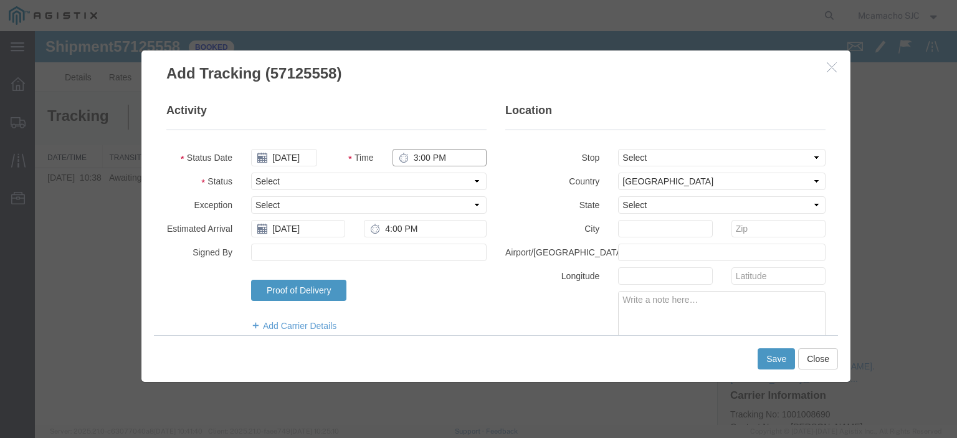
click at [408, 156] on input "3:00 PM" at bounding box center [439, 157] width 94 height 17
type input "4:02 PM"
click at [409, 178] on select "Select Arrival Notice Available Arrival Notice Imported Arrive at Delivery Loca…" at bounding box center [368, 181] width 235 height 17
select select "DELIVRED"
click at [251, 173] on select "Select Arrival Notice Available Arrival Notice Imported Arrive at Delivery Loca…" at bounding box center [368, 181] width 235 height 17
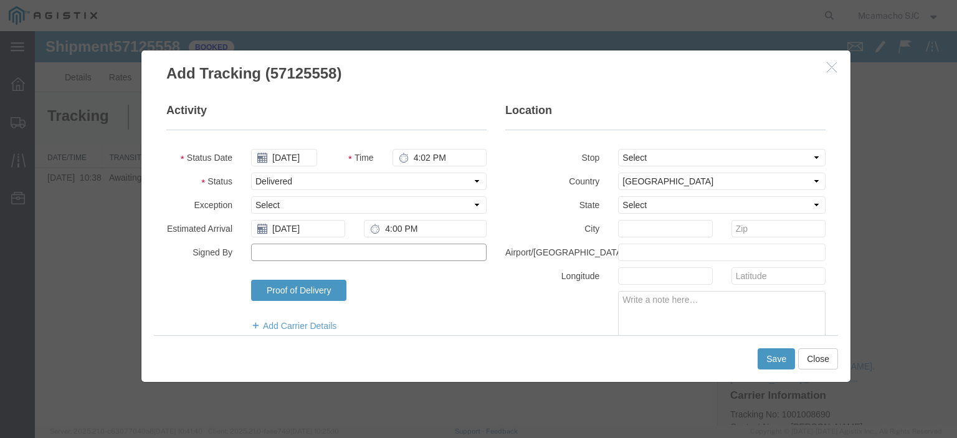
click at [305, 254] on input "Signed By" at bounding box center [368, 252] width 235 height 17
type input "[PERSON_NAME]"
click at [763, 356] on button "Save" at bounding box center [776, 358] width 37 height 21
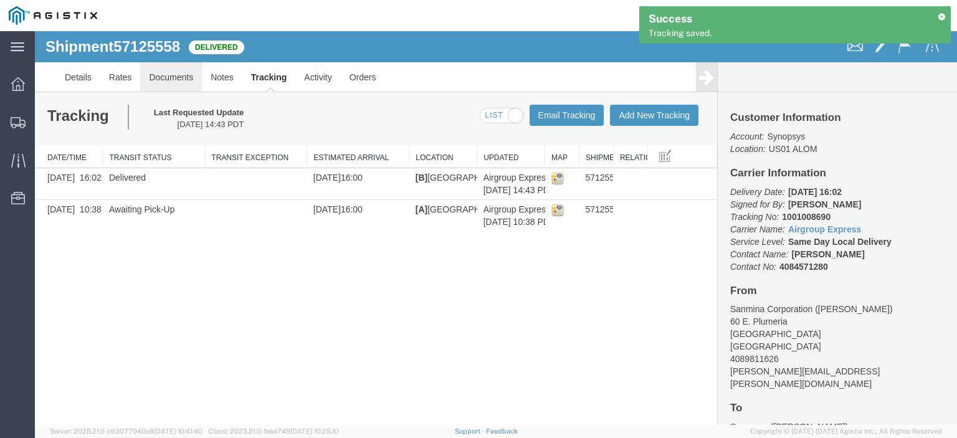
click at [177, 79] on link "Documents" at bounding box center [171, 77] width 62 height 30
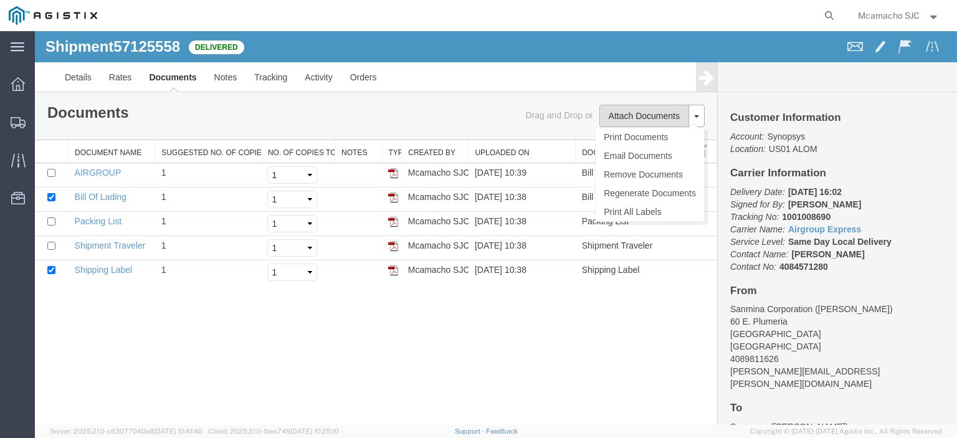
click at [620, 118] on button "Attach Documents" at bounding box center [644, 116] width 90 height 22
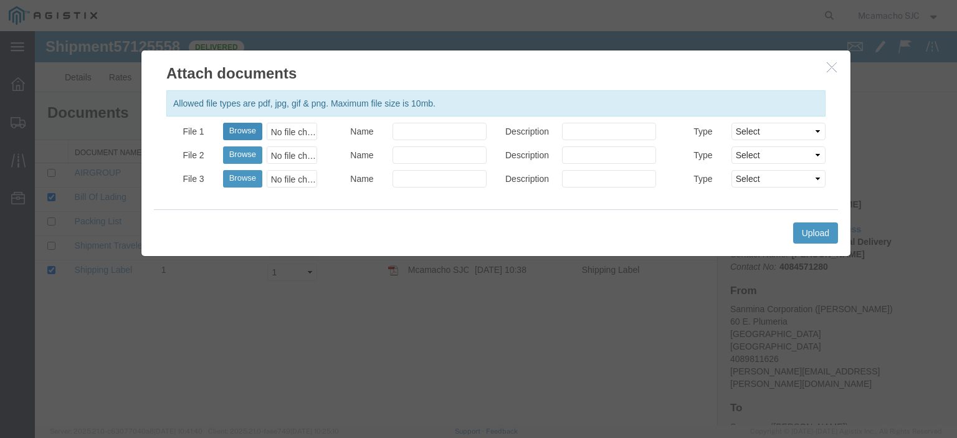
click at [255, 127] on button "Browse" at bounding box center [242, 131] width 39 height 17
type input "C:\fakepath\1001008690 POD.pdf"
click at [437, 132] on input "Name" at bounding box center [439, 131] width 94 height 17
type input "AIRGROUP"
click at [581, 131] on input "Description" at bounding box center [609, 131] width 94 height 17
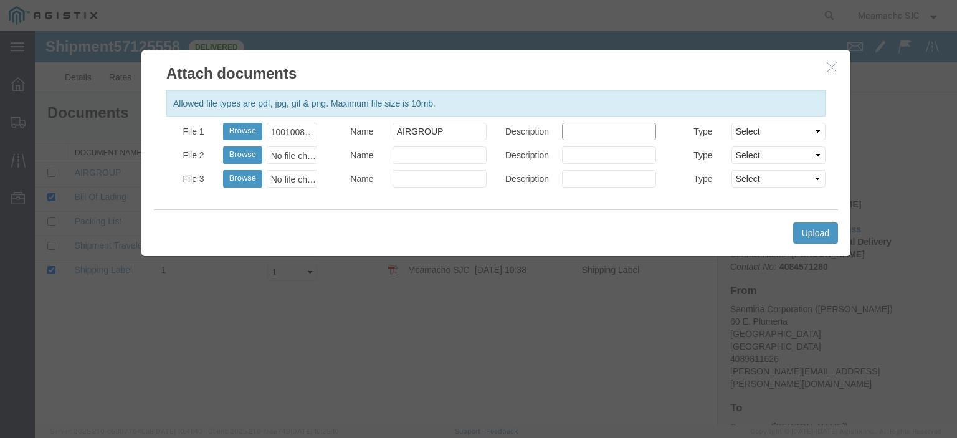
type input "POD"
click at [741, 131] on select "Select AWB Label Bill of Lading/Air Waybill Certificate of Origin (English) Cla…" at bounding box center [778, 131] width 94 height 17
select select "PROOF_OF_DELIVERY"
click at [731, 123] on select "Select AWB Label Bill of Lading/Air Waybill Certificate of Origin (English) Cla…" at bounding box center [778, 131] width 94 height 17
click at [812, 233] on button "Upload" at bounding box center [815, 232] width 45 height 21
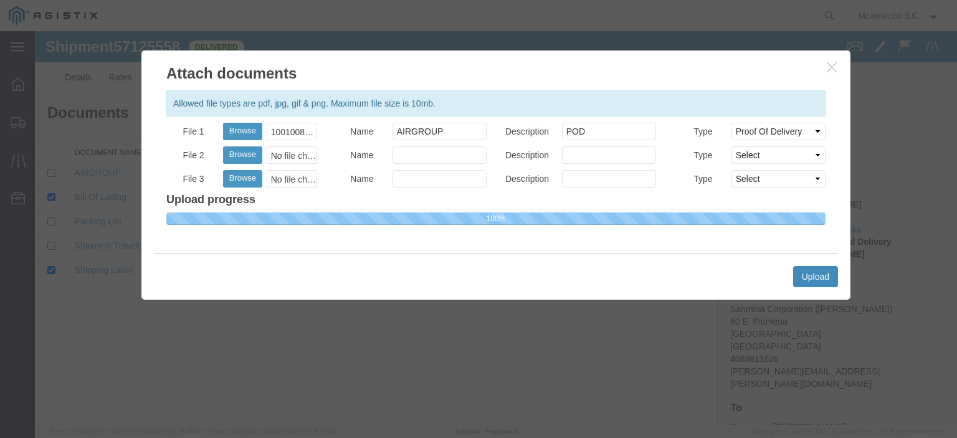
select select
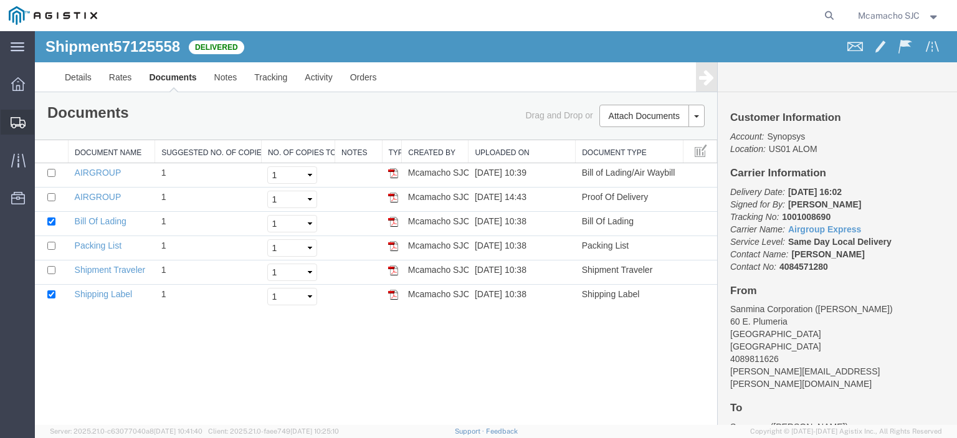
click at [43, 116] on span "Shipments" at bounding box center [38, 122] width 9 height 25
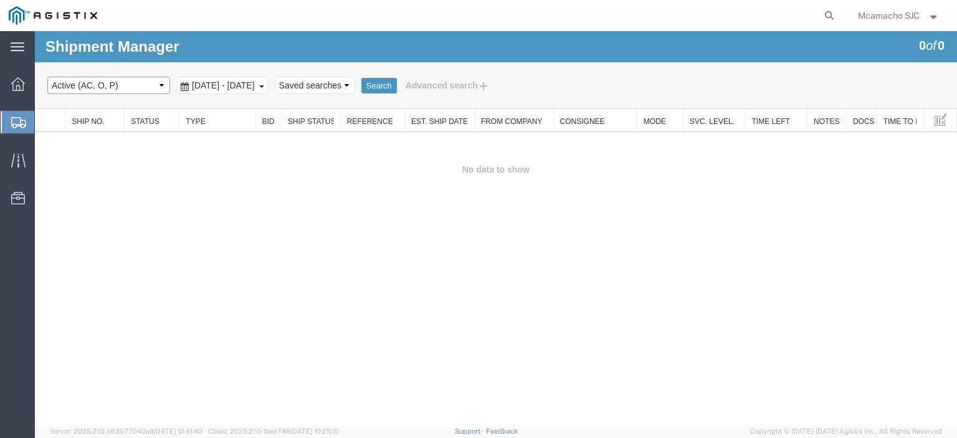
click at [110, 82] on select "Select status Active (AC, O, P) All Approved Awaiting Confirmation (AC) Booked …" at bounding box center [108, 85] width 123 height 17
select select "BOOK"
click at [47, 77] on select "Select status Active (AC, O, P) All Approved Awaiting Confirmation (AC) Booked …" at bounding box center [108, 85] width 123 height 17
click at [397, 78] on button "Search" at bounding box center [379, 86] width 36 height 16
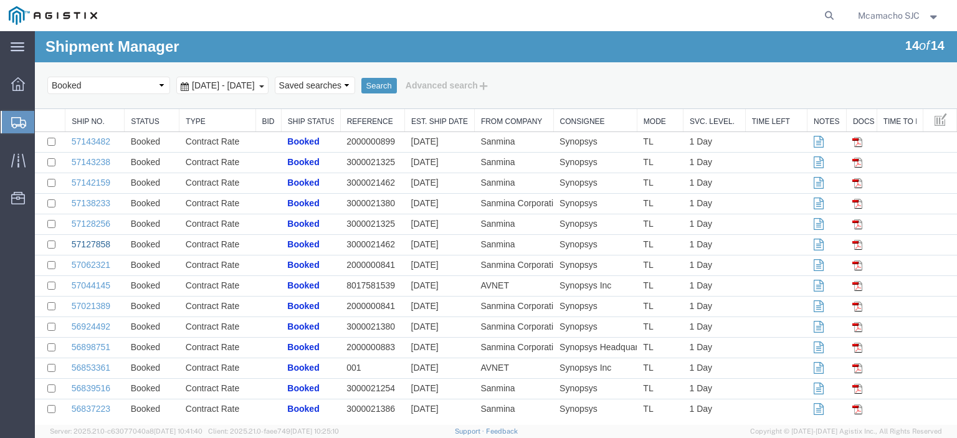
click at [98, 247] on link "57127858" at bounding box center [91, 244] width 39 height 10
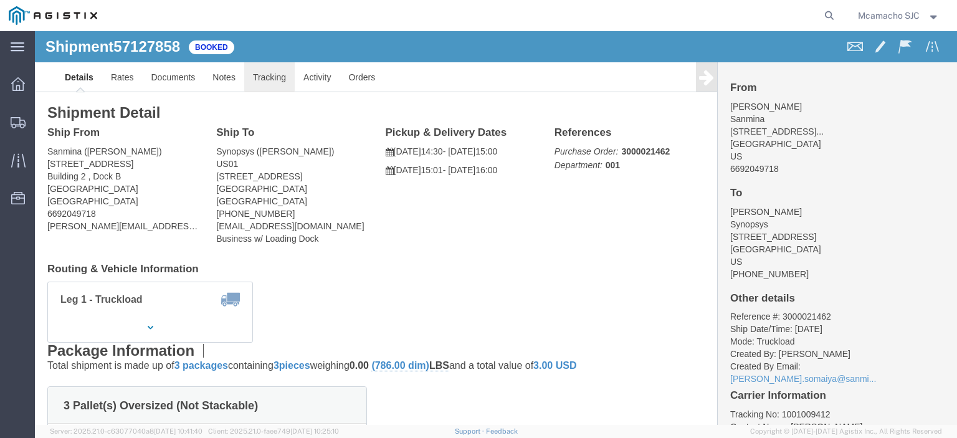
click link "Tracking"
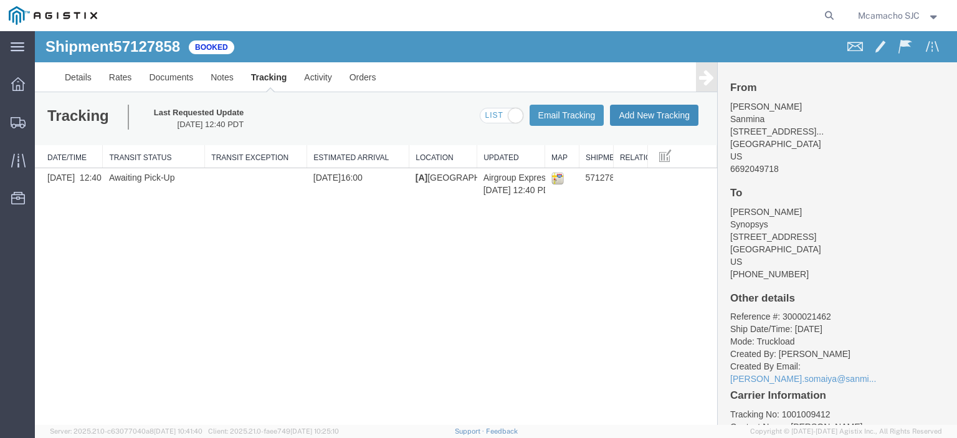
click at [648, 109] on button "Add New Tracking" at bounding box center [654, 115] width 88 height 21
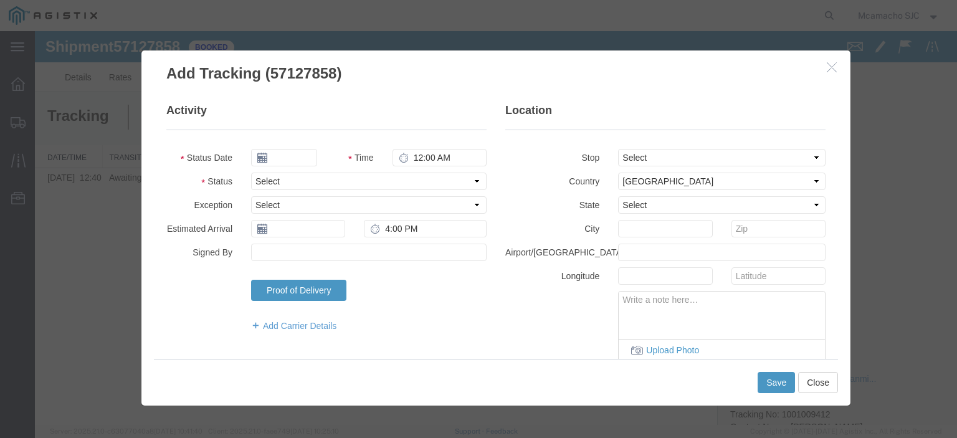
type input "[DATE]"
type input "3:00 PM"
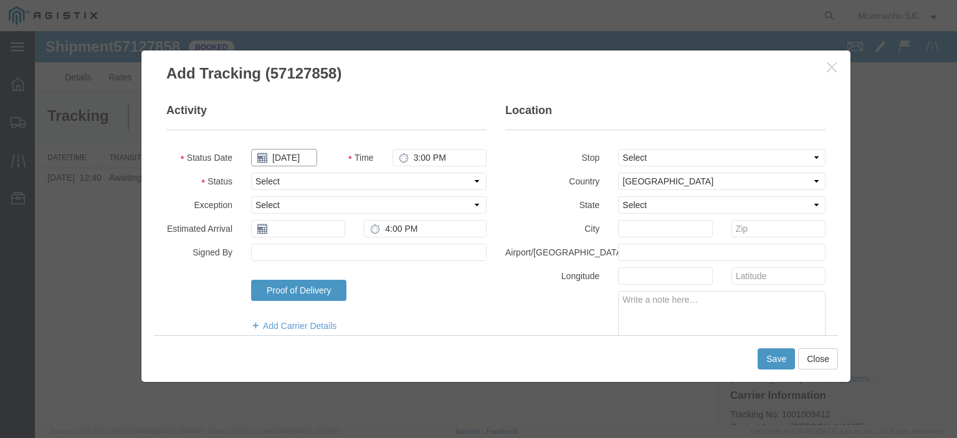
click at [300, 154] on input "[DATE]" at bounding box center [284, 157] width 66 height 17
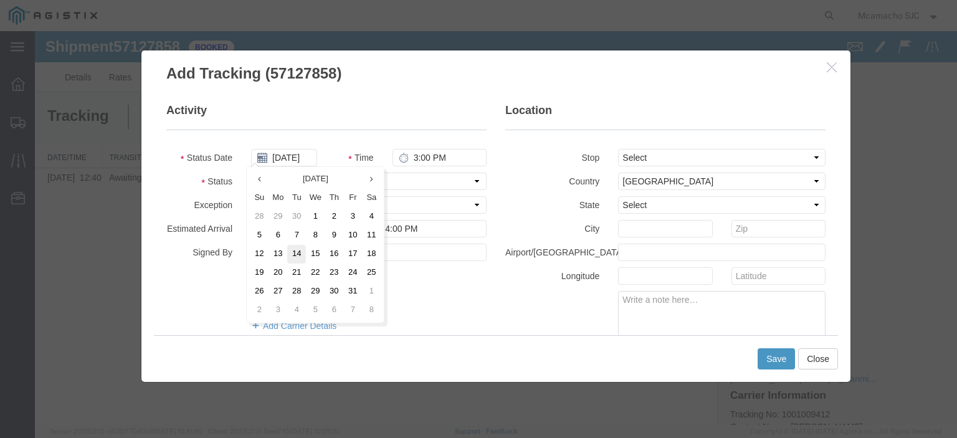
click at [293, 248] on td "14" at bounding box center [296, 254] width 19 height 19
type input "[DATE]"
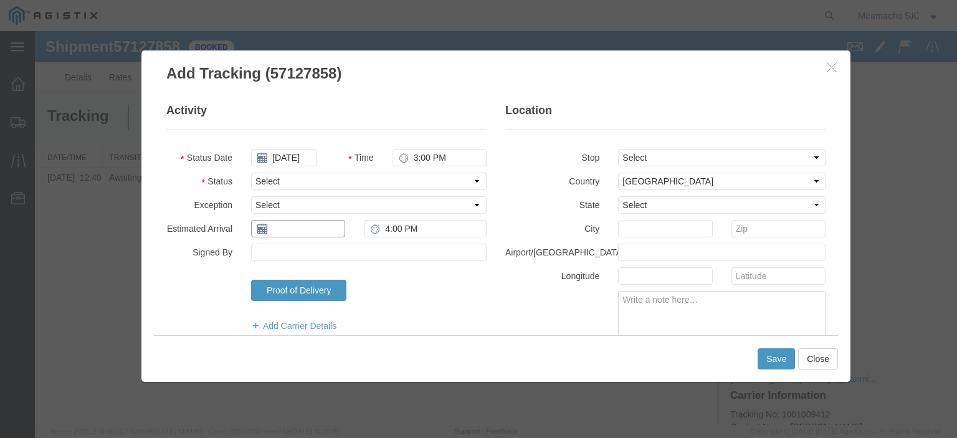
click at [297, 232] on input "text" at bounding box center [298, 228] width 94 height 17
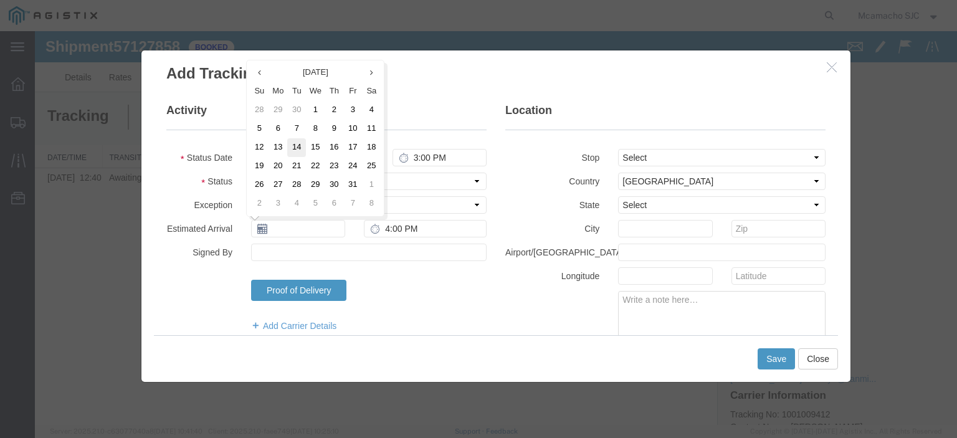
click at [300, 151] on td "14" at bounding box center [296, 147] width 19 height 19
type input "[DATE]"
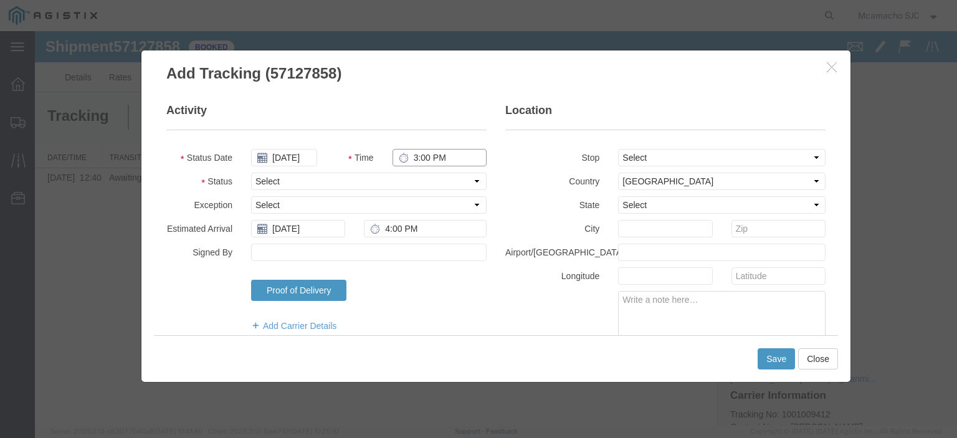
drag, startPoint x: 411, startPoint y: 157, endPoint x: 481, endPoint y: 150, distance: 70.2
click at [412, 157] on input "3:00 PM" at bounding box center [439, 157] width 94 height 17
type input "4:02 PM"
click at [409, 174] on select "Select Arrival Notice Available Arrival Notice Imported Arrive at Delivery Loca…" at bounding box center [368, 181] width 235 height 17
select select "DELIVRED"
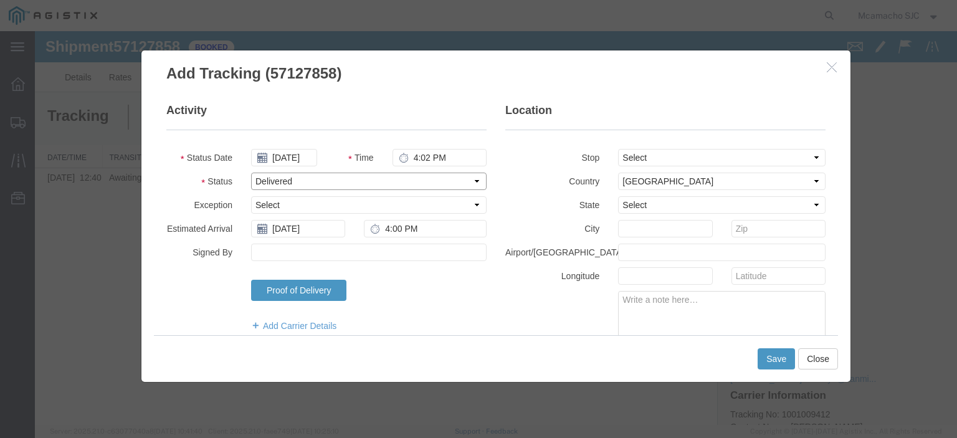
click at [251, 173] on select "Select Arrival Notice Available Arrival Notice Imported Arrive at Delivery Loca…" at bounding box center [368, 181] width 235 height 17
click at [302, 255] on input "Signed By" at bounding box center [368, 252] width 235 height 17
type input "[PERSON_NAME]"
click at [769, 361] on button "Save" at bounding box center [776, 358] width 37 height 21
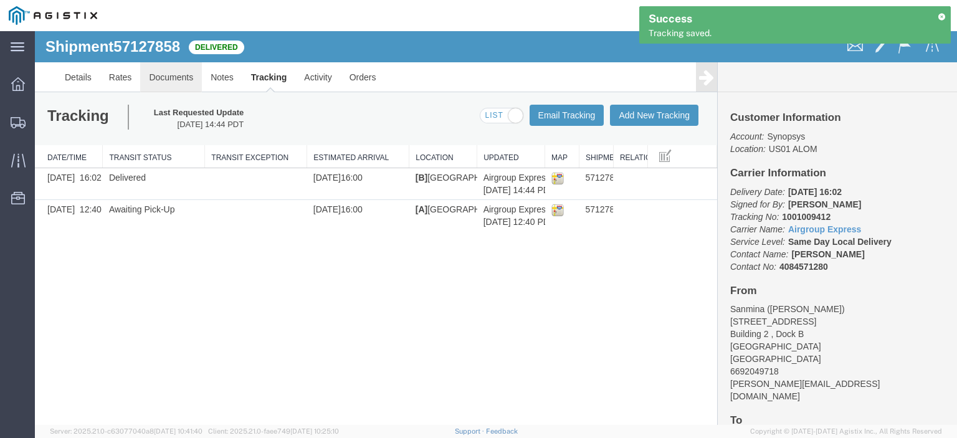
click at [179, 68] on link "Documents" at bounding box center [171, 77] width 62 height 30
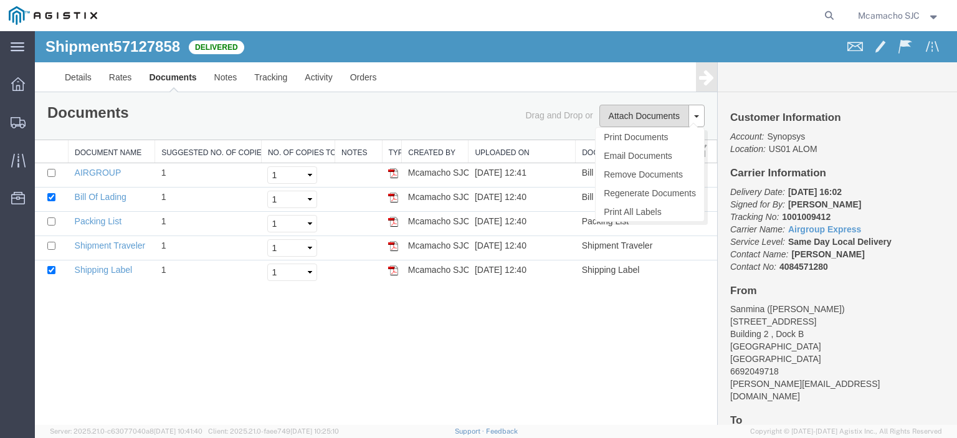
click at [654, 117] on button "Attach Documents" at bounding box center [644, 116] width 90 height 22
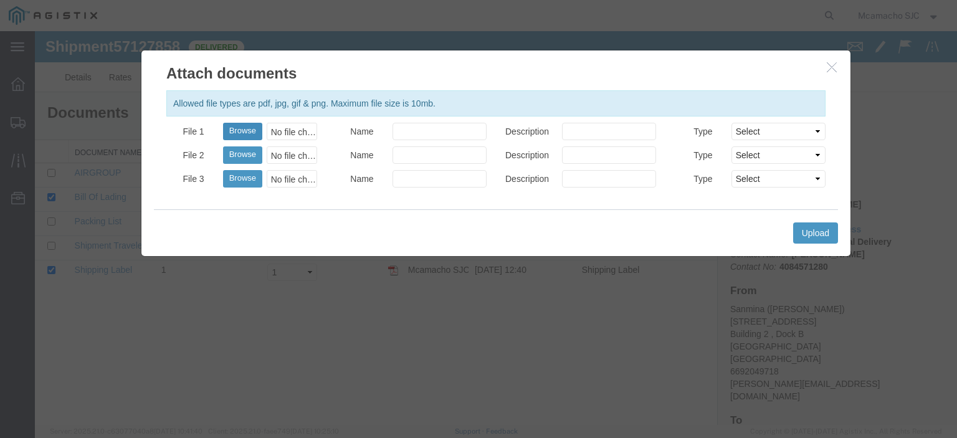
click at [231, 130] on button "Browse" at bounding box center [242, 131] width 39 height 17
type input "C:\fakepath\1001009412 POD.pdf"
click at [441, 127] on input "Name" at bounding box center [439, 131] width 94 height 17
type input "AIRGROUP"
click at [614, 130] on input "Description" at bounding box center [609, 131] width 94 height 17
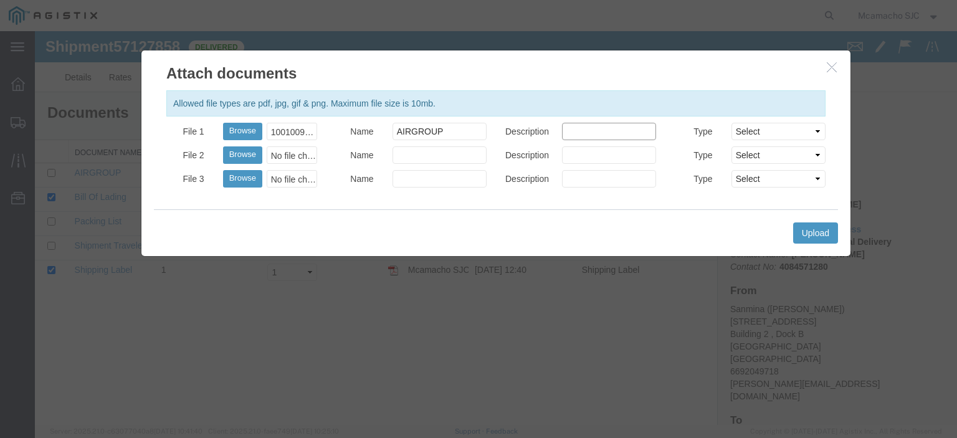
type input "POD"
click at [758, 125] on select "Select AWB Label Bill of Lading/Air Waybill Certificate of Origin (English) Cla…" at bounding box center [778, 131] width 94 height 17
select select "PROOF_OF_DELIVERY"
click at [731, 123] on select "Select AWB Label Bill of Lading/Air Waybill Certificate of Origin (English) Cla…" at bounding box center [778, 131] width 94 height 17
click at [805, 234] on button "Upload" at bounding box center [815, 232] width 45 height 21
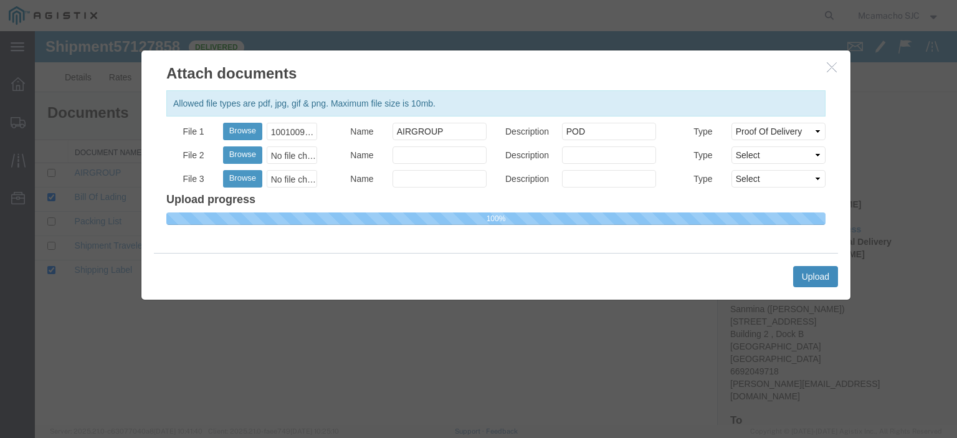
select select
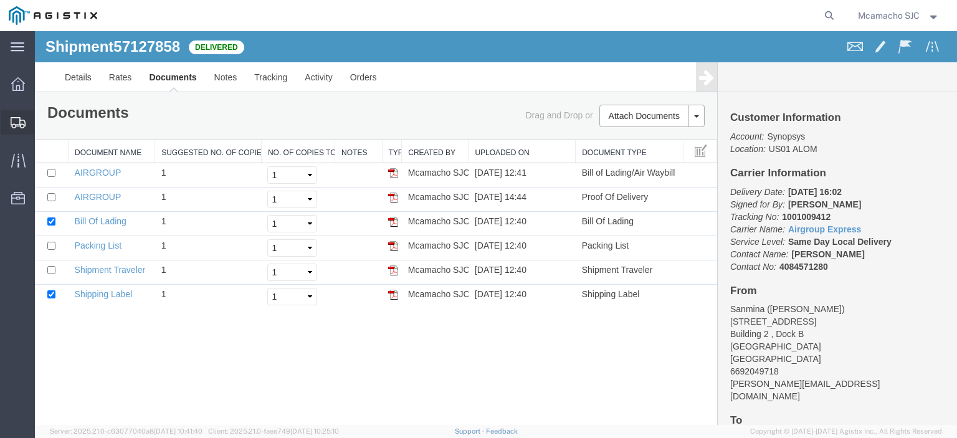
click at [12, 125] on icon at bounding box center [18, 122] width 15 height 11
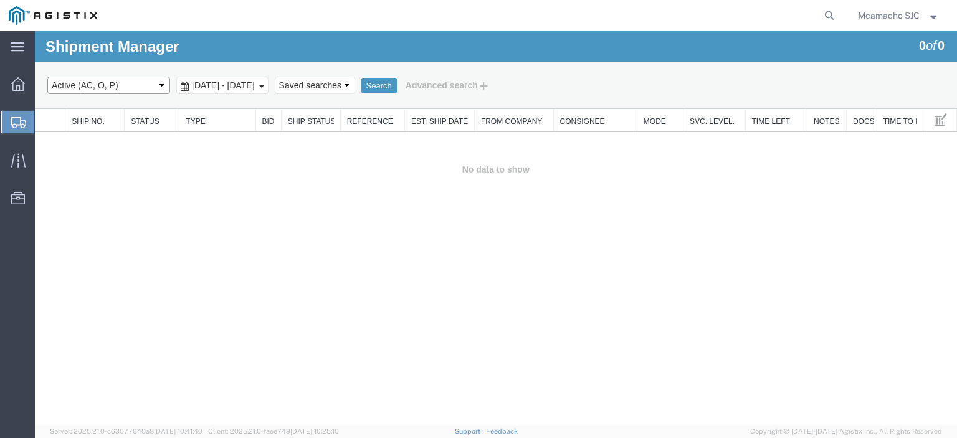
click at [96, 88] on select "Select status Active (AC, O, P) All Approved Awaiting Confirmation (AC) Booked …" at bounding box center [108, 85] width 123 height 17
select select "BOOK"
click at [47, 77] on select "Select status Active (AC, O, P) All Approved Awaiting Confirmation (AC) Booked …" at bounding box center [108, 85] width 123 height 17
click at [397, 80] on button "Search" at bounding box center [379, 86] width 36 height 16
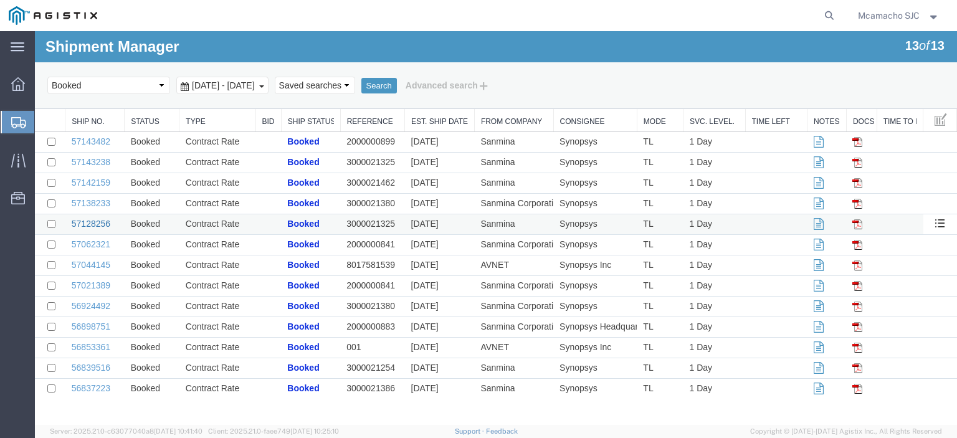
click at [101, 224] on link "57128256" at bounding box center [91, 224] width 39 height 10
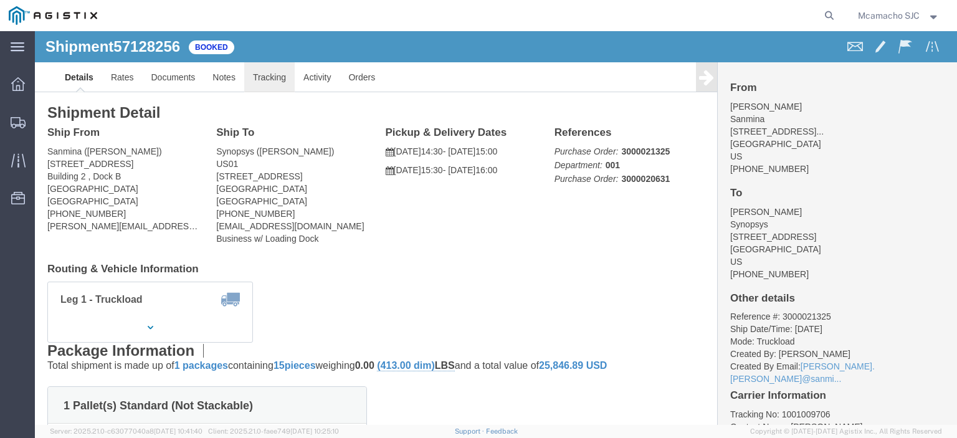
click link "Tracking"
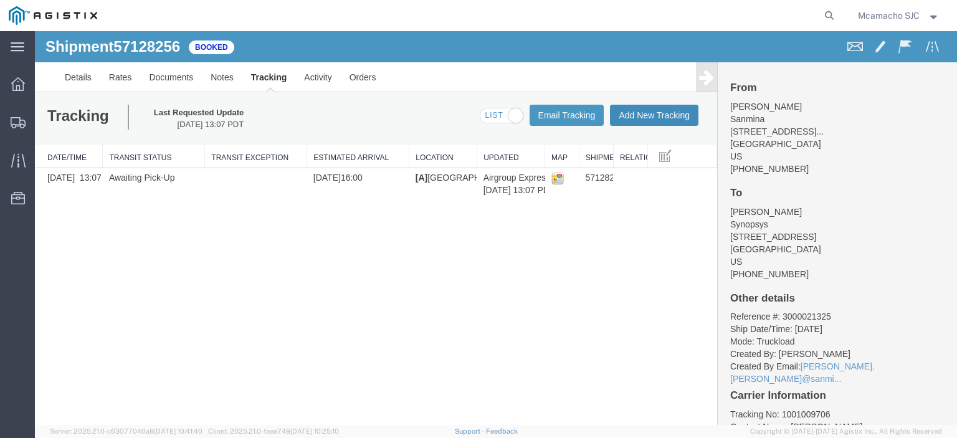
click at [647, 118] on button "Add New Tracking" at bounding box center [654, 115] width 88 height 21
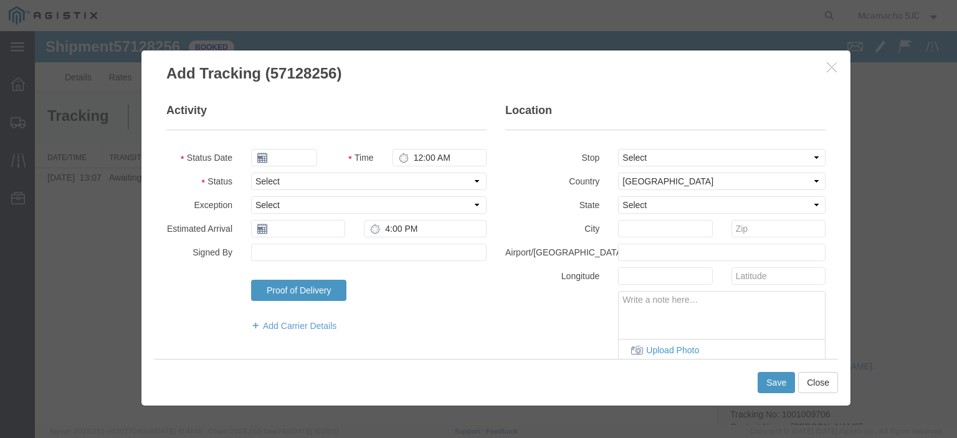
type input "[DATE]"
type input "3:00 PM"
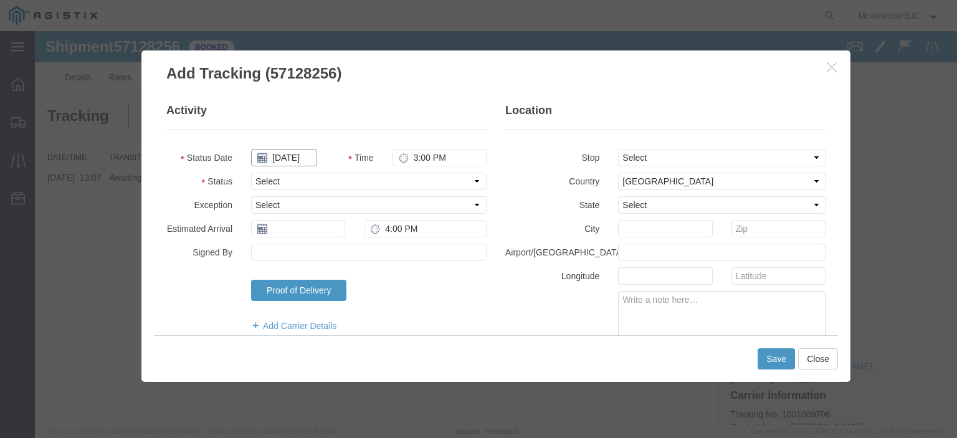
click at [290, 150] on input "[DATE]" at bounding box center [284, 157] width 66 height 17
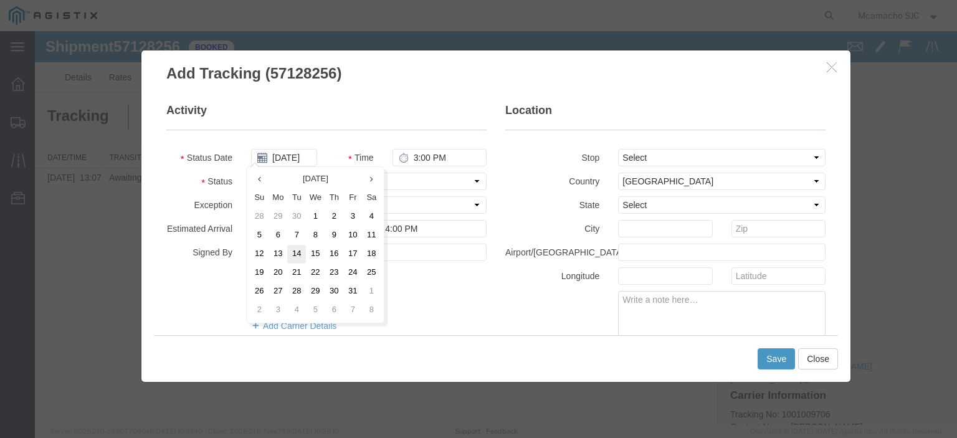
click at [304, 245] on td "14" at bounding box center [296, 254] width 19 height 19
type input "[DATE]"
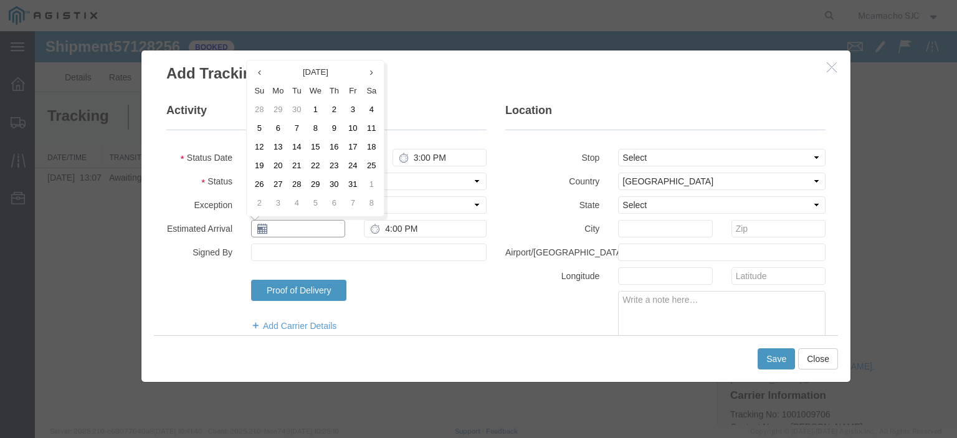
click at [283, 226] on input "text" at bounding box center [298, 228] width 94 height 17
click at [297, 149] on td "14" at bounding box center [296, 147] width 19 height 19
type input "[DATE]"
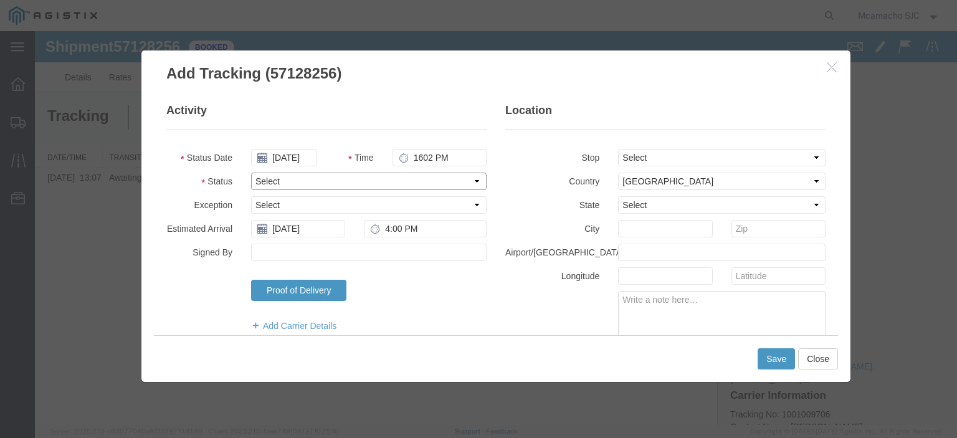
type input "4:02 PM"
click at [404, 176] on select "Select Arrival Notice Available Arrival Notice Imported Arrive at Delivery Loca…" at bounding box center [368, 181] width 235 height 17
select select "DELIVRED"
click at [251, 173] on select "Select Arrival Notice Available Arrival Notice Imported Arrive at Delivery Loca…" at bounding box center [368, 181] width 235 height 17
click at [289, 249] on input "Signed By" at bounding box center [368, 252] width 235 height 17
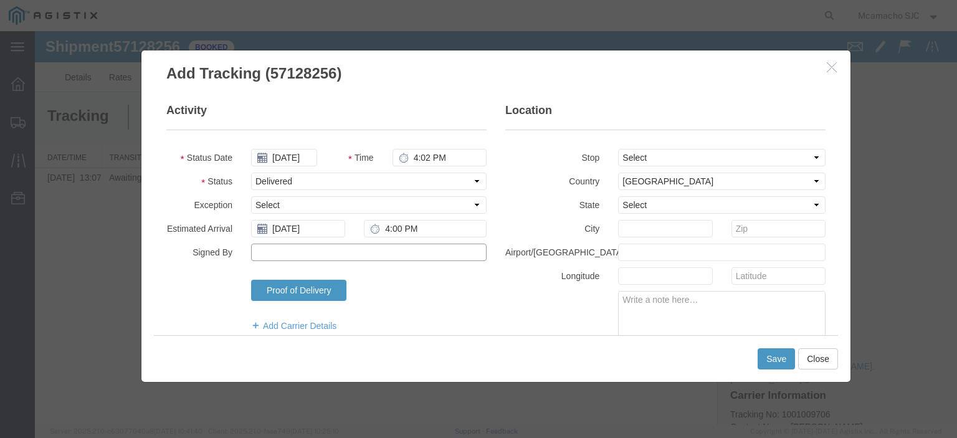
type input "[PERSON_NAME]"
click at [778, 352] on button "Save" at bounding box center [776, 358] width 37 height 21
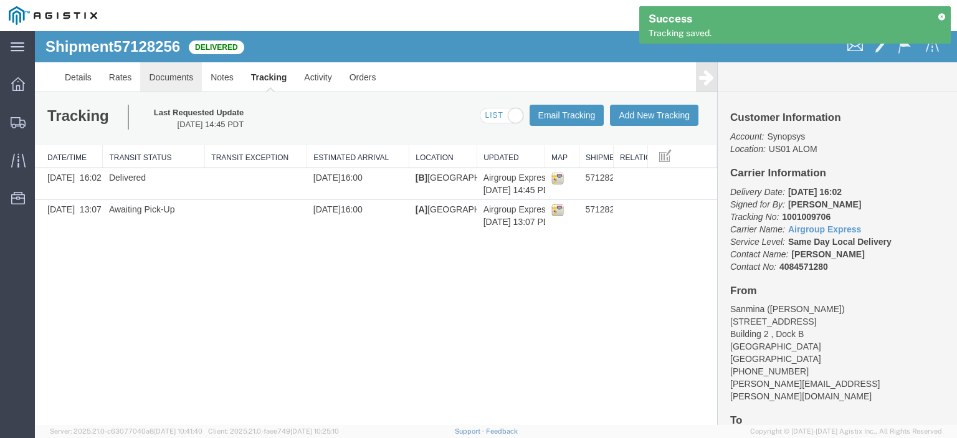
click at [176, 78] on link "Documents" at bounding box center [171, 77] width 62 height 30
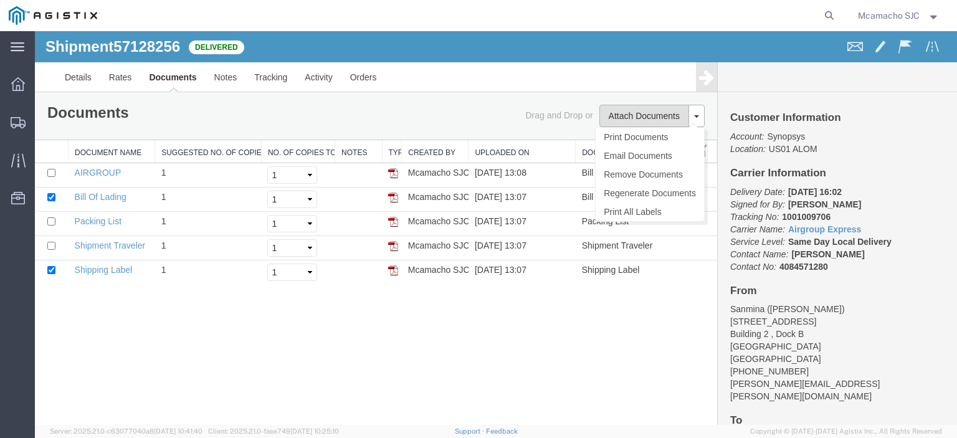
click at [652, 118] on button "Attach Documents" at bounding box center [644, 116] width 90 height 22
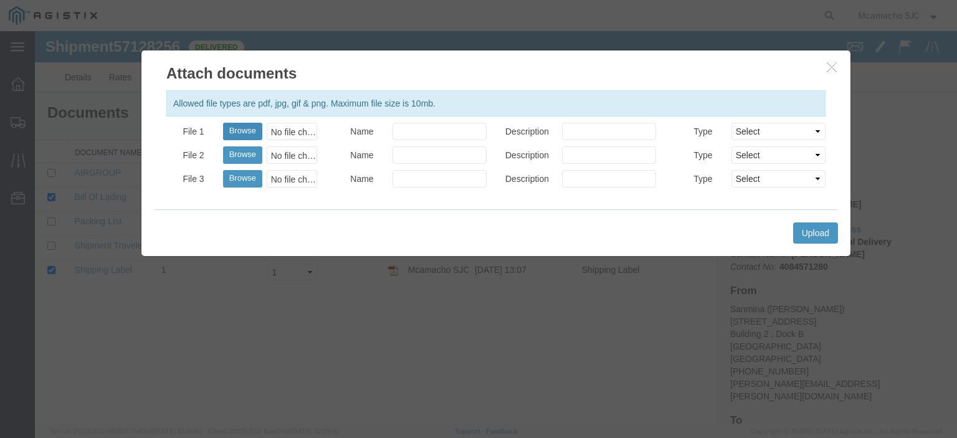
click at [250, 130] on button "Browse" at bounding box center [242, 131] width 39 height 17
type input "C:\fakepath\1001009706 POD.pdf"
click at [445, 132] on input "Name" at bounding box center [439, 131] width 94 height 17
type input "AIRGROUP"
click at [599, 130] on input "Description" at bounding box center [609, 131] width 94 height 17
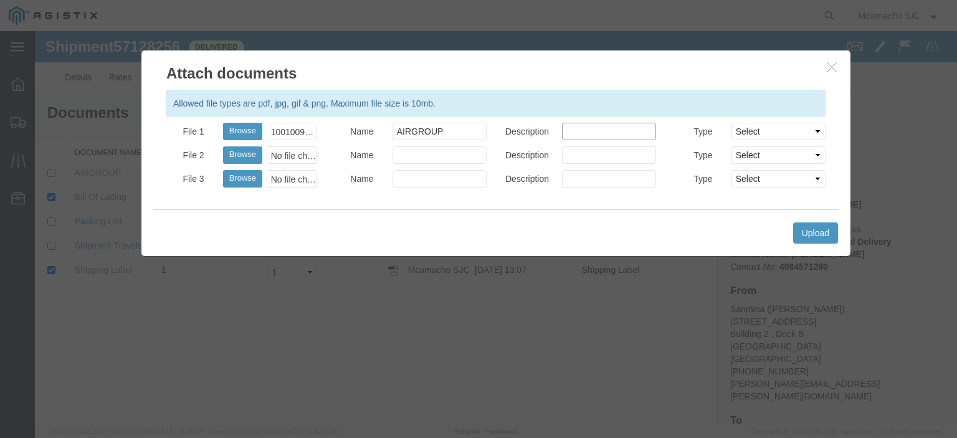
type input "POD"
click at [758, 133] on select "Select AWB Label Bill of Lading/Air Waybill Certificate of Origin (English) Cla…" at bounding box center [778, 131] width 94 height 17
select select "PROOF_OF_DELIVERY"
click at [731, 123] on select "Select AWB Label Bill of Lading/Air Waybill Certificate of Origin (English) Cla…" at bounding box center [778, 131] width 94 height 17
click at [815, 231] on button "Upload" at bounding box center [815, 232] width 45 height 21
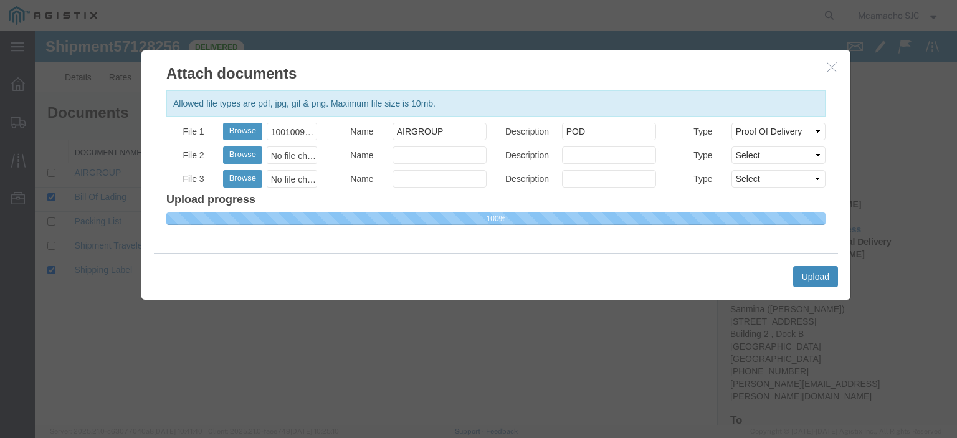
select select
